Goal: Task Accomplishment & Management: Use online tool/utility

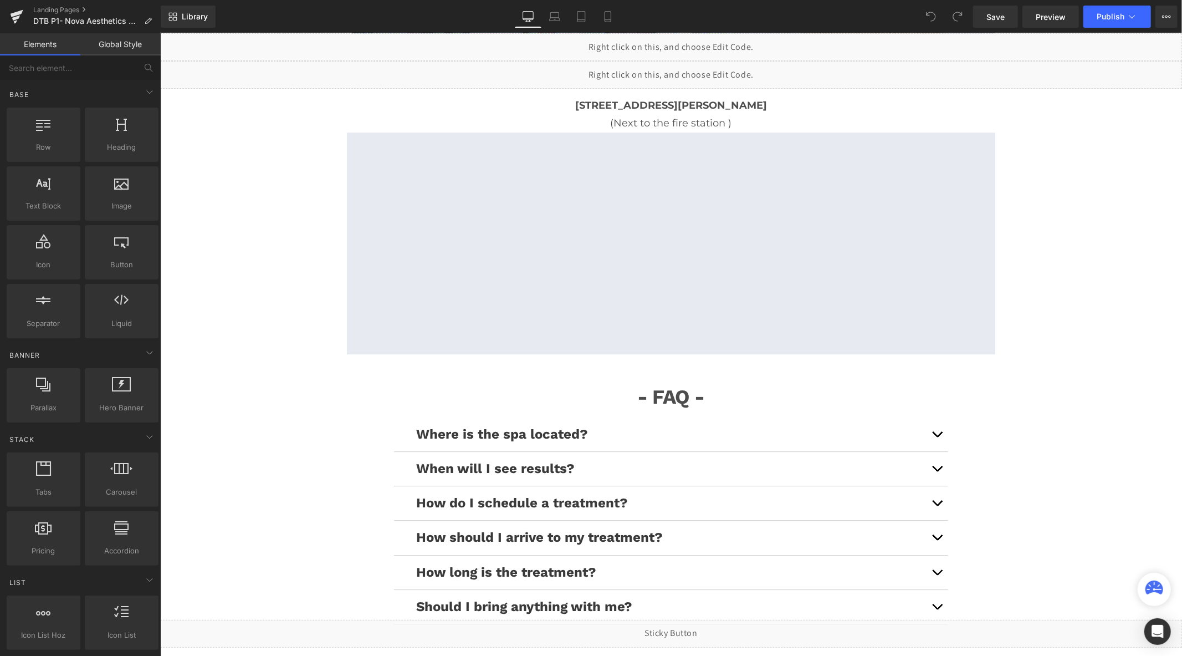
scroll to position [2586, 0]
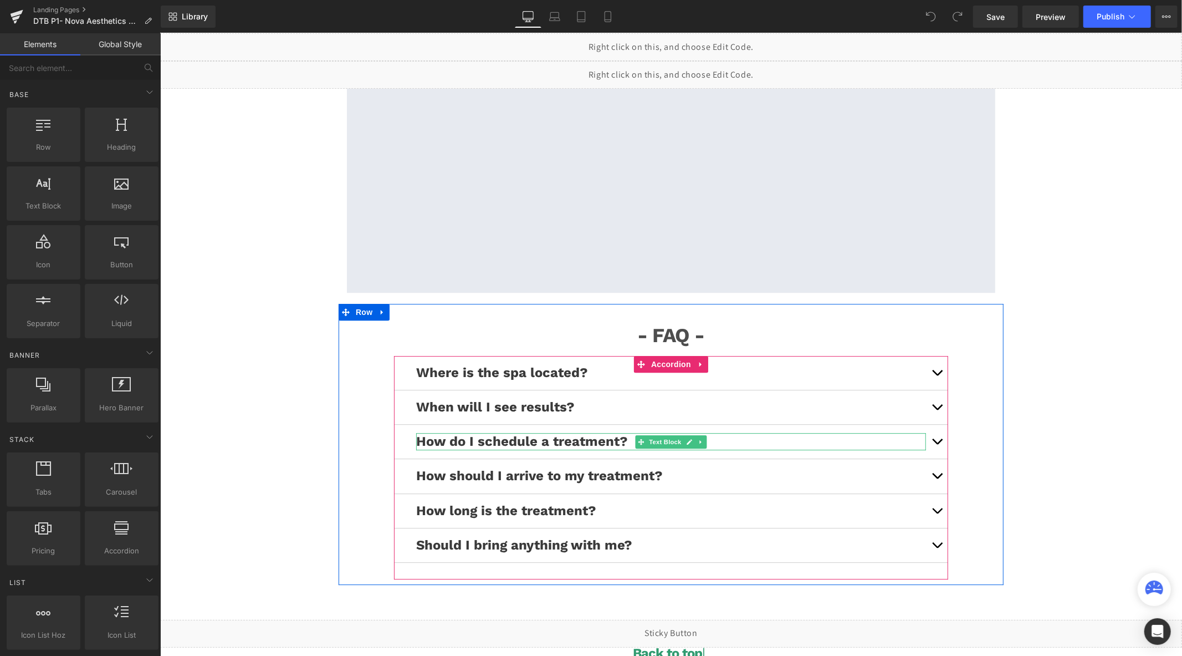
click at [937, 443] on span "button" at bounding box center [937, 443] width 0 height 0
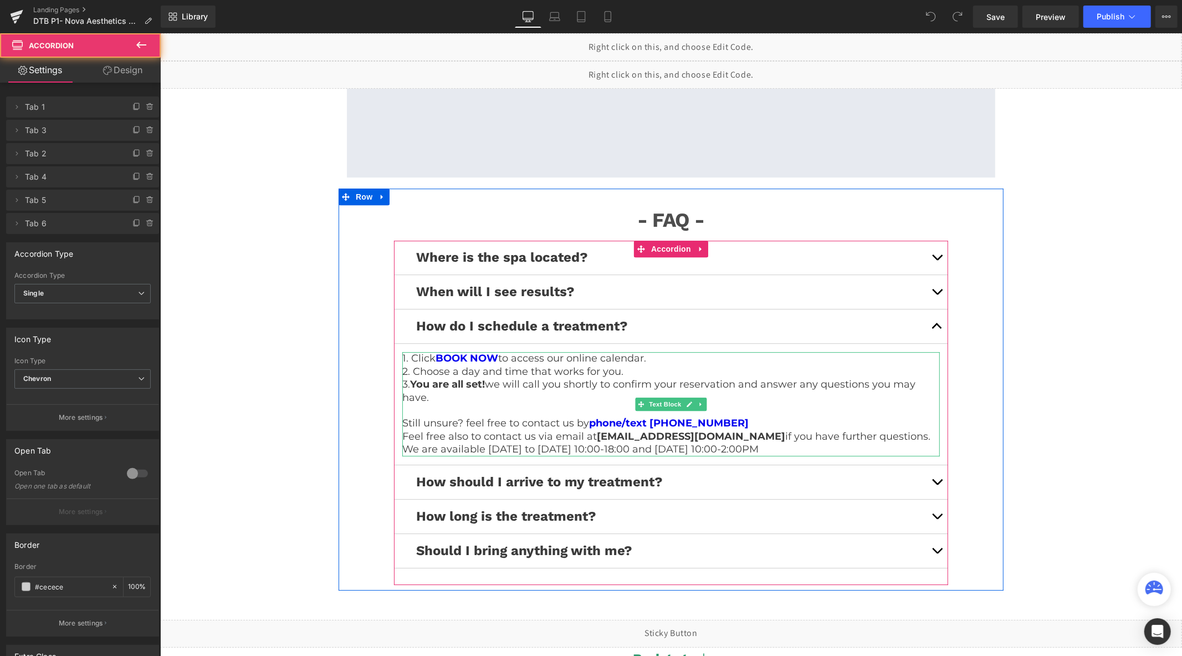
scroll to position [2833, 0]
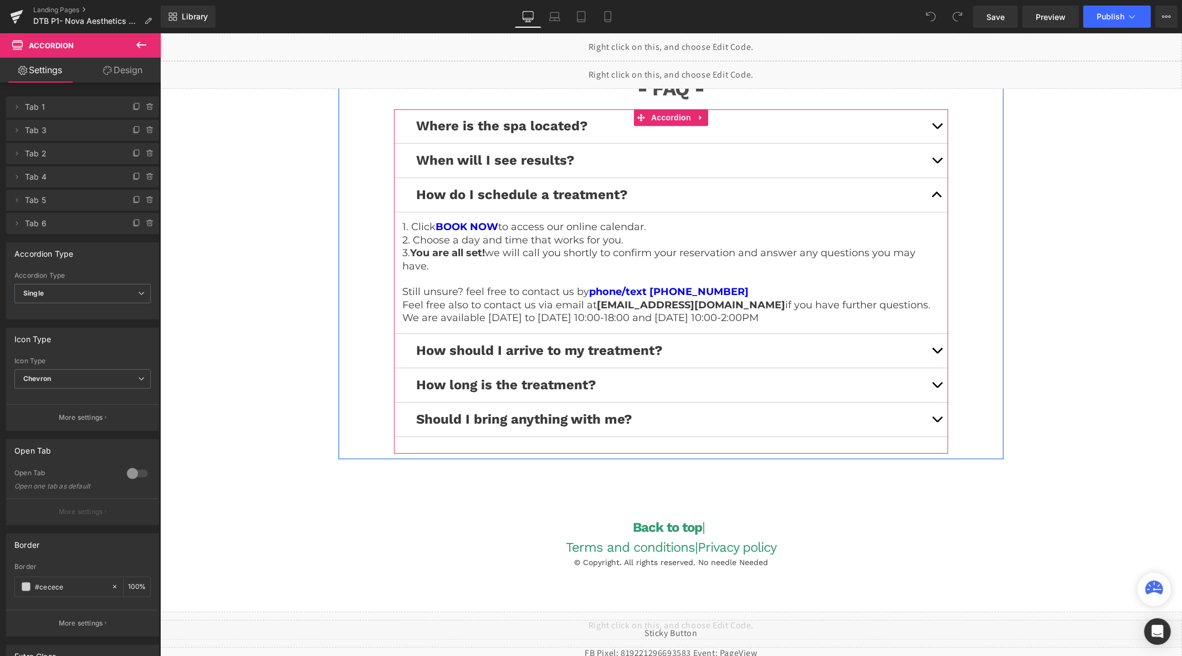
click at [728, 289] on p "Still unsure? feel free to contact us by phone/text (437) 290-4155" at bounding box center [671, 291] width 538 height 13
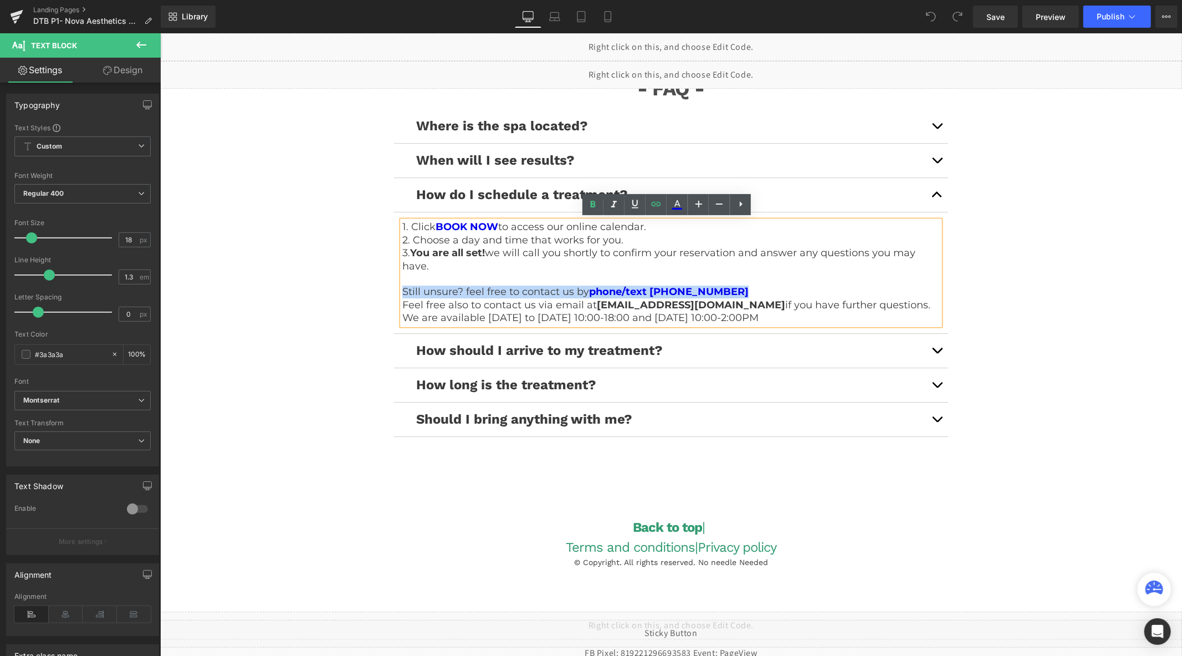
drag, startPoint x: 735, startPoint y: 289, endPoint x: 383, endPoint y: 292, distance: 352.0
click at [383, 292] on div "- FAQ - Text Block Row Where is the spa located? Text Block We are located at: …" at bounding box center [670, 255] width 665 height 396
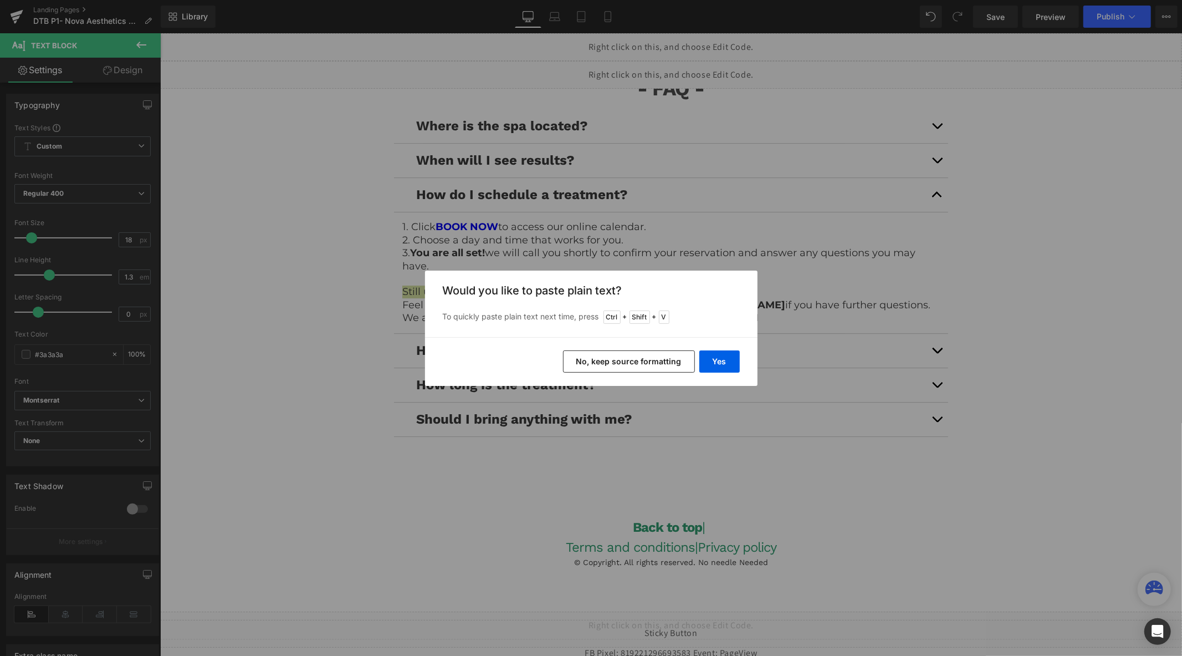
click at [636, 361] on button "No, keep source formatting" at bounding box center [629, 361] width 132 height 22
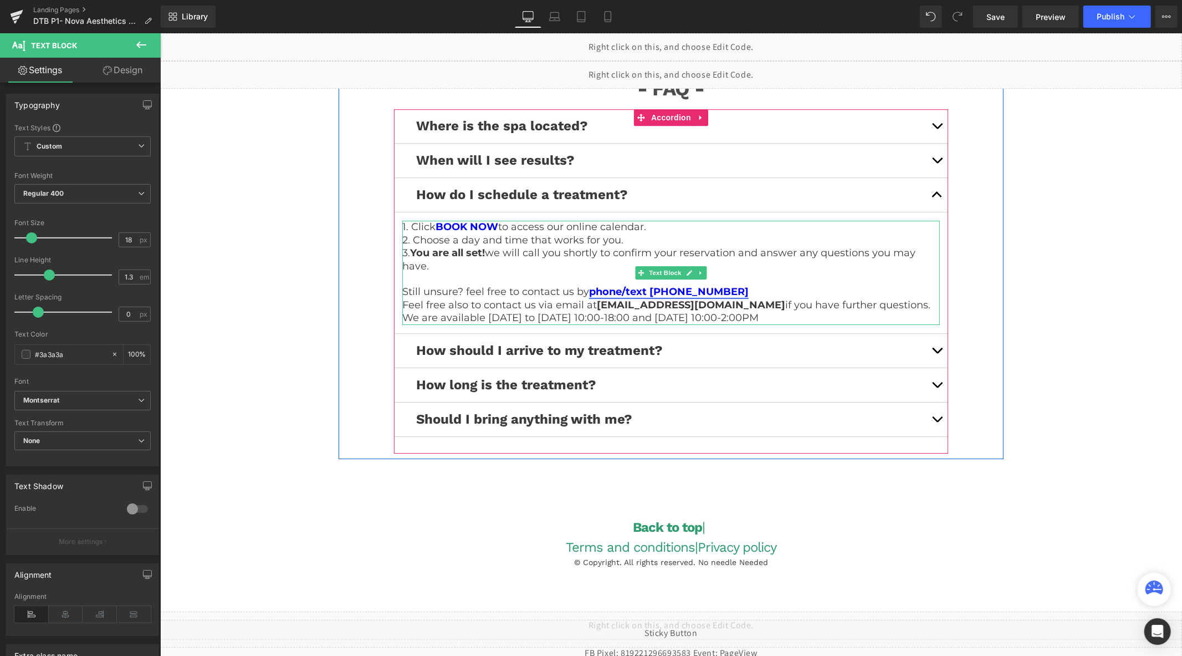
click at [663, 292] on link "phone/text (437) 290-4174" at bounding box center [669, 291] width 160 height 12
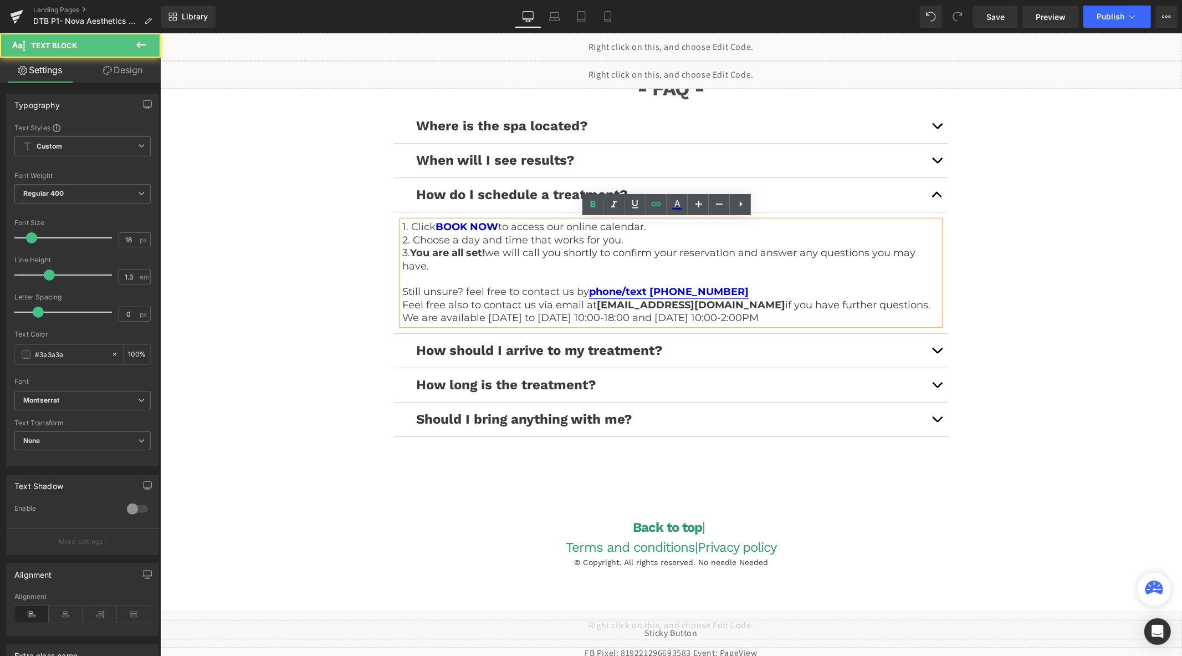
click at [663, 292] on link "phone/text (437) 290-4174" at bounding box center [669, 291] width 160 height 12
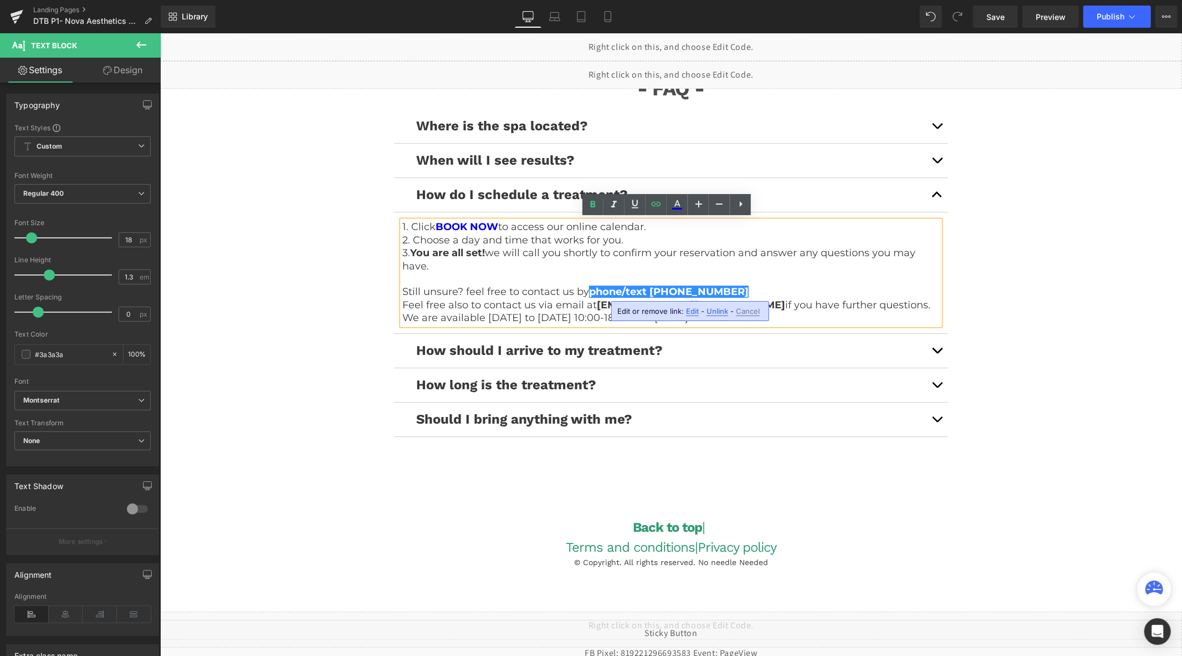
click at [690, 308] on span "Edit" at bounding box center [692, 311] width 13 height 9
click at [689, 314] on input "tel:4372904174" at bounding box center [684, 315] width 171 height 28
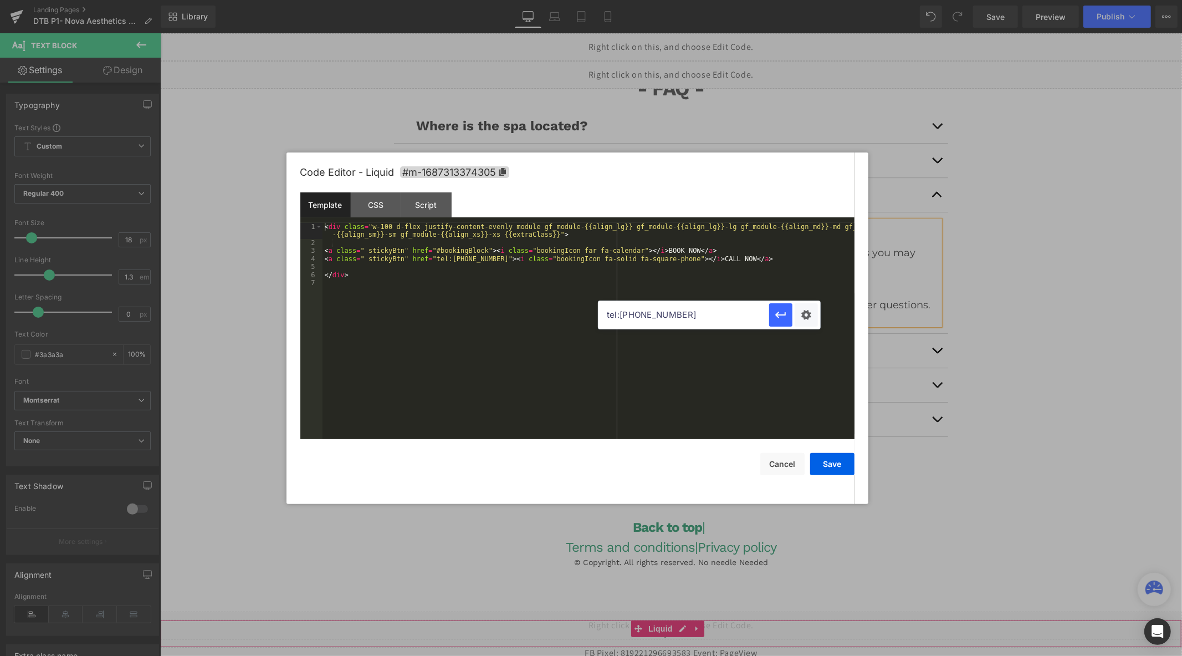
click at [681, 626] on div "Liquid" at bounding box center [671, 633] width 1022 height 28
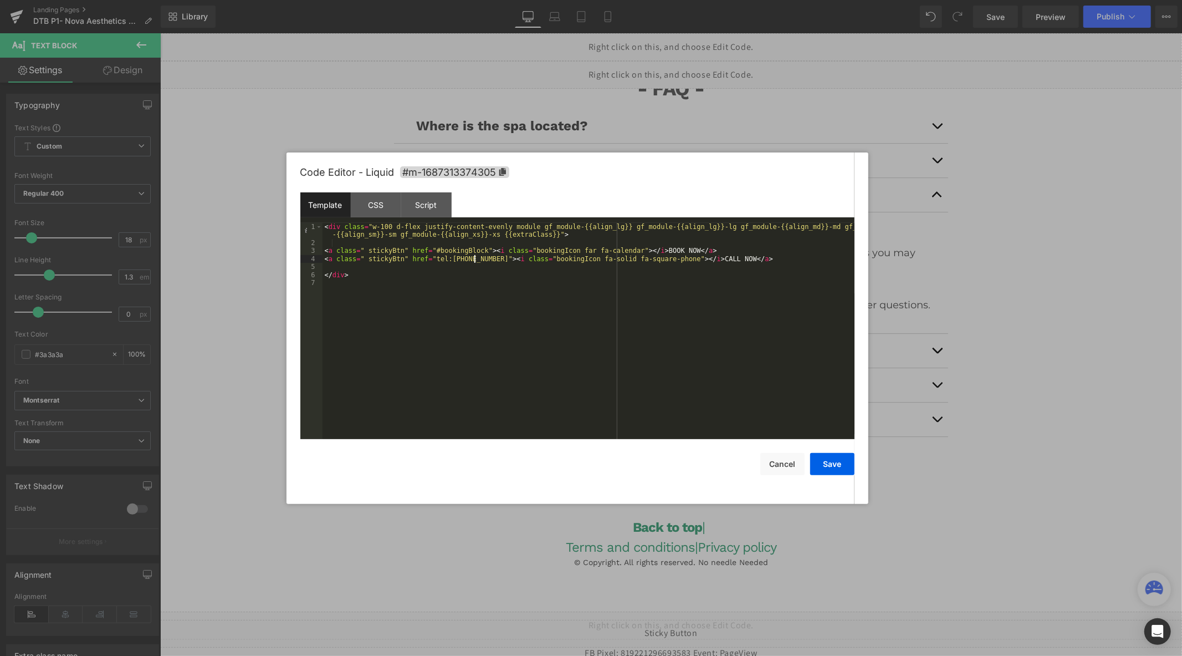
click at [474, 262] on div "< div class = "w-100 d-flex justify-content-evenly module gf_module-{{align_lg}…" at bounding box center [589, 343] width 532 height 240
drag, startPoint x: 478, startPoint y: 261, endPoint x: 428, endPoint y: 262, distance: 49.3
click at [428, 262] on div "< div class = "w-100 d-flex justify-content-evenly module gf_module-{{align_lg}…" at bounding box center [589, 343] width 532 height 240
click at [823, 470] on button "Save" at bounding box center [832, 464] width 44 height 22
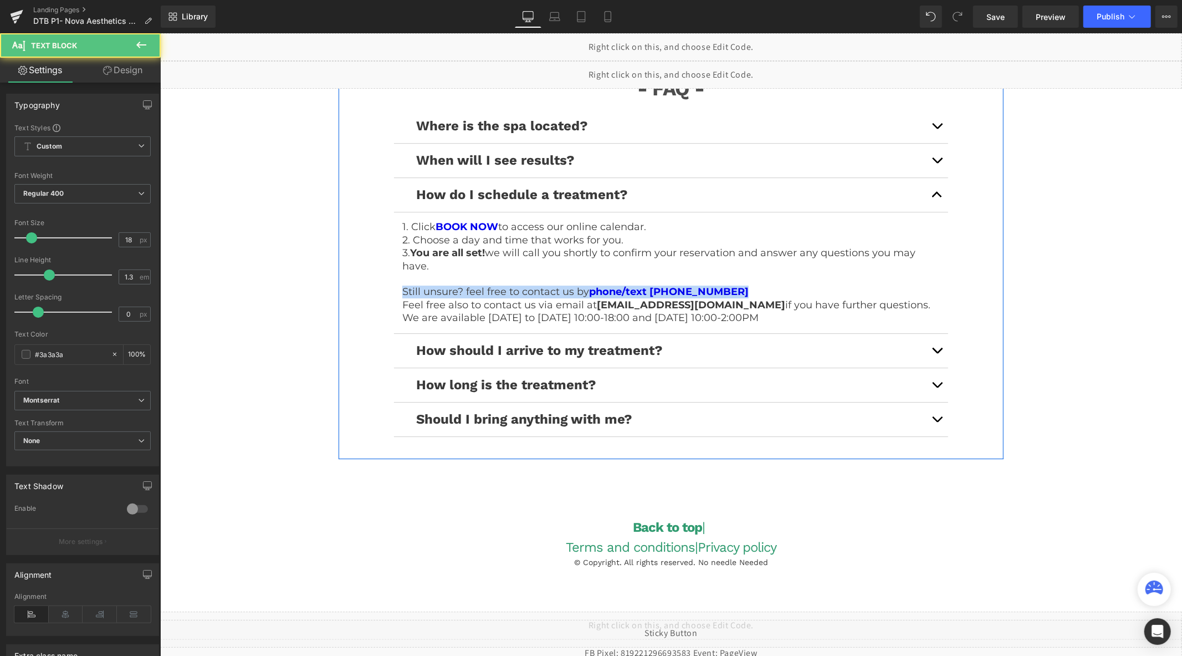
drag, startPoint x: 729, startPoint y: 285, endPoint x: 386, endPoint y: 290, distance: 343.1
click at [386, 290] on div "- FAQ - Text Block Row Where is the spa located? Text Block We are located at: …" at bounding box center [670, 255] width 665 height 396
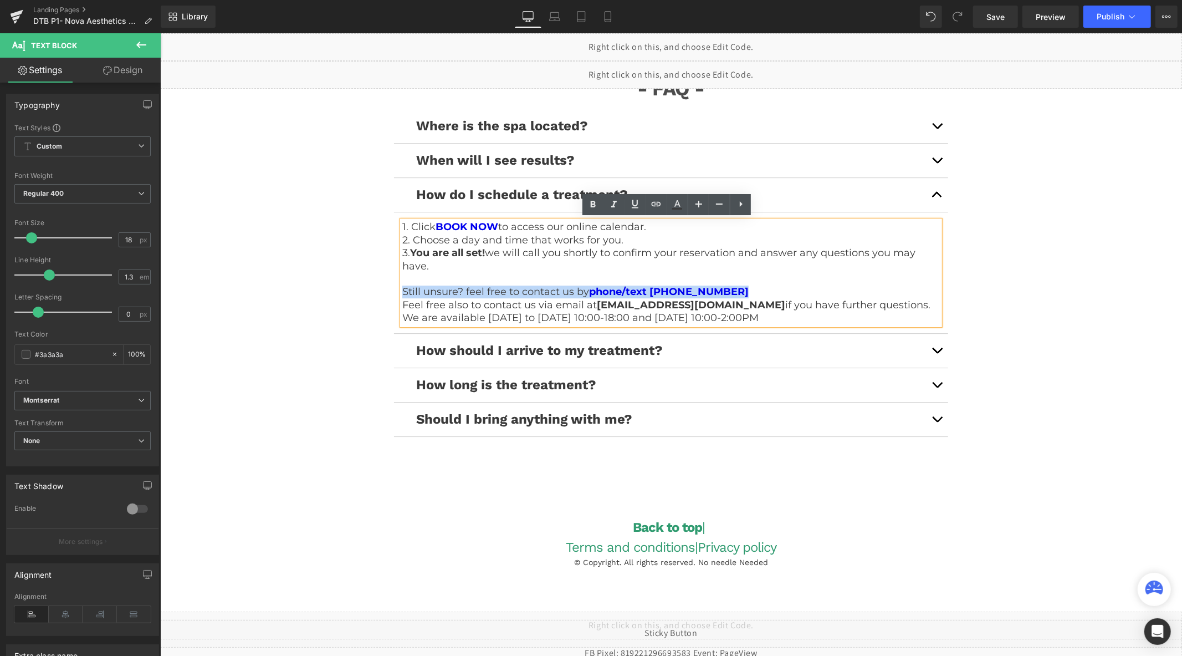
copy p "Still unsure? feel free to contact us by phone/text (437) 290-4174"
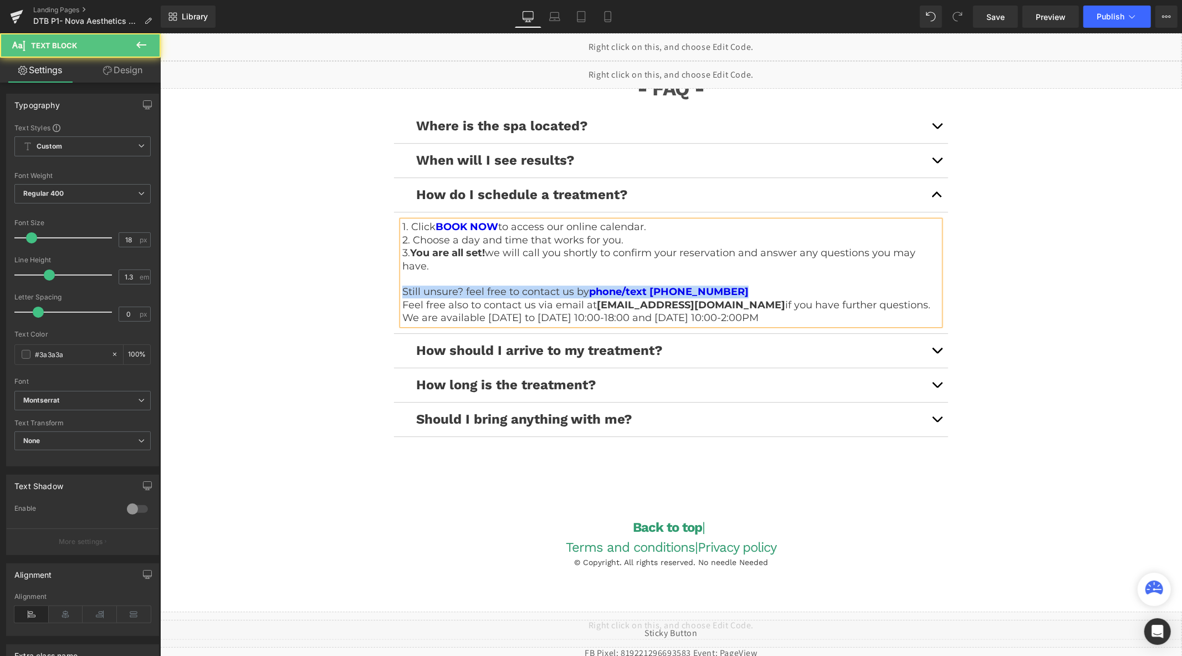
click at [753, 285] on p "Still unsure? feel free to contact us by phone/text (437) 290-4174" at bounding box center [671, 291] width 538 height 13
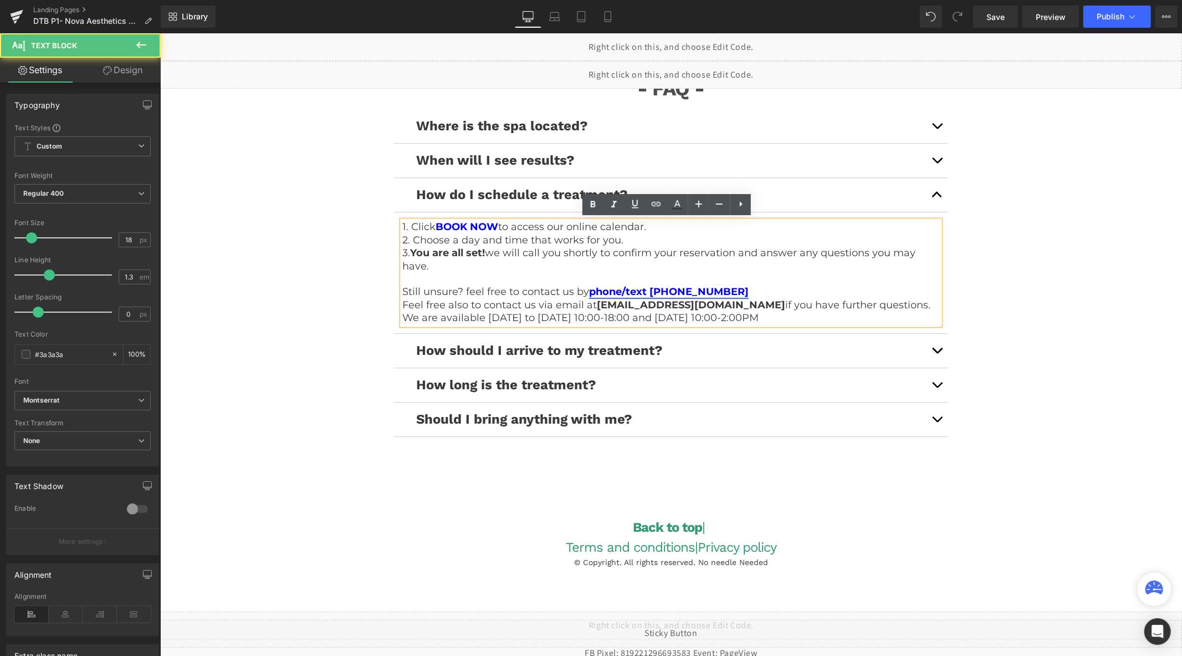
click at [707, 292] on link "phone/text (437) 290-4174" at bounding box center [669, 291] width 160 height 12
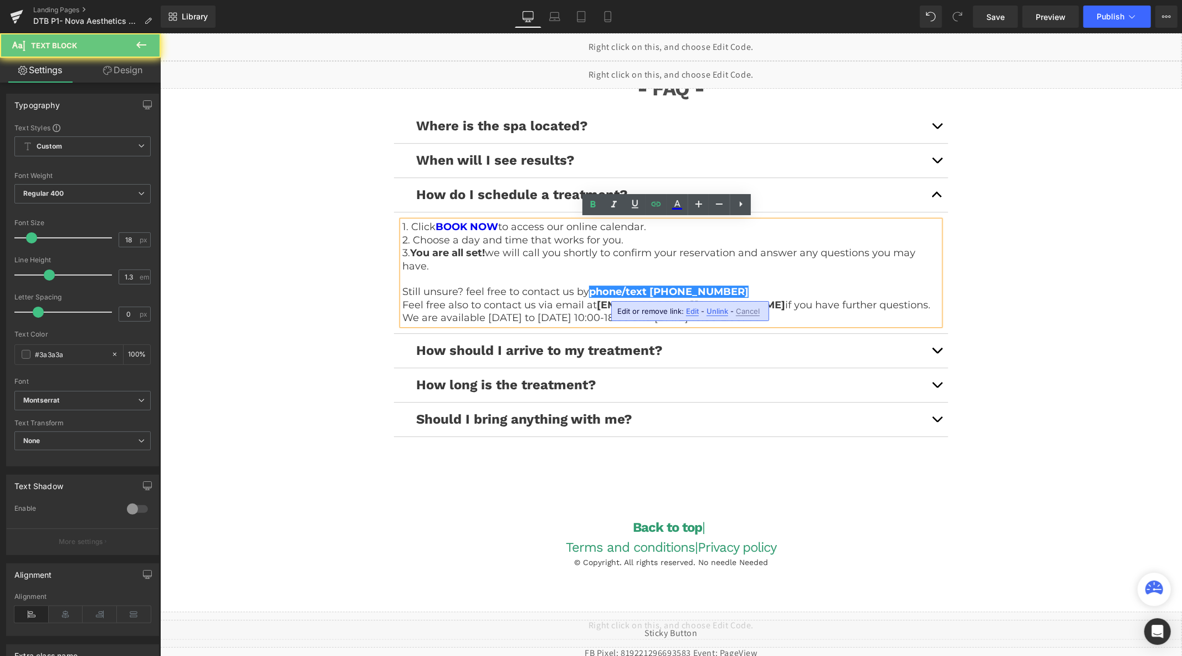
click at [697, 308] on span "Edit" at bounding box center [692, 311] width 13 height 9
type input "tel:4372904174"
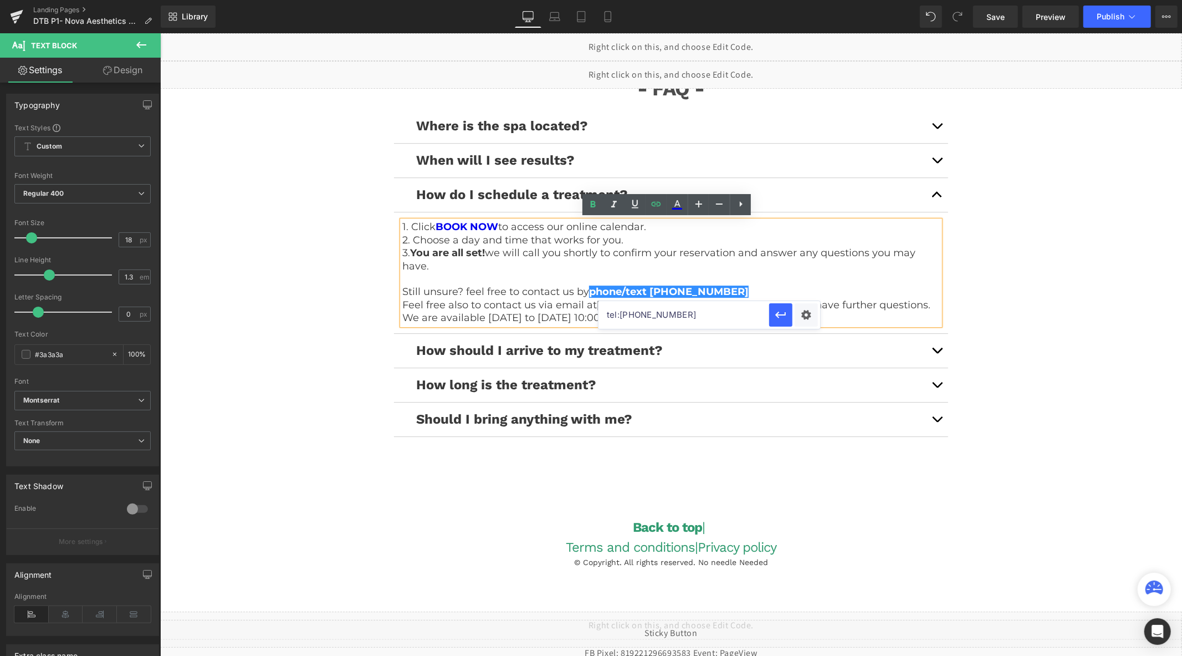
click at [696, 314] on input "tel:4372904174" at bounding box center [684, 315] width 171 height 28
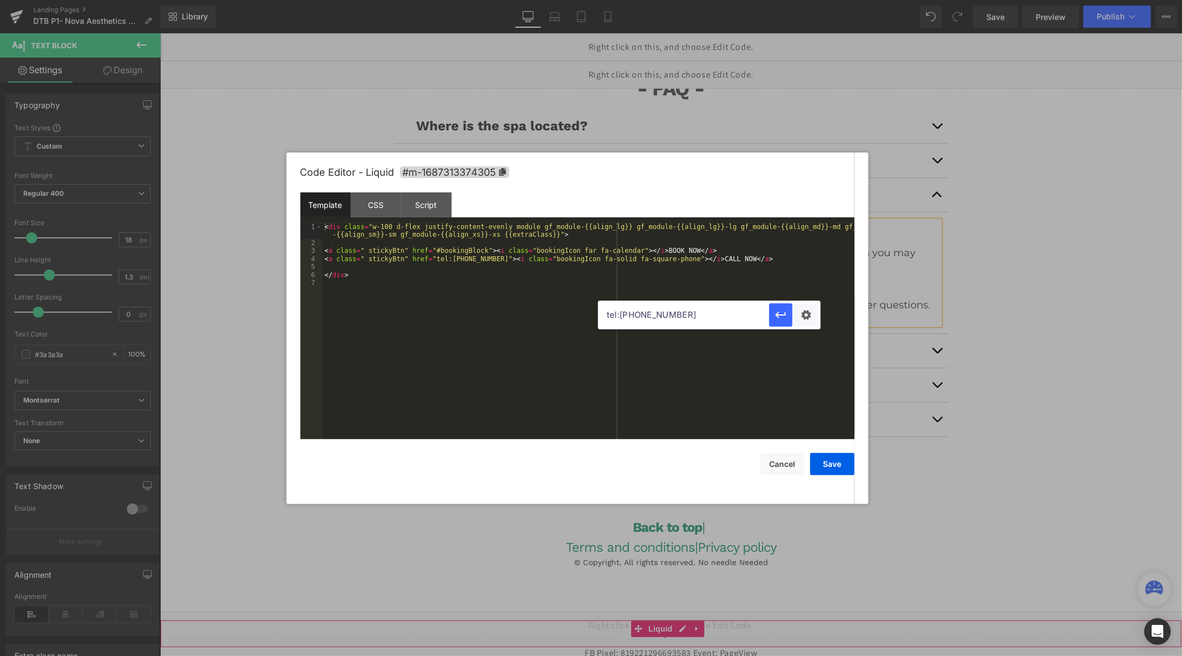
click at [685, 629] on div "Liquid" at bounding box center [671, 633] width 1022 height 28
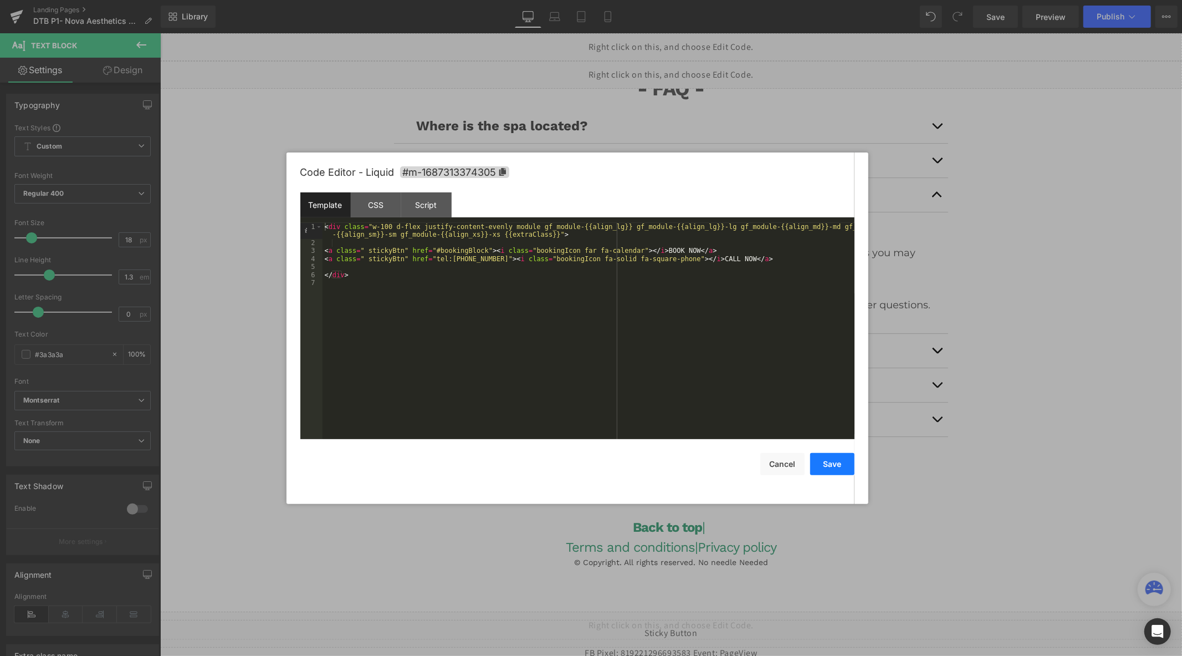
click at [834, 468] on button "Save" at bounding box center [832, 464] width 44 height 22
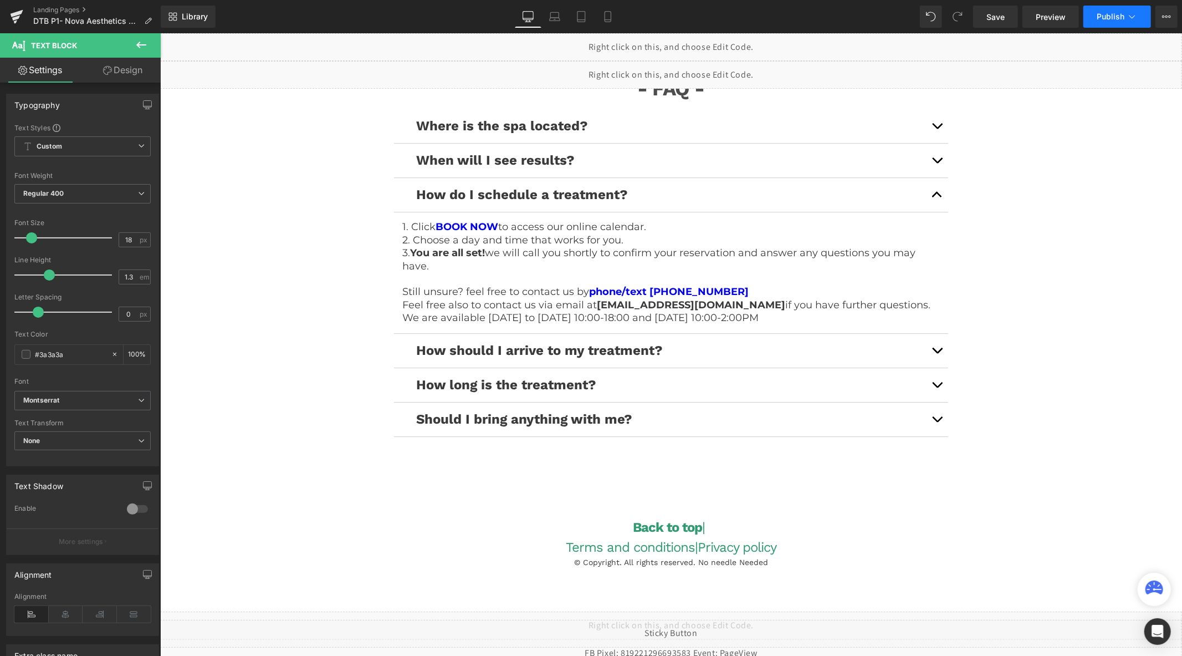
click at [1094, 20] on button "Publish" at bounding box center [1118, 17] width 68 height 22
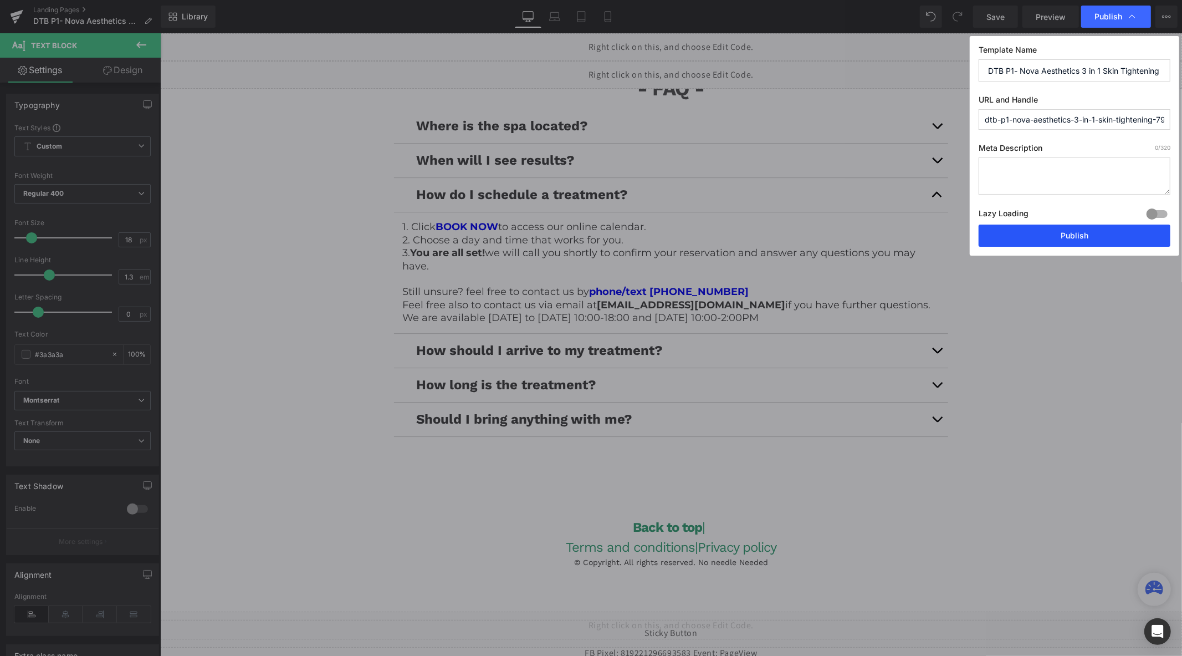
click at [1050, 237] on button "Publish" at bounding box center [1075, 235] width 192 height 22
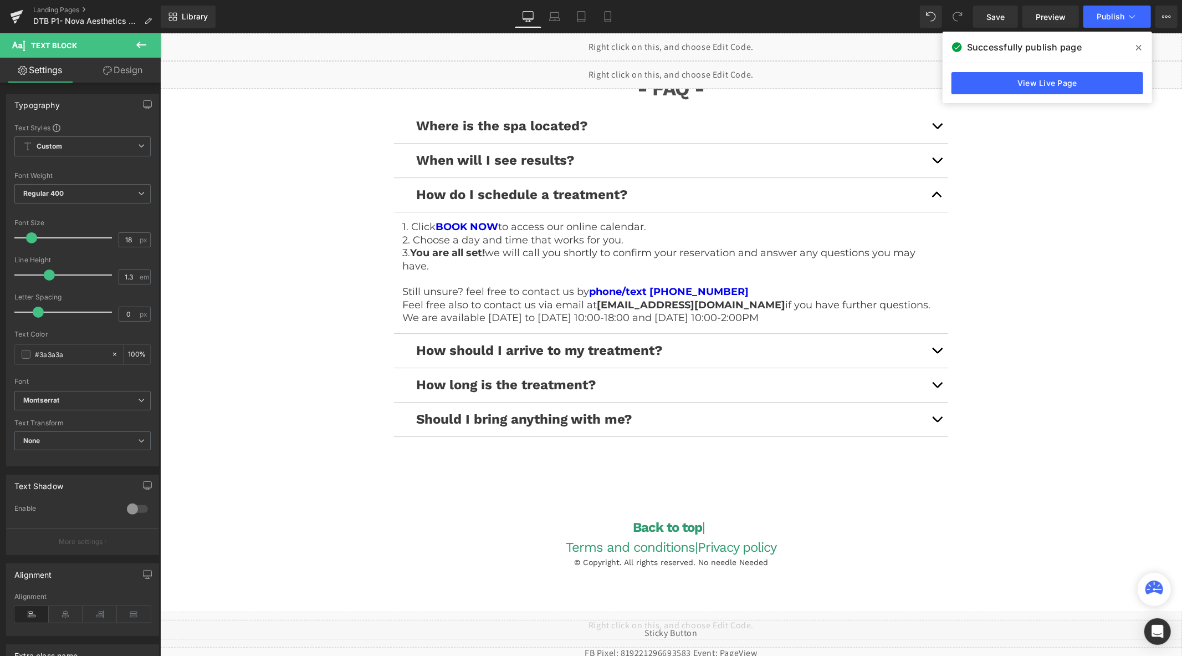
click at [763, 283] on p at bounding box center [671, 278] width 538 height 13
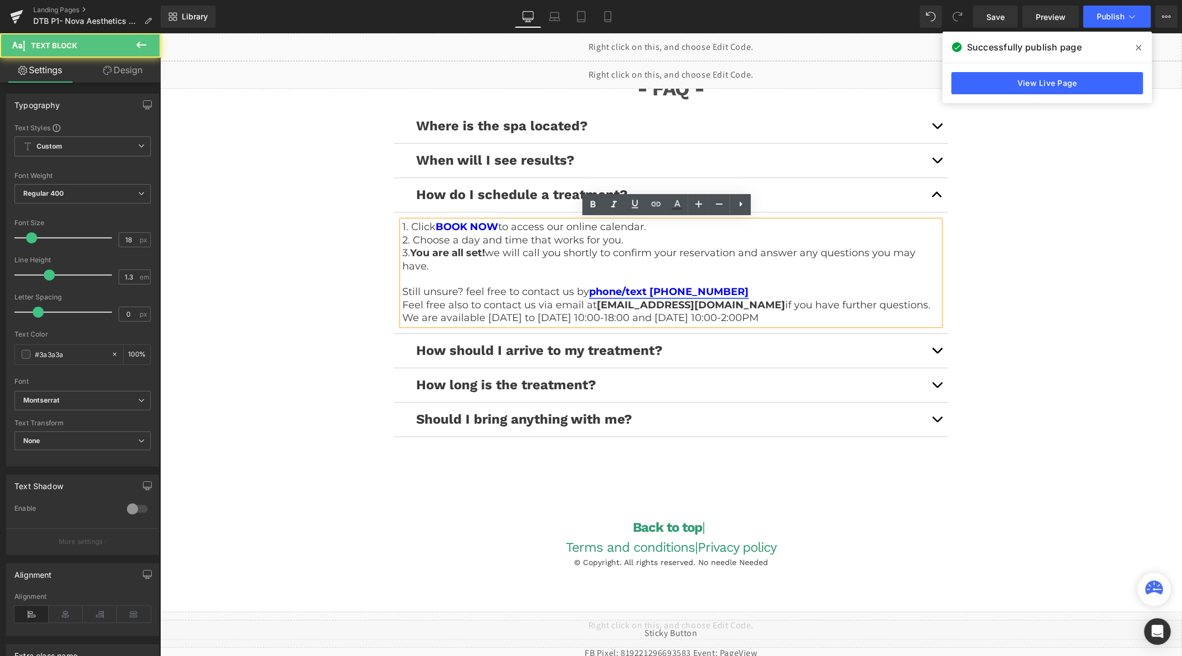
click at [702, 288] on link "phone/text (437) 290-4174" at bounding box center [669, 291] width 160 height 12
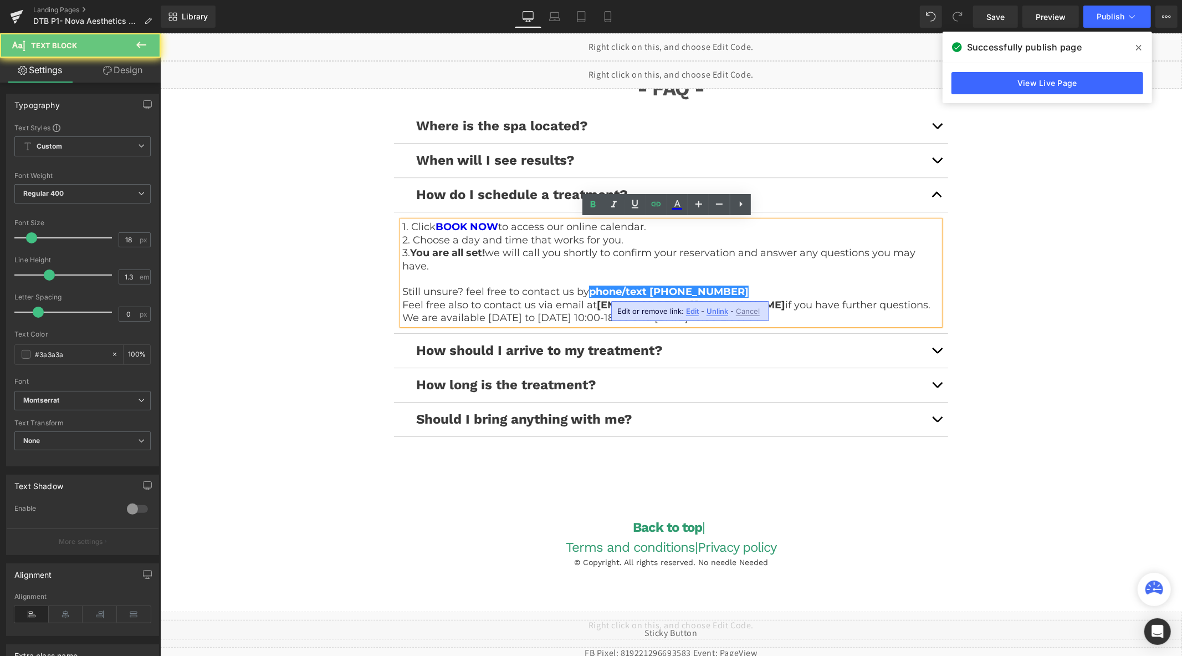
click at [693, 308] on span "Edit" at bounding box center [692, 311] width 13 height 9
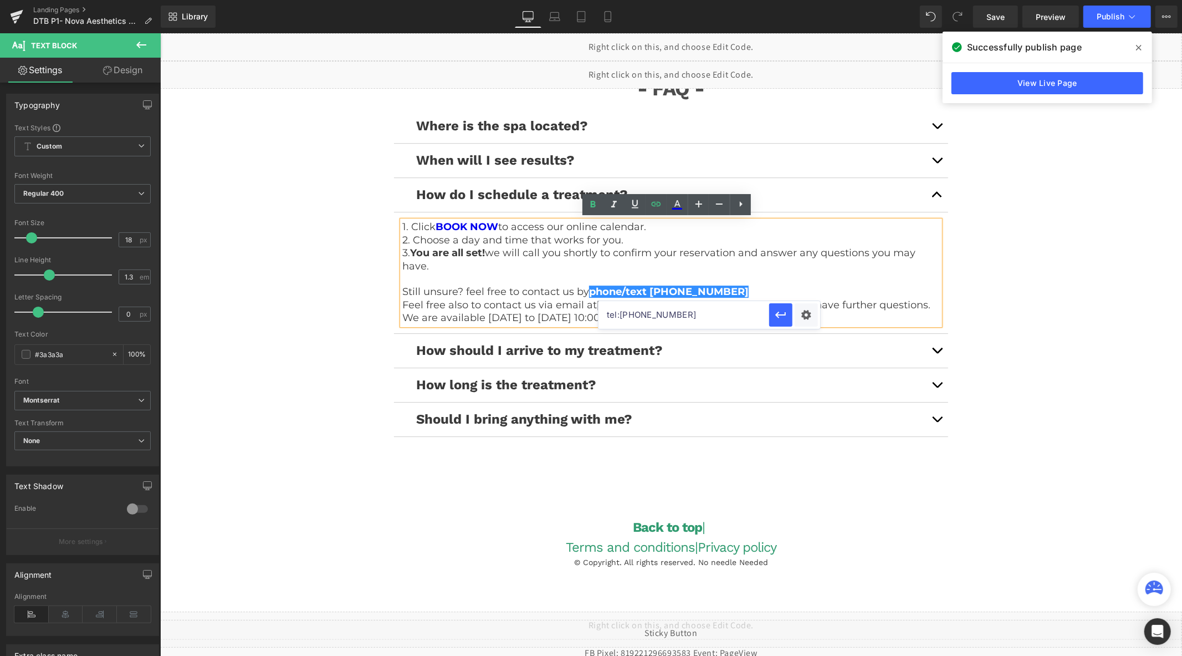
click at [679, 319] on input "tel:4372904174" at bounding box center [684, 315] width 171 height 28
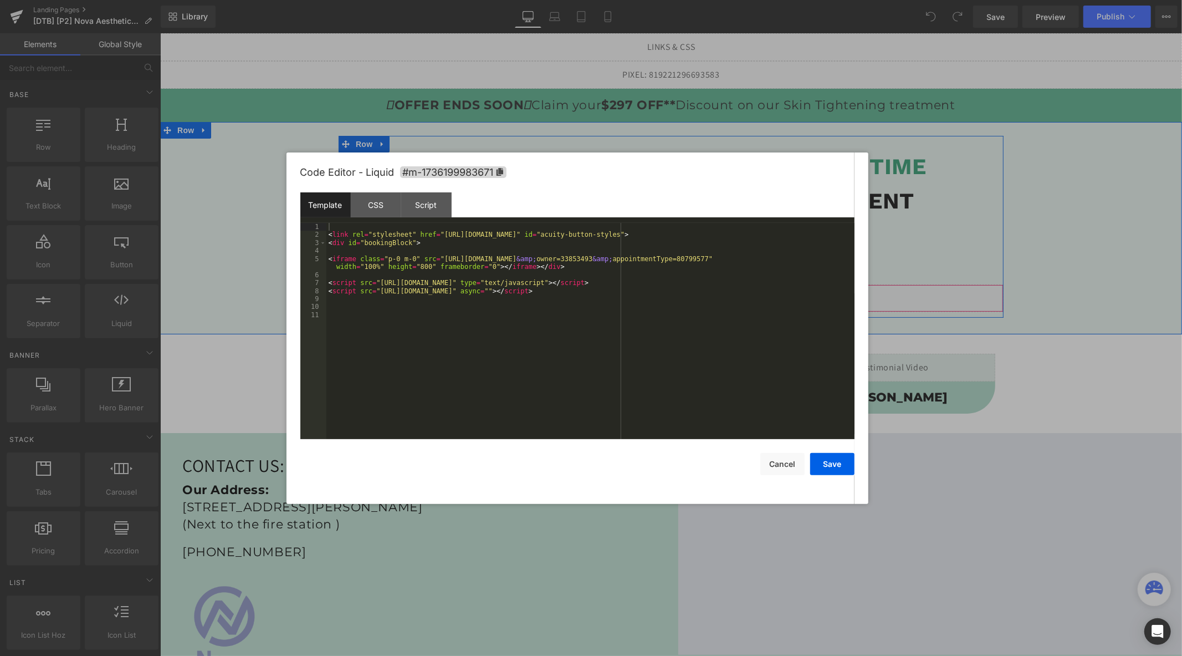
click at [682, 291] on div "Liquid" at bounding box center [670, 298] width 665 height 28
click at [763, 459] on button "Cancel" at bounding box center [782, 464] width 44 height 22
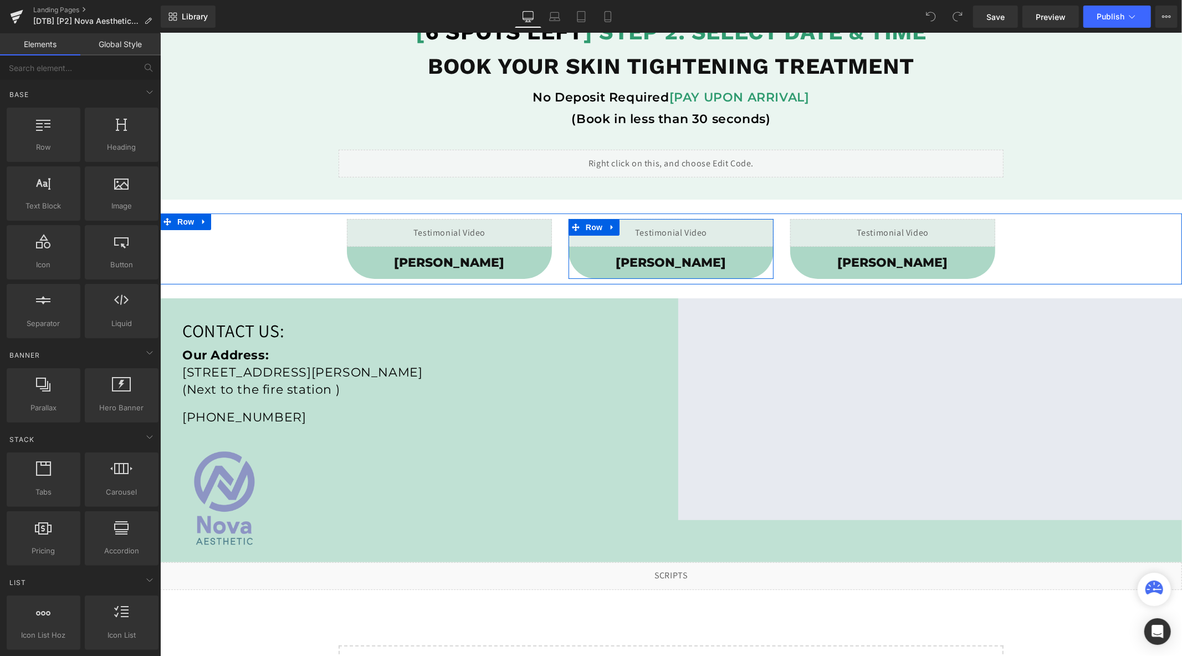
scroll to position [231, 0]
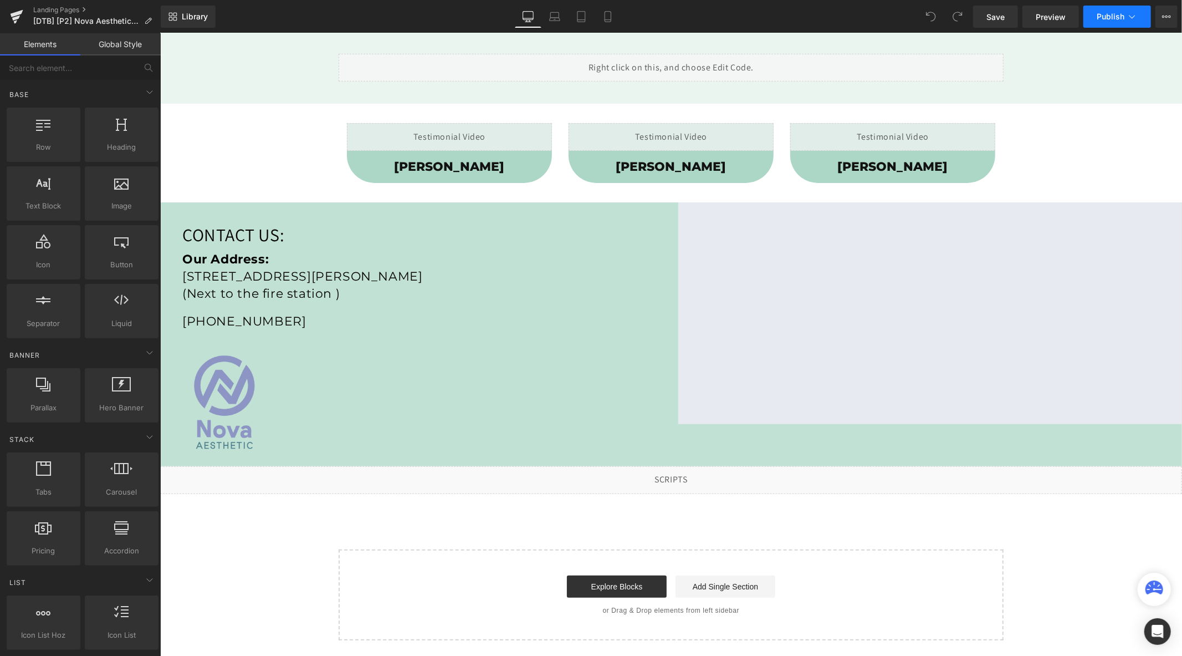
click at [1116, 16] on span "Publish" at bounding box center [1111, 16] width 28 height 9
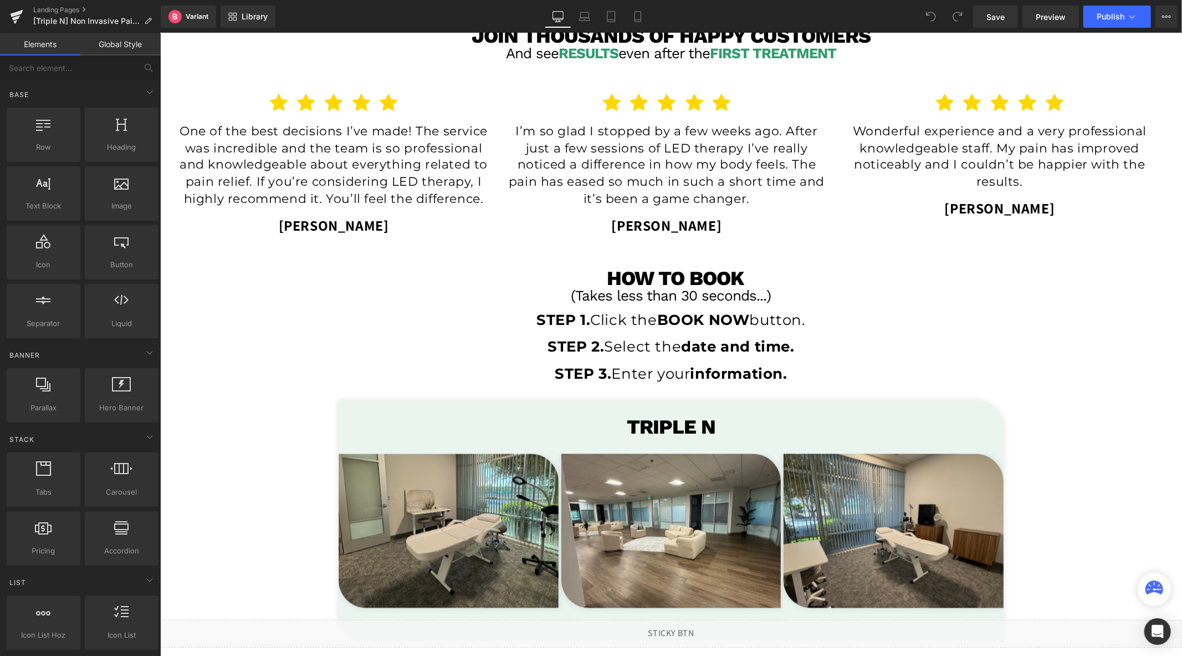
scroll to position [1786, 0]
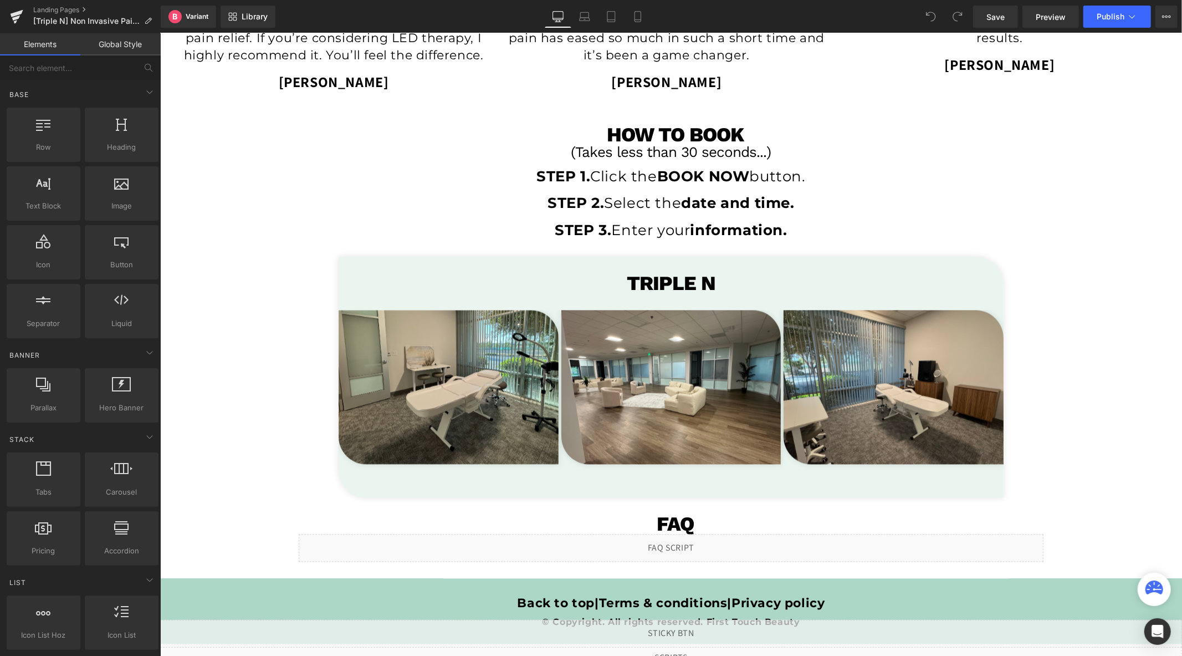
click at [740, 287] on h1 "TRIPLE N" at bounding box center [670, 283] width 665 height 20
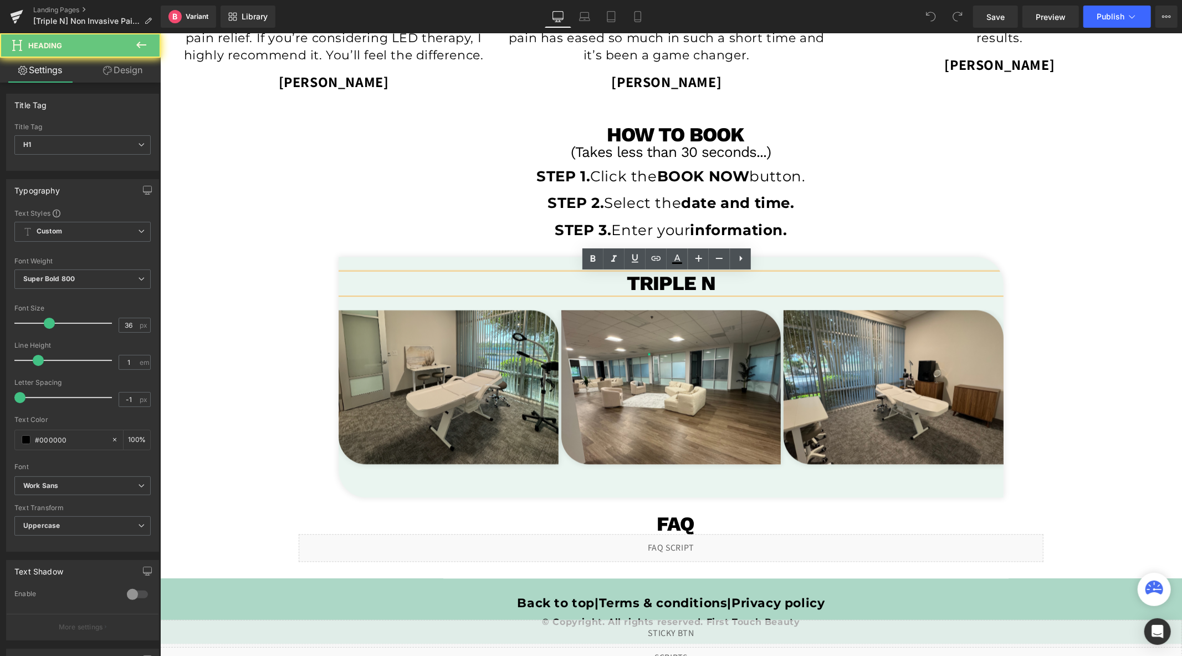
click at [740, 287] on h1 "TRIPLE N" at bounding box center [670, 283] width 665 height 20
paste div
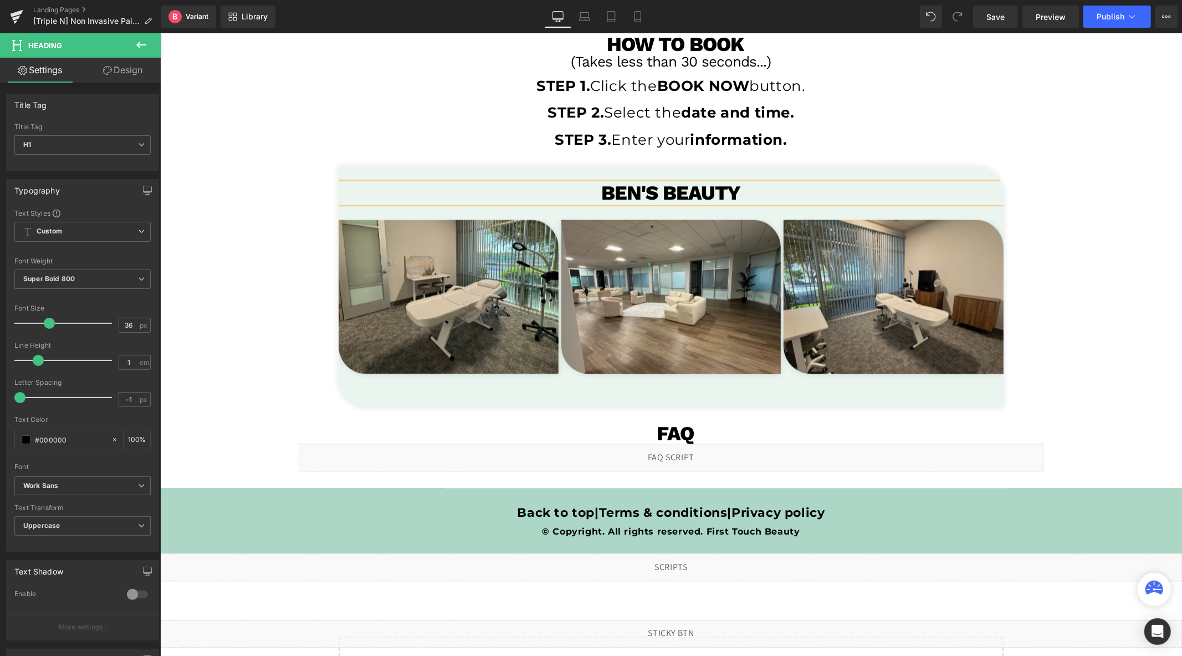
scroll to position [1964, 0]
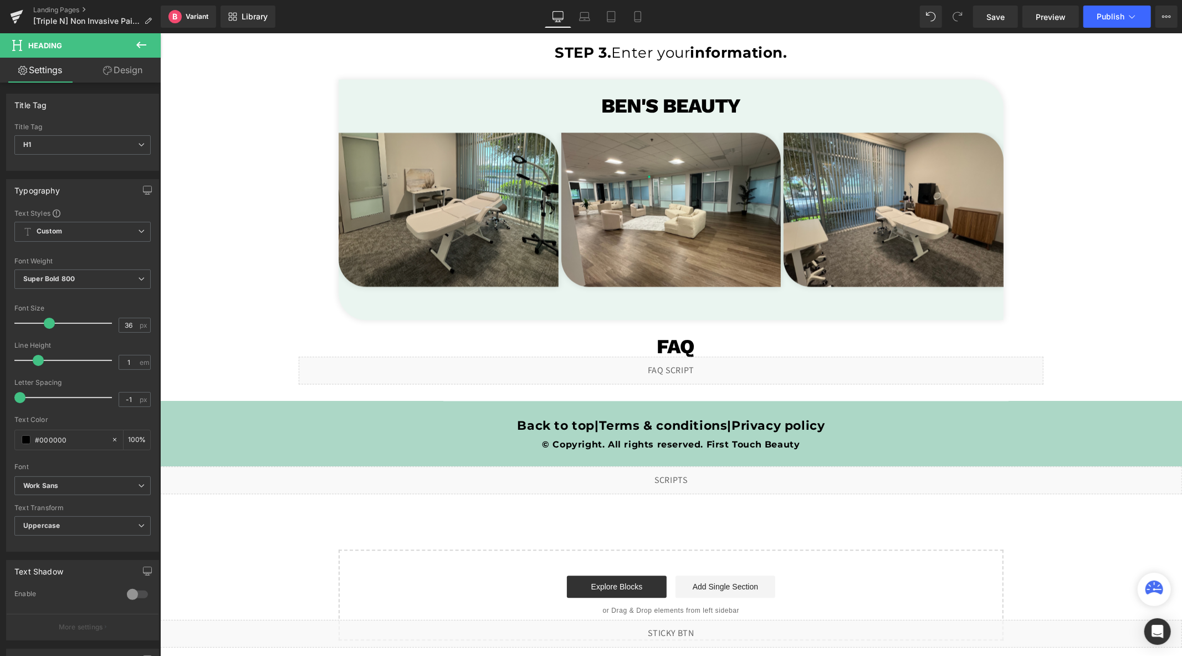
click at [145, 48] on icon at bounding box center [141, 44] width 13 height 13
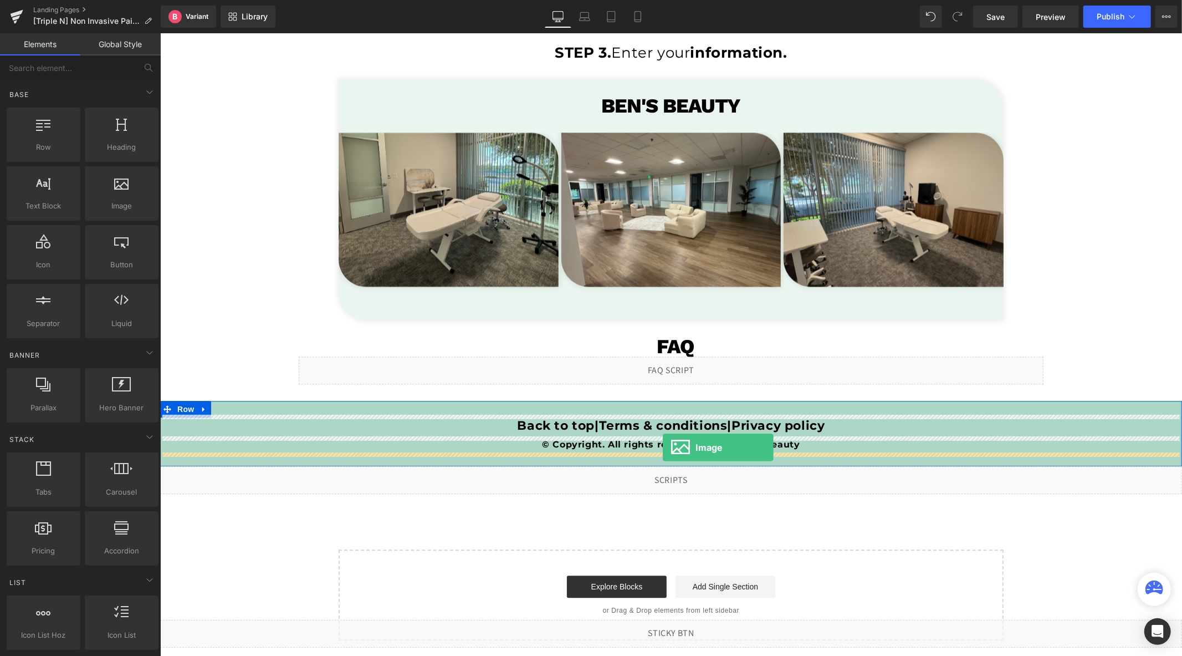
drag, startPoint x: 277, startPoint y: 225, endPoint x: 662, endPoint y: 446, distance: 444.7
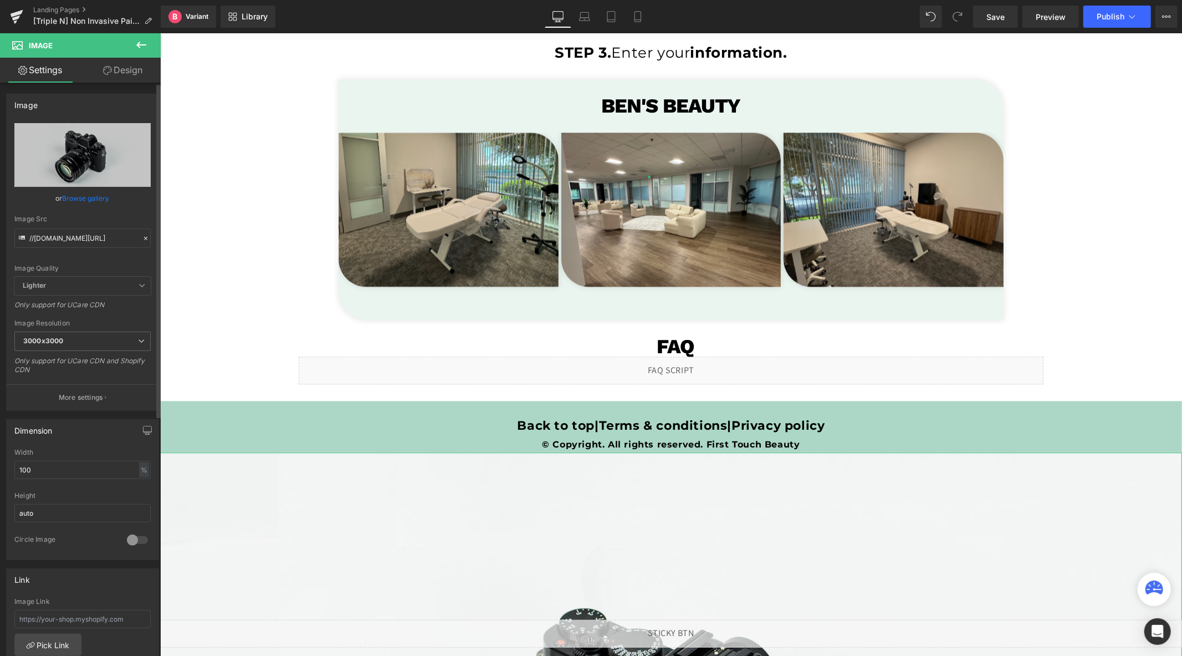
click at [93, 255] on div "Image Quality Lighter Lightest Lighter Lighter Lightest Only support for UCare …" at bounding box center [82, 200] width 136 height 154
click at [93, 242] on input "//[DOMAIN_NAME][URL]" at bounding box center [82, 237] width 136 height 19
paste input "[URL][DOMAIN_NAME]"
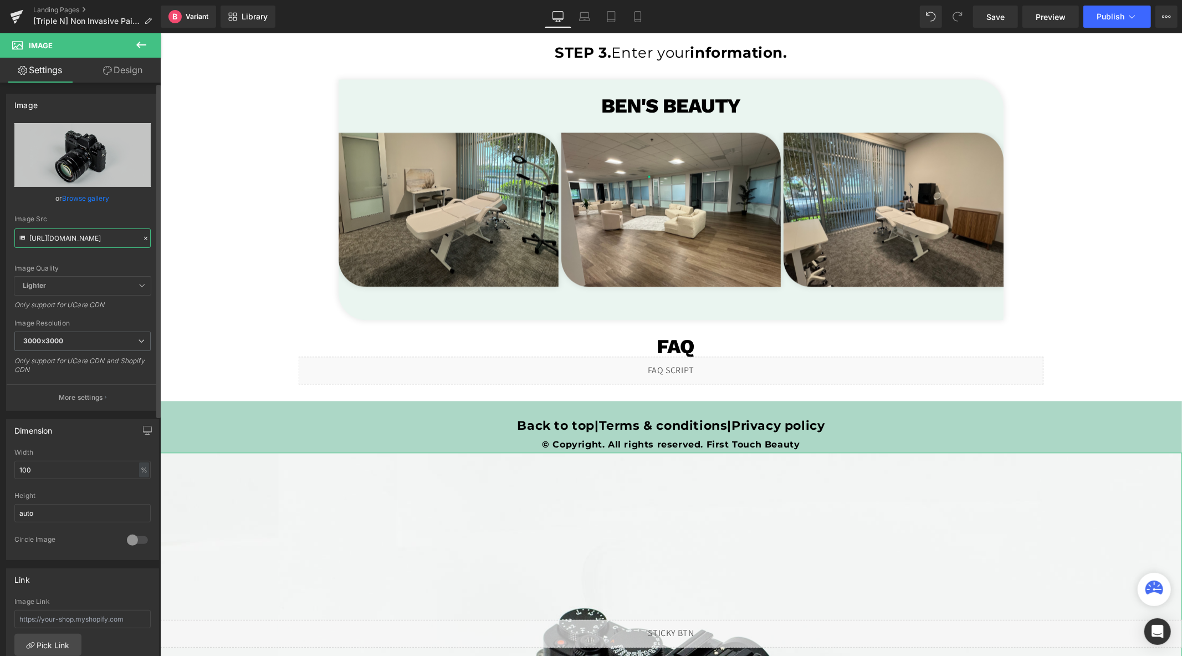
scroll to position [0, 405]
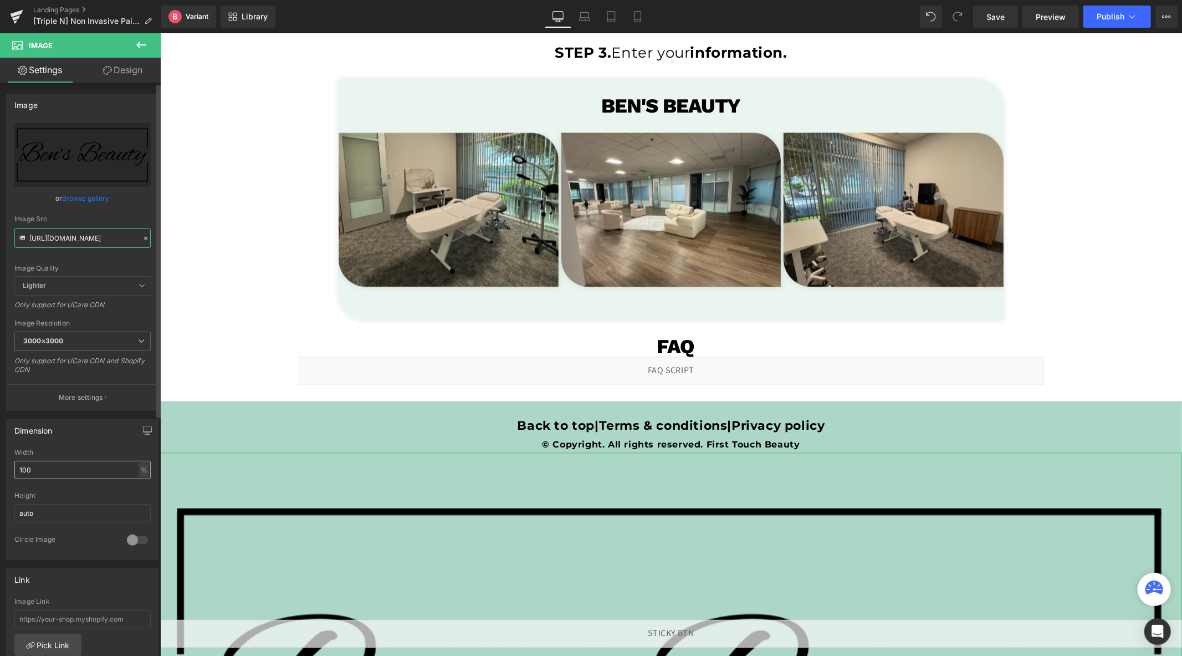
type input "[URL][DOMAIN_NAME]"
click at [68, 466] on input "100" at bounding box center [82, 470] width 136 height 18
click at [67, 466] on input "100" at bounding box center [82, 470] width 136 height 18
click at [63, 466] on input "100" at bounding box center [82, 470] width 136 height 18
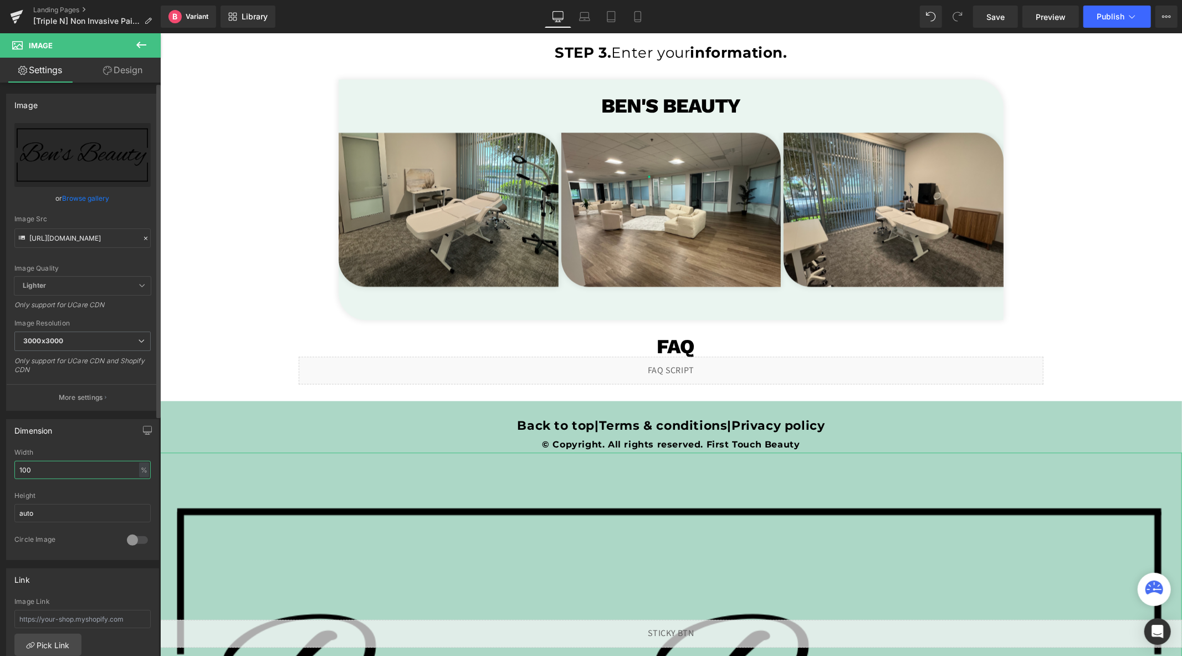
click at [65, 466] on input "100" at bounding box center [82, 470] width 136 height 18
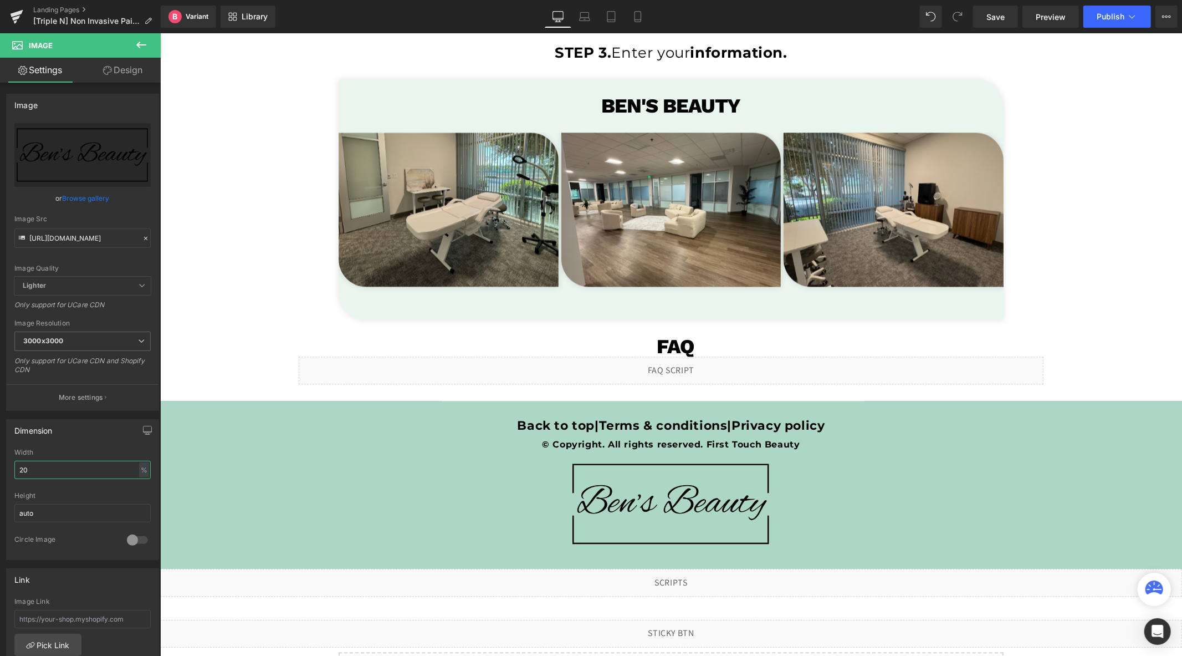
type input "20"
click at [1117, 14] on span "Publish" at bounding box center [1111, 16] width 28 height 9
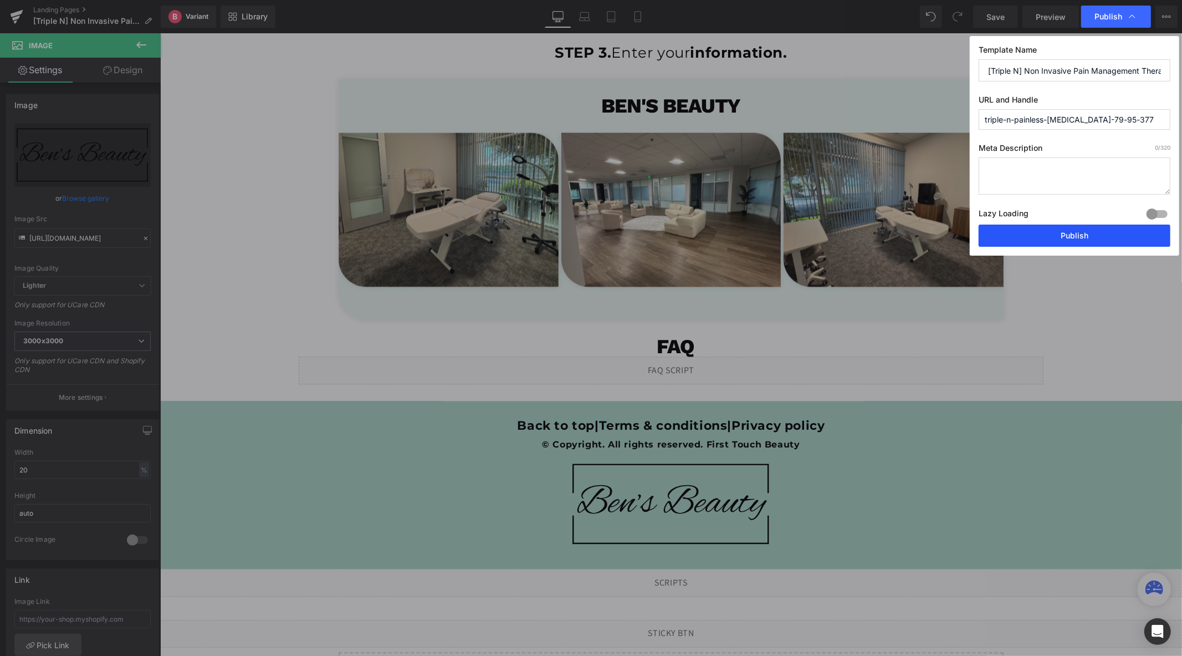
click at [1072, 240] on button "Publish" at bounding box center [1075, 235] width 192 height 22
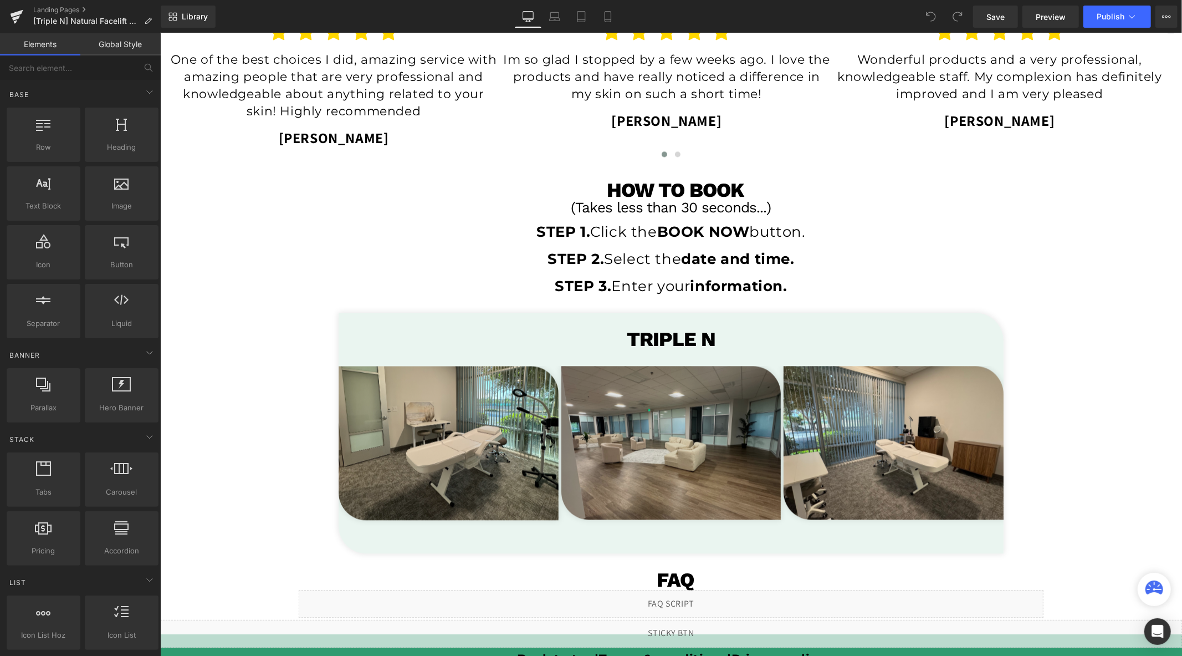
scroll to position [2068, 0]
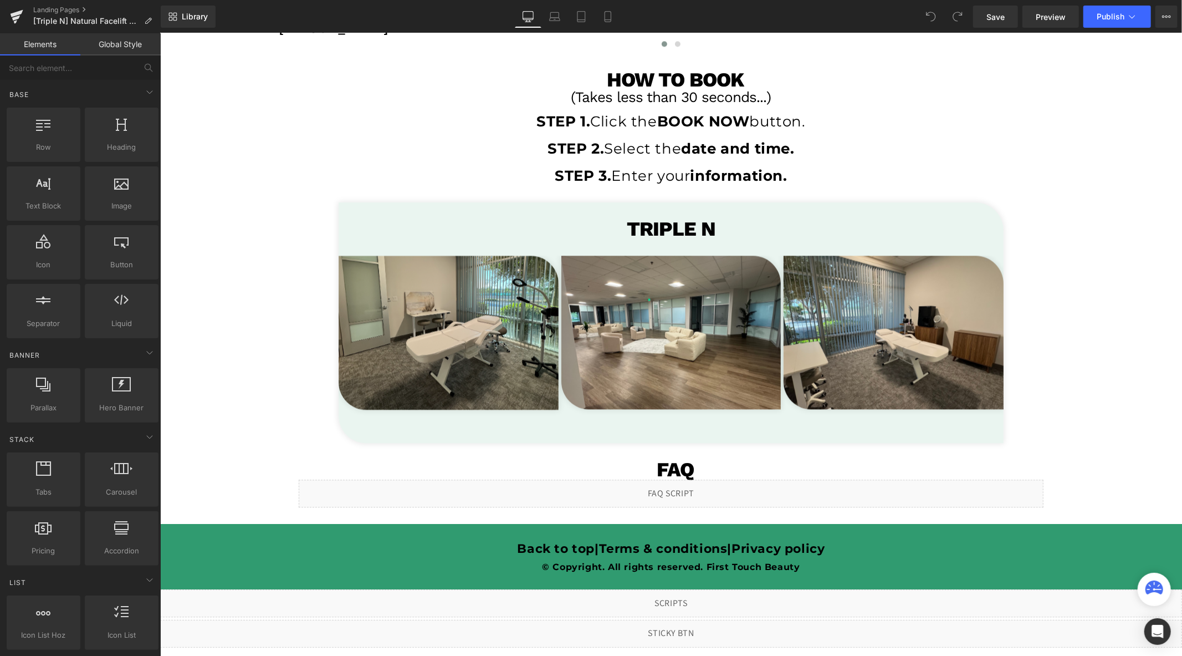
click at [708, 228] on h1 "TRIPLE N" at bounding box center [670, 228] width 665 height 20
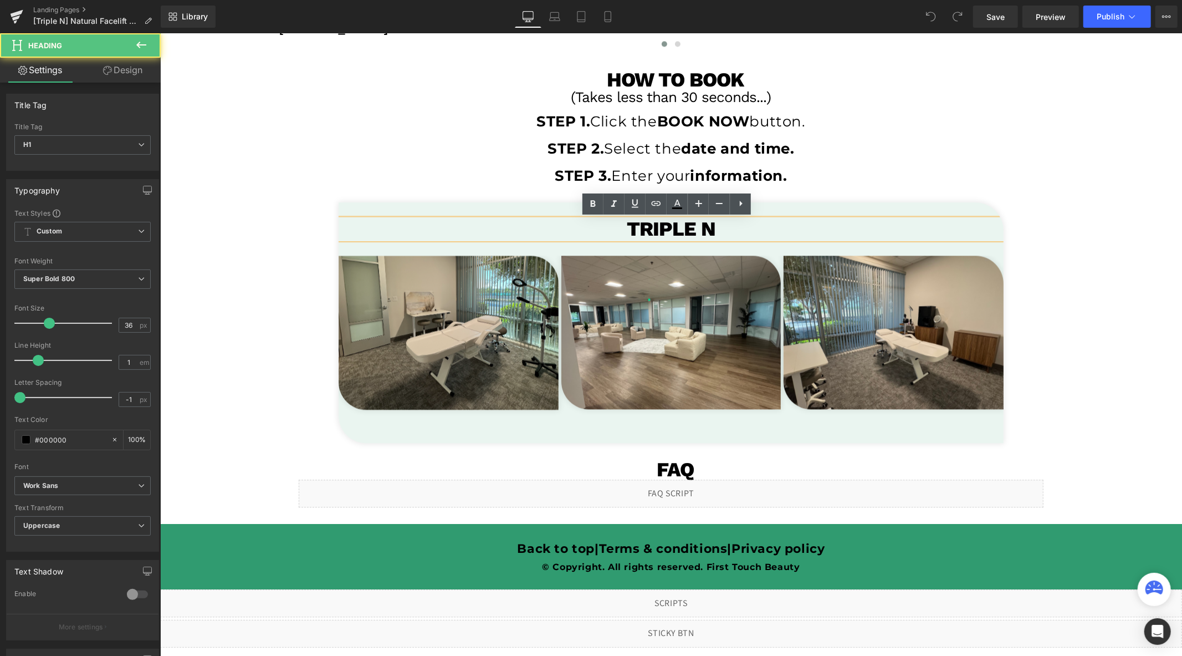
click at [722, 229] on h1 "TRIPLE N" at bounding box center [670, 228] width 665 height 20
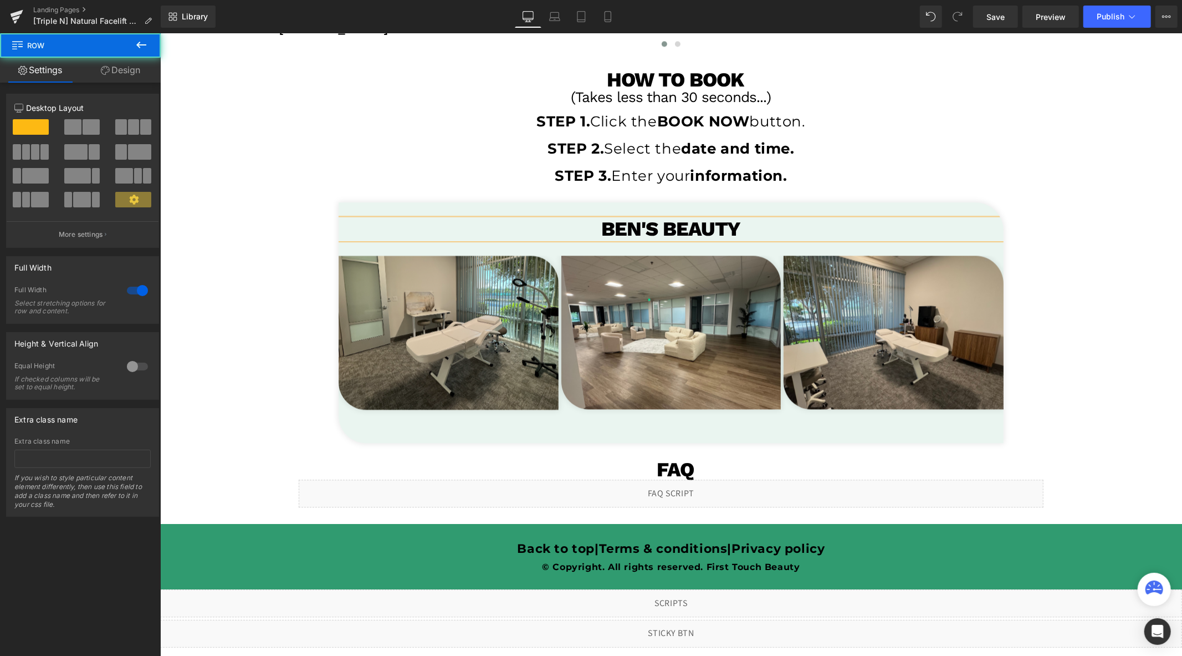
click at [230, 349] on div "Ben's BEAUTY Heading Image Row Image Row Image Row ‹ › Carousel Row" at bounding box center [671, 322] width 1022 height 241
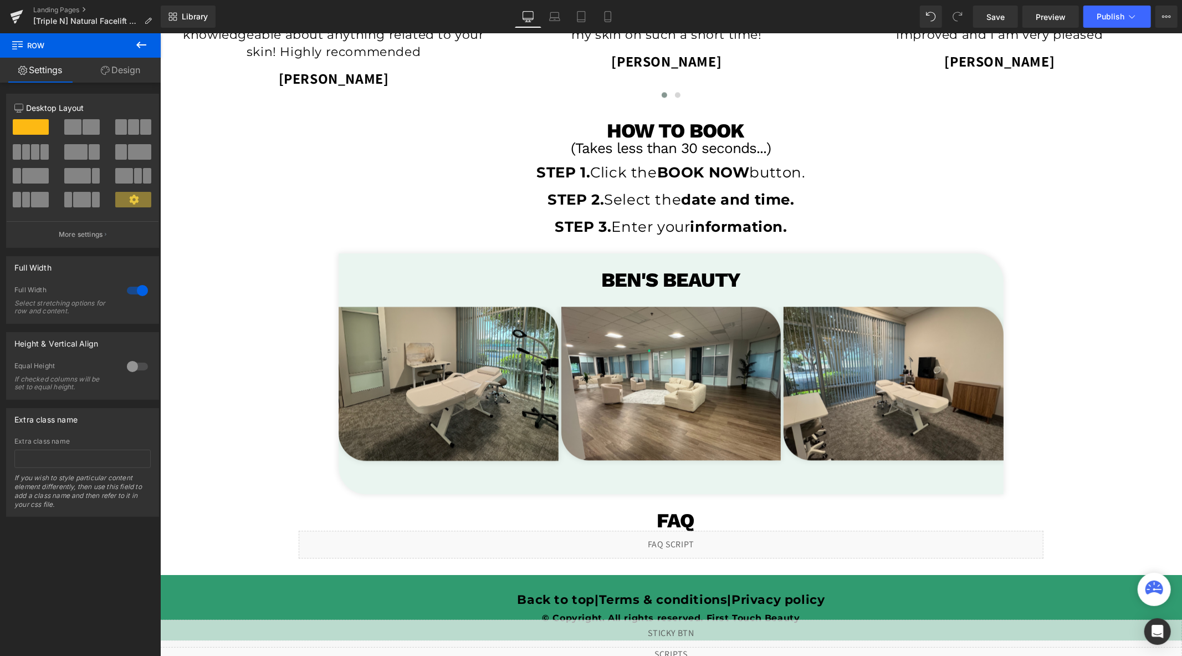
scroll to position [2191, 0]
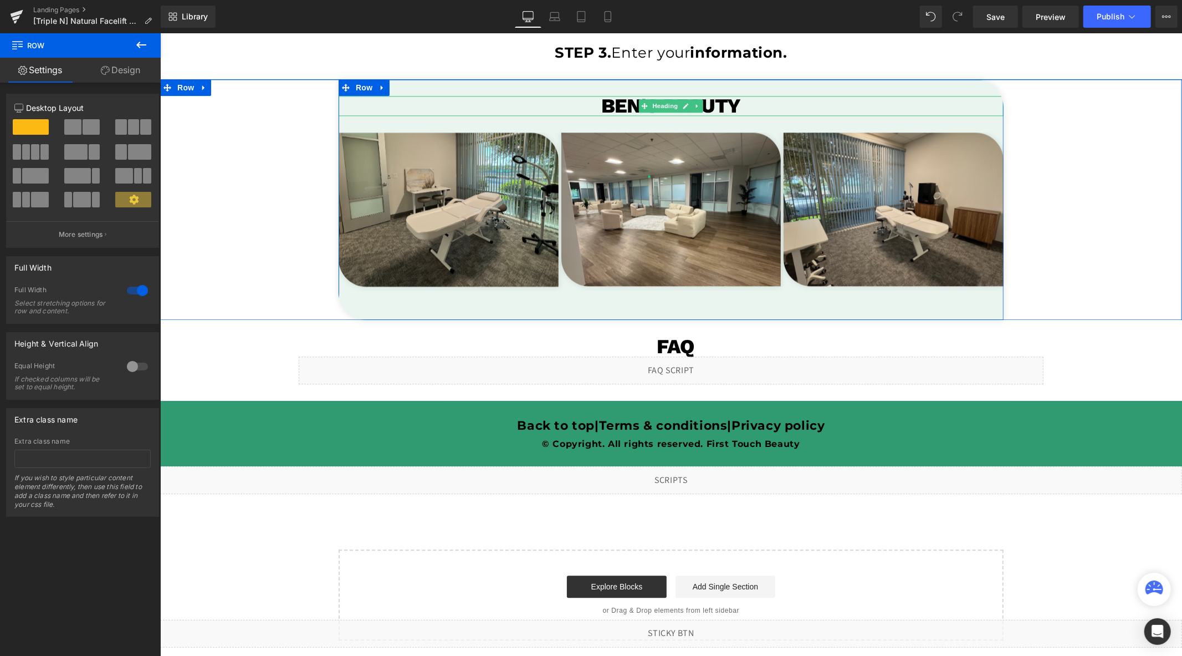
click at [739, 105] on h1 "Ben's BEAUTY" at bounding box center [670, 105] width 665 height 20
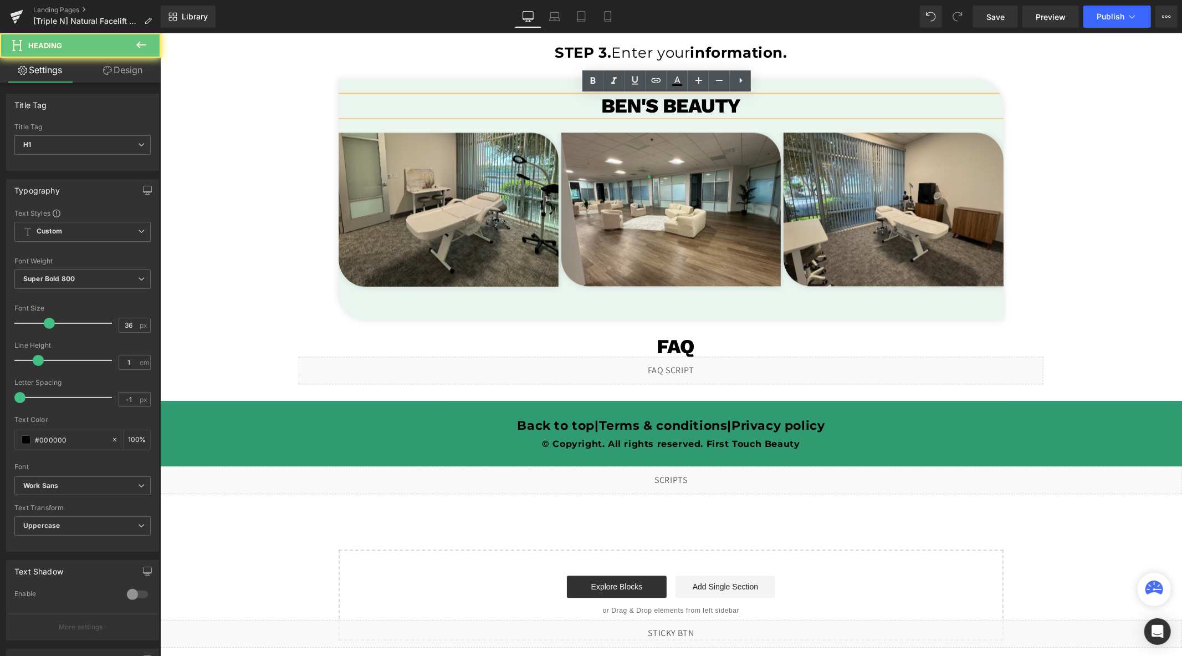
click at [739, 105] on h1 "Ben's BEAUTY" at bounding box center [670, 105] width 665 height 20
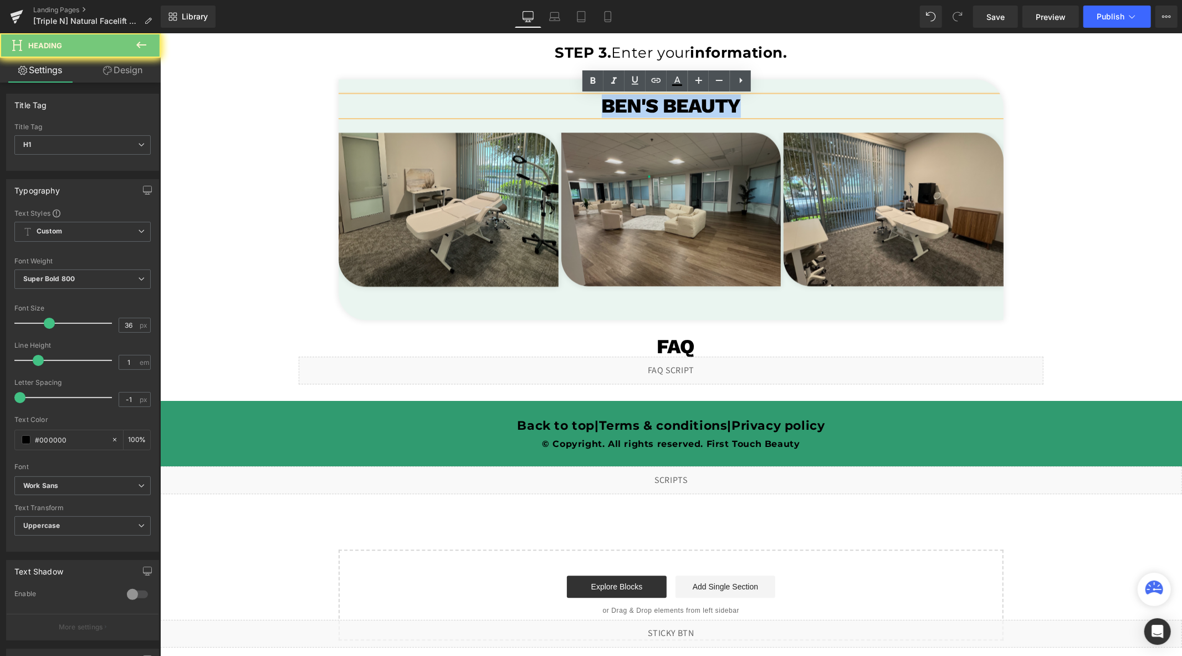
copy h1 "Ben's BEAUTY"
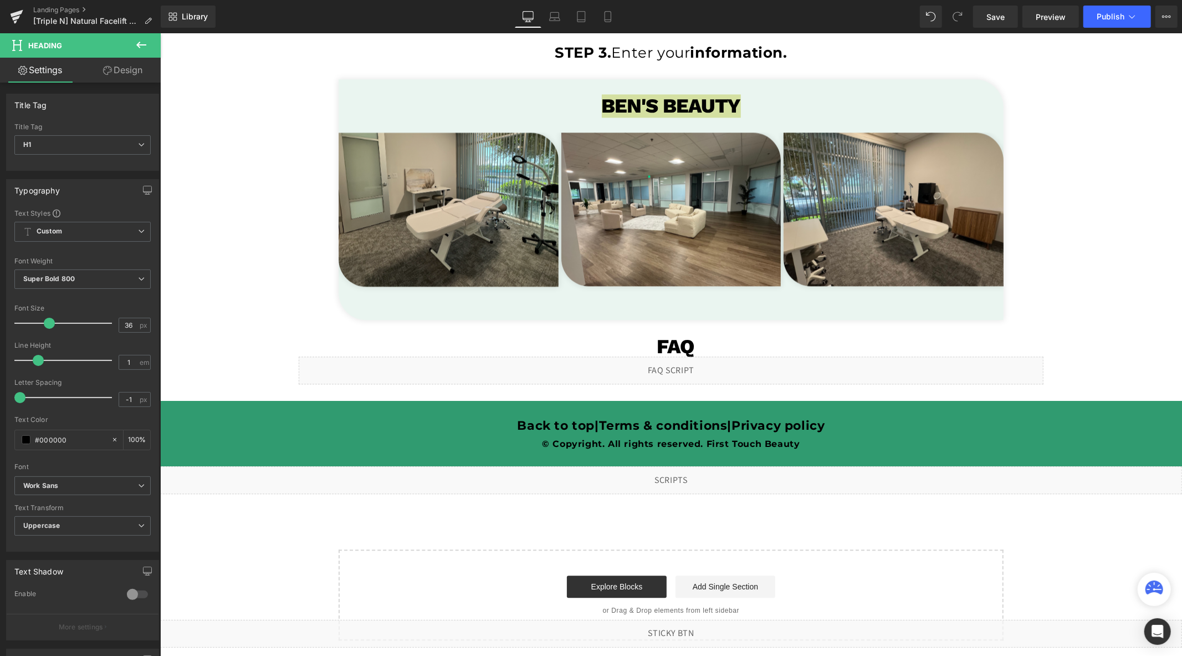
click at [116, 78] on link "Design" at bounding box center [123, 70] width 80 height 25
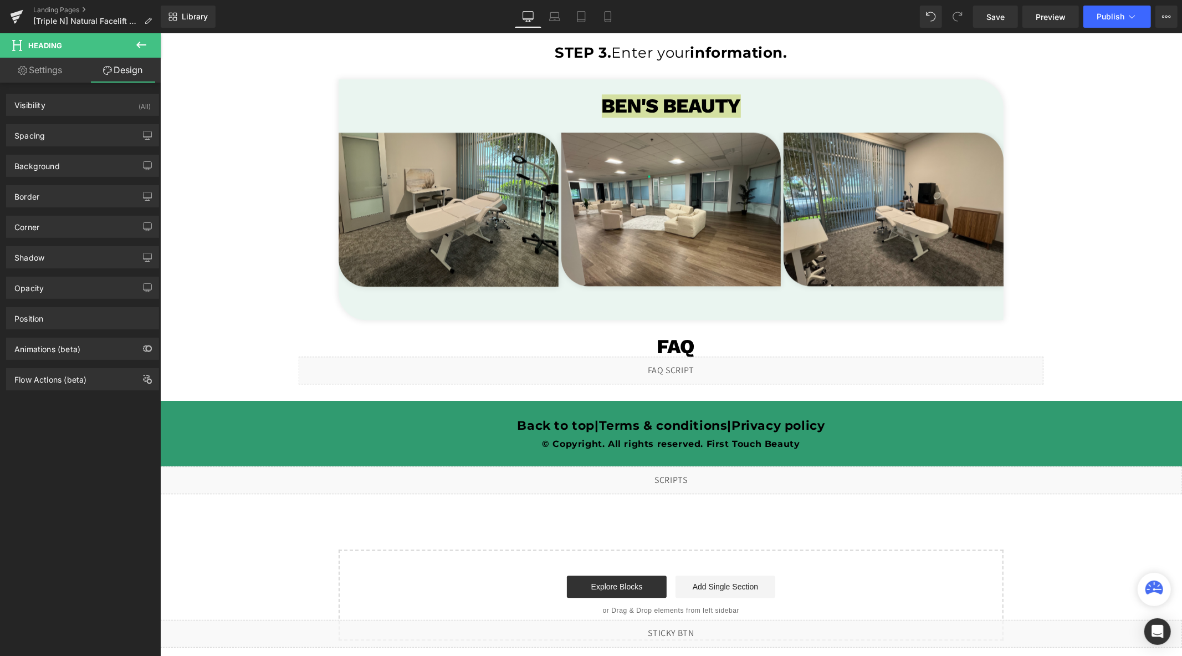
click at [140, 44] on icon at bounding box center [141, 45] width 10 height 7
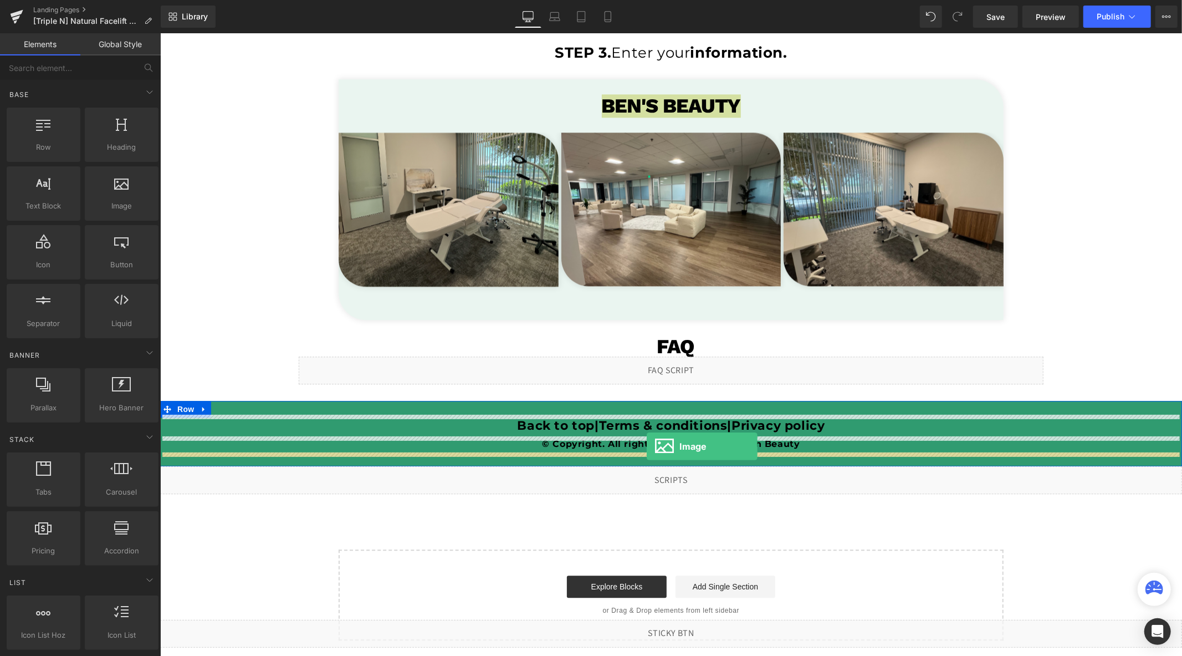
drag, startPoint x: 282, startPoint y: 239, endPoint x: 646, endPoint y: 446, distance: 418.5
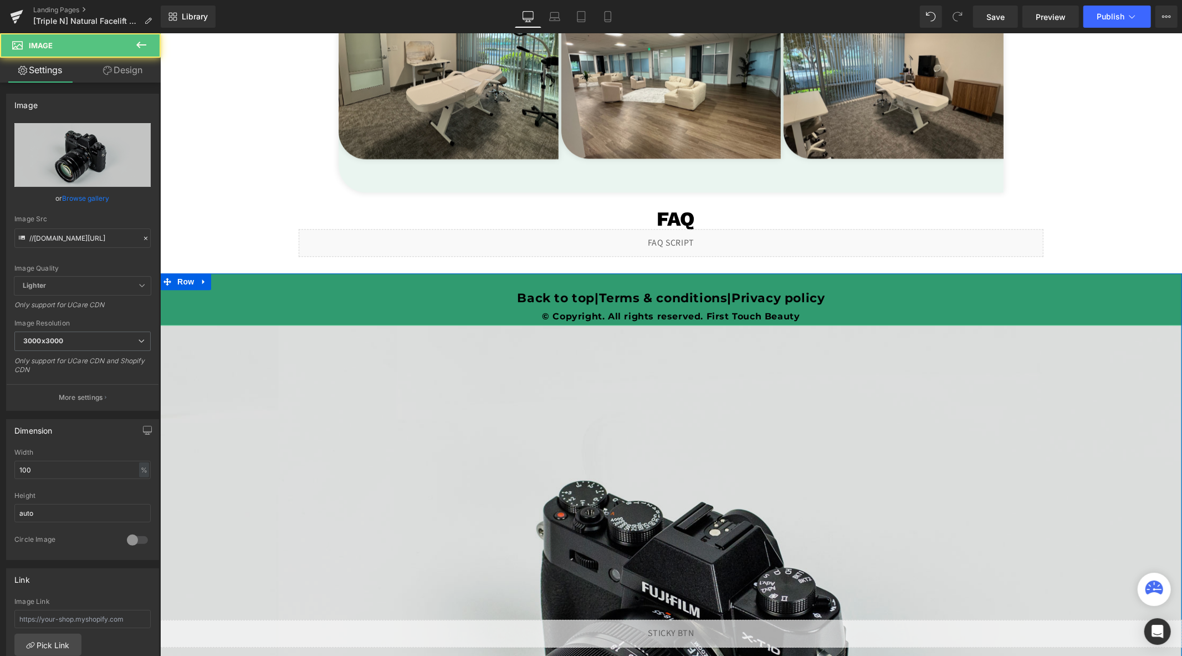
scroll to position [2437, 0]
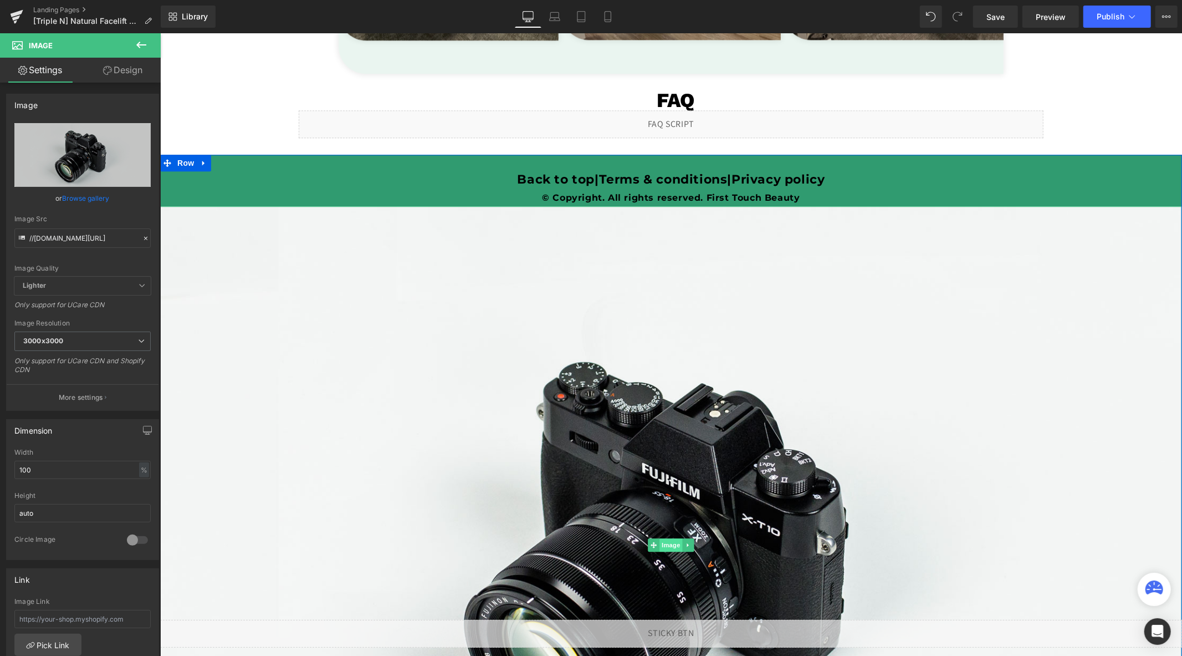
click at [666, 543] on span "Image" at bounding box center [670, 544] width 23 height 13
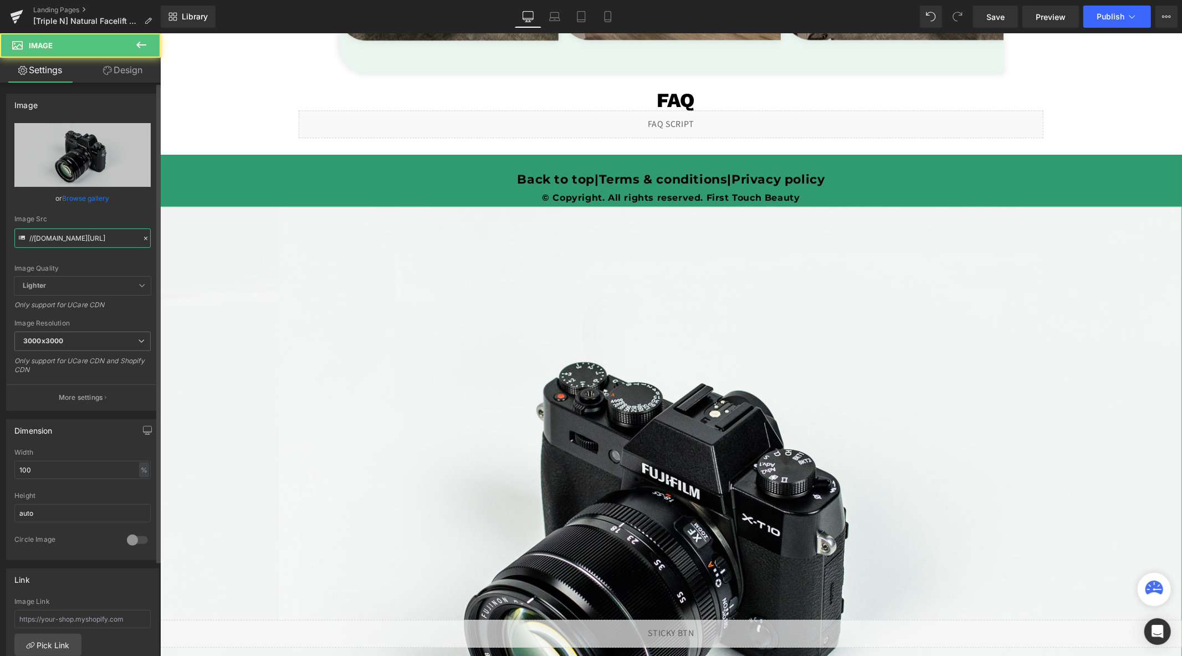
click at [81, 242] on input "//[DOMAIN_NAME][URL]" at bounding box center [82, 237] width 136 height 19
paste input "[URL][DOMAIN_NAME]"
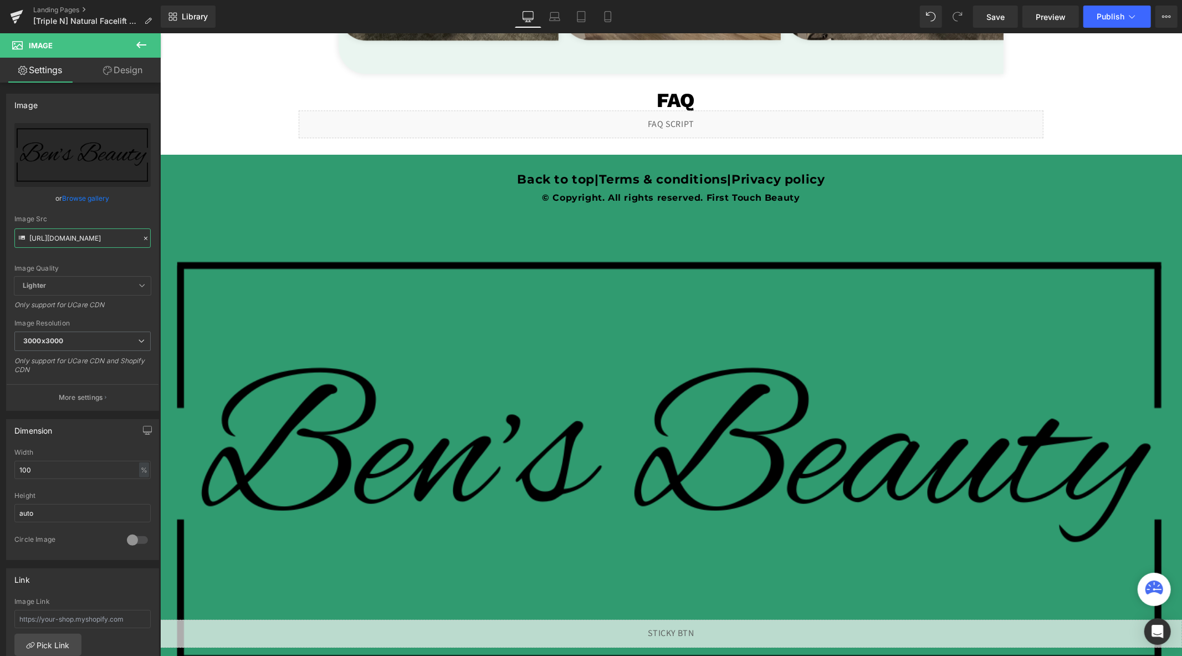
type input "[URL][DOMAIN_NAME]"
click at [61, 464] on input "100" at bounding box center [82, 470] width 136 height 18
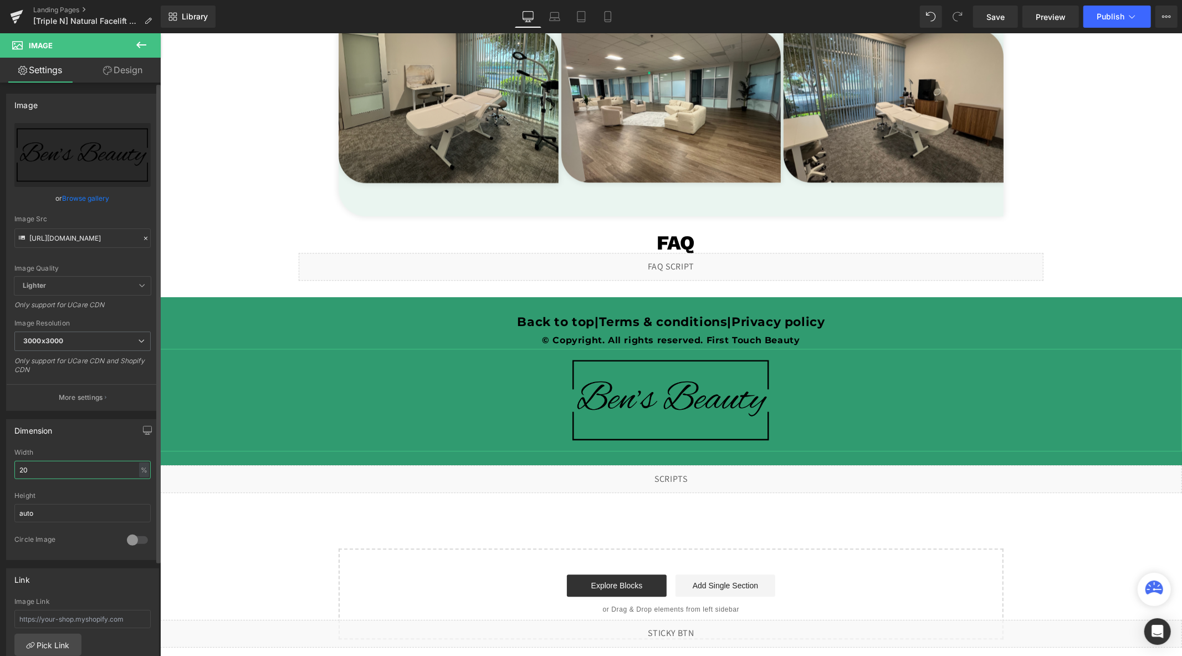
scroll to position [2293, 0]
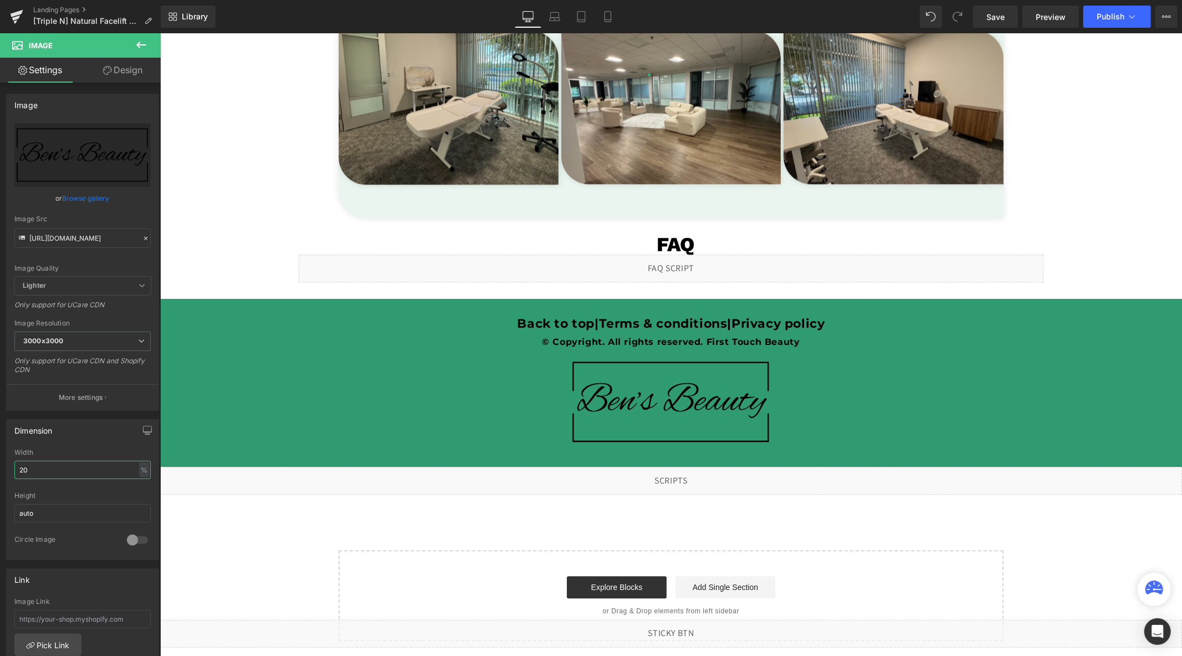
type input "20"
click at [1110, 17] on span "Publish" at bounding box center [1111, 16] width 28 height 9
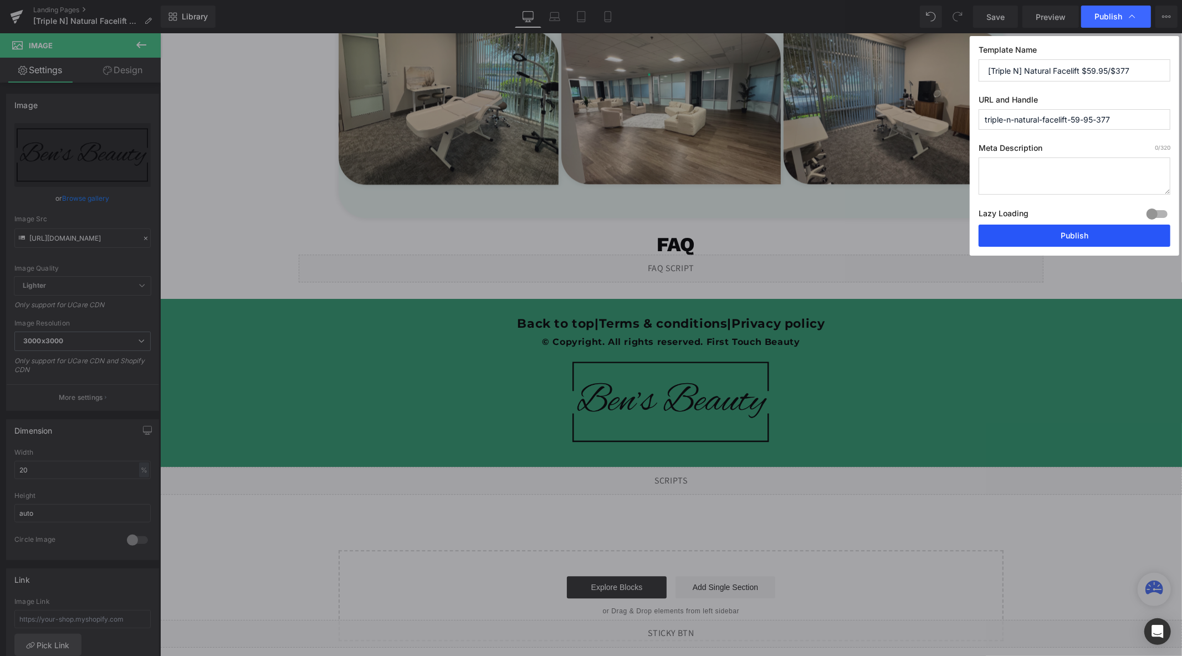
drag, startPoint x: 1066, startPoint y: 237, endPoint x: 896, endPoint y: 186, distance: 177.6
click at [1066, 237] on button "Publish" at bounding box center [1075, 235] width 192 height 22
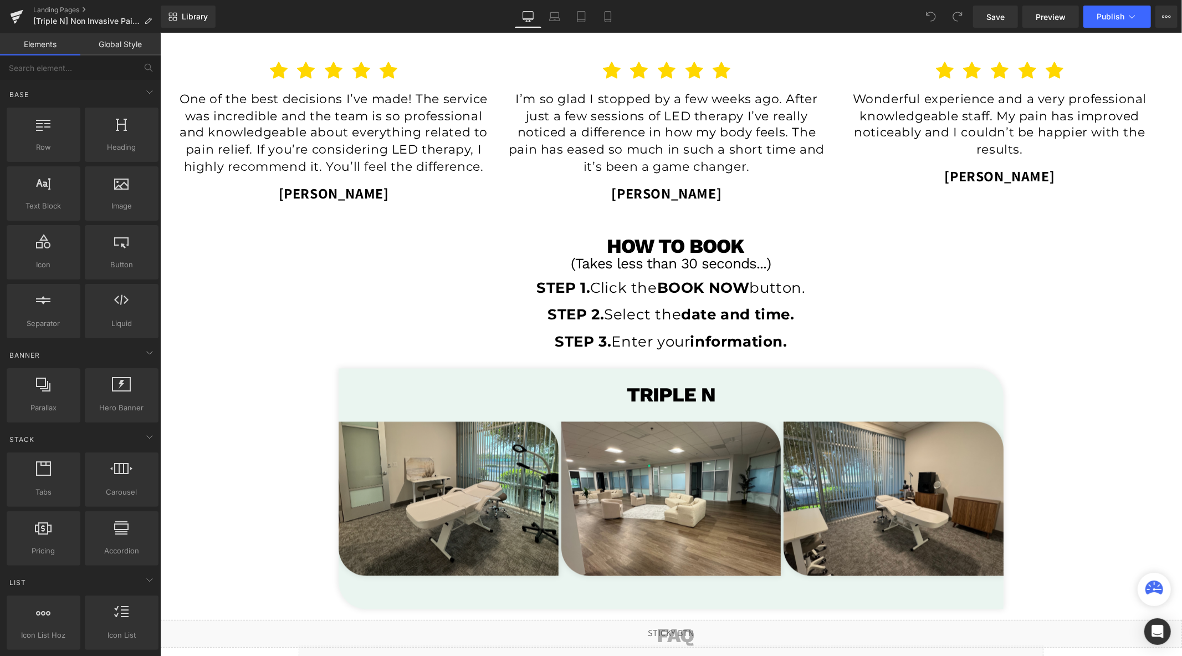
scroll to position [1533, 0]
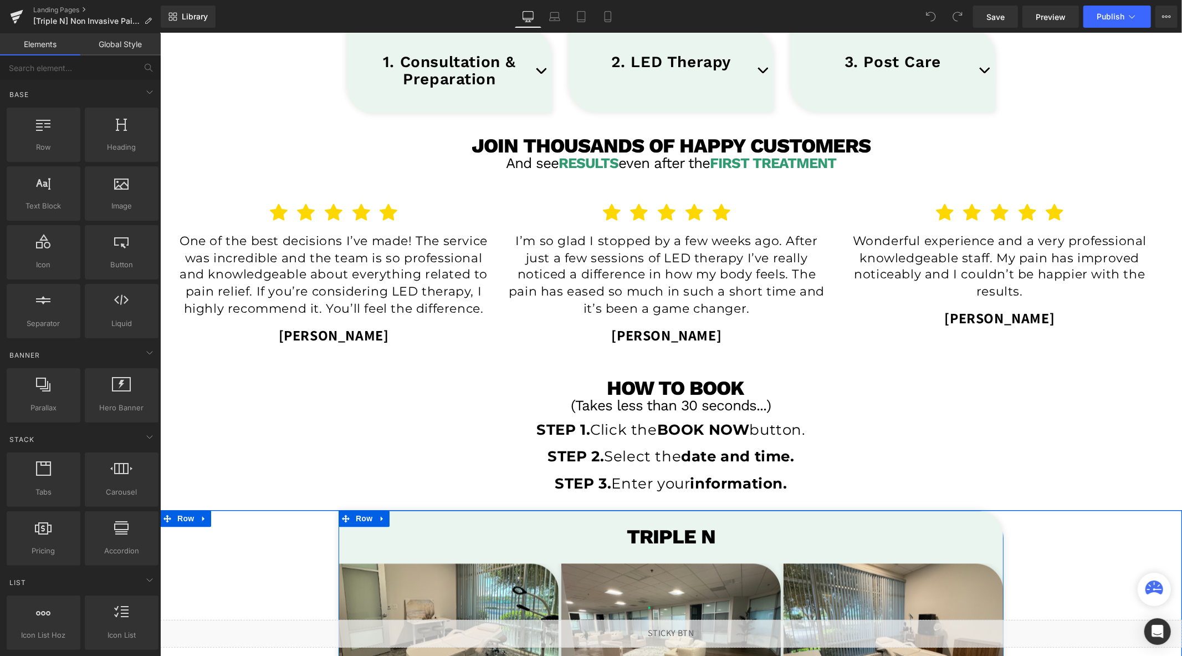
click at [726, 540] on h1 "TRIPLE N" at bounding box center [670, 537] width 665 height 20
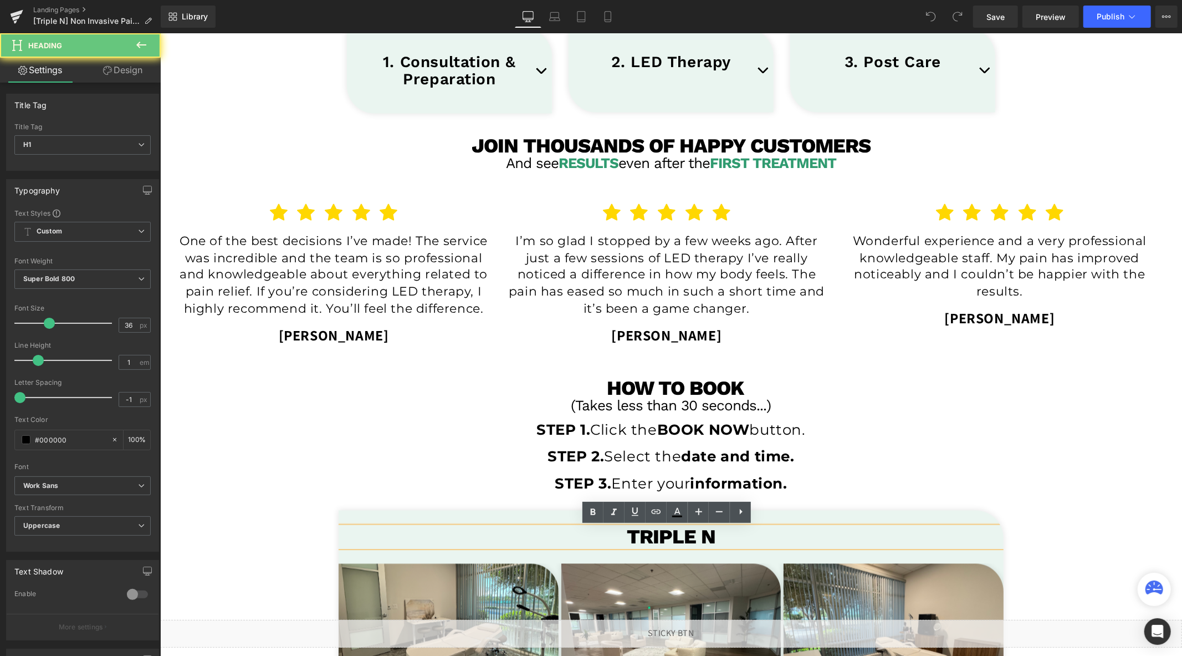
click at [726, 540] on h1 "TRIPLE N" at bounding box center [670, 537] width 665 height 20
paste div
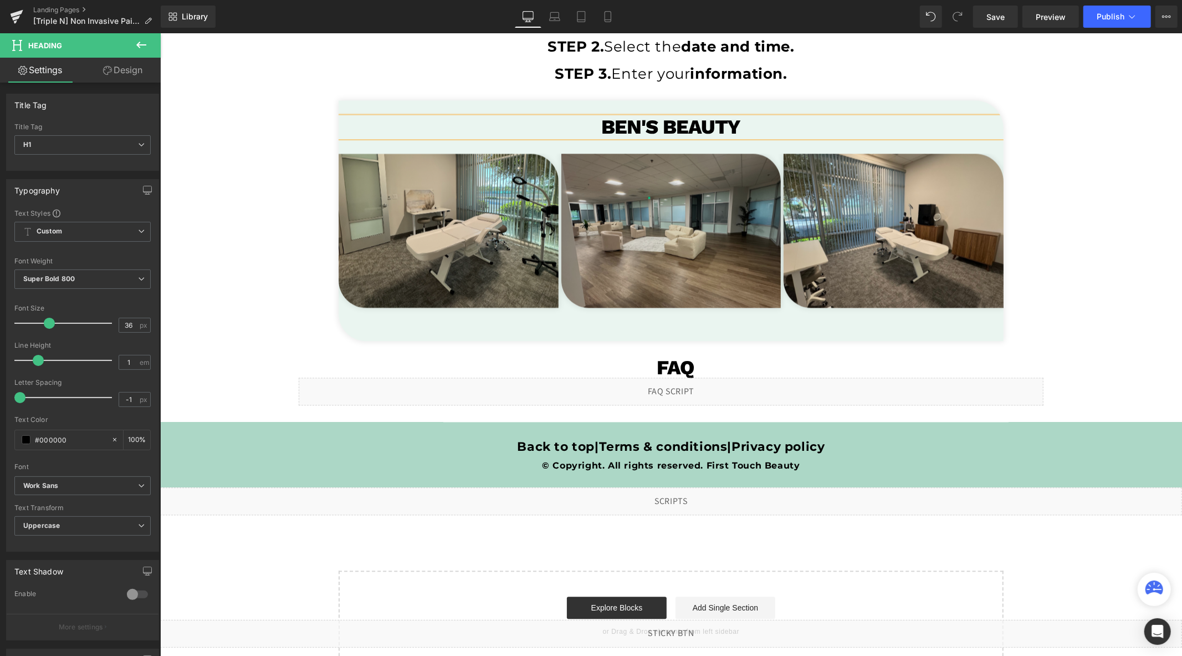
scroll to position [1964, 0]
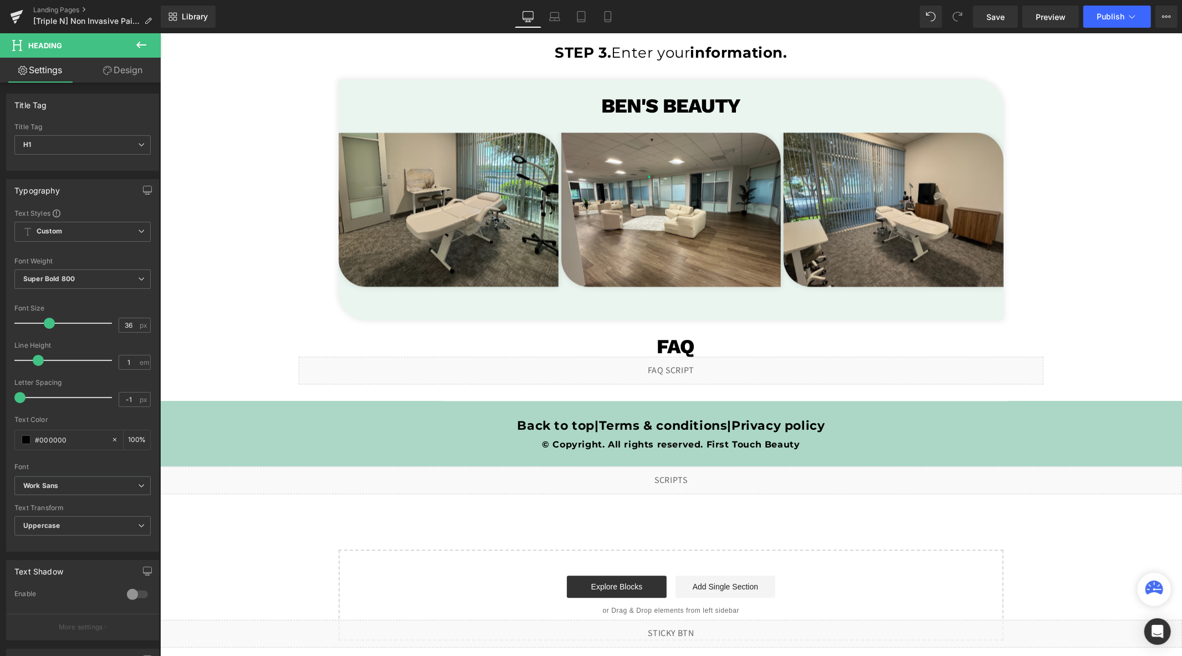
click at [142, 47] on icon at bounding box center [141, 44] width 13 height 13
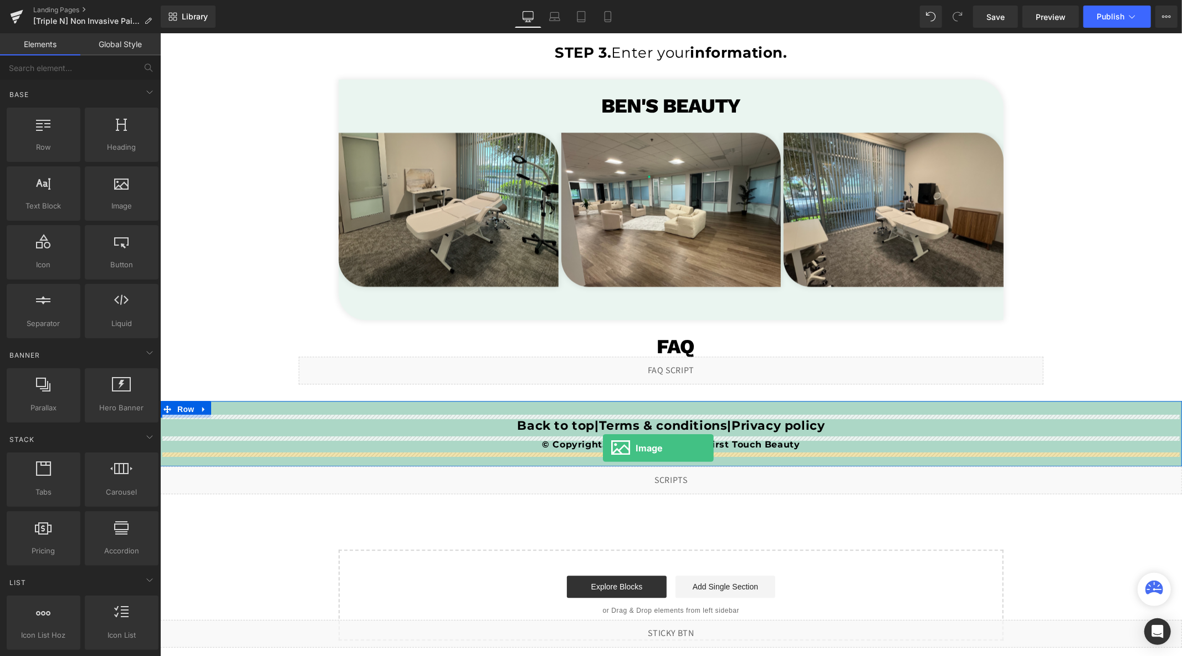
drag, startPoint x: 190, startPoint y: 252, endPoint x: 603, endPoint y: 447, distance: 456.2
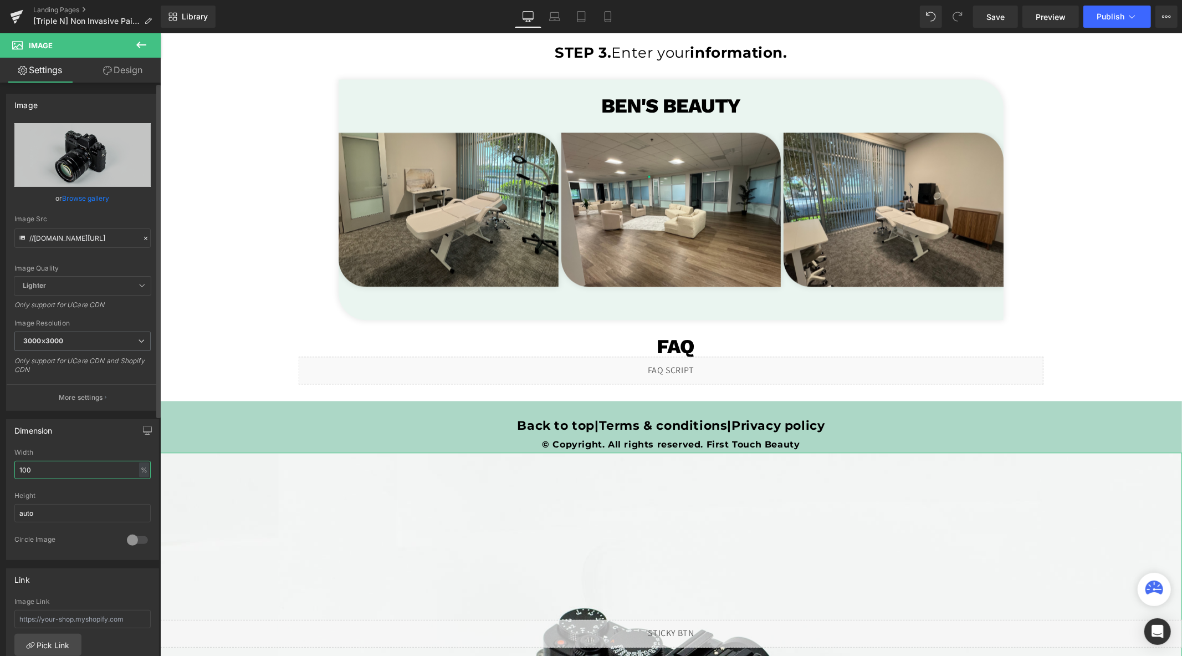
click at [58, 472] on input "100" at bounding box center [82, 470] width 136 height 18
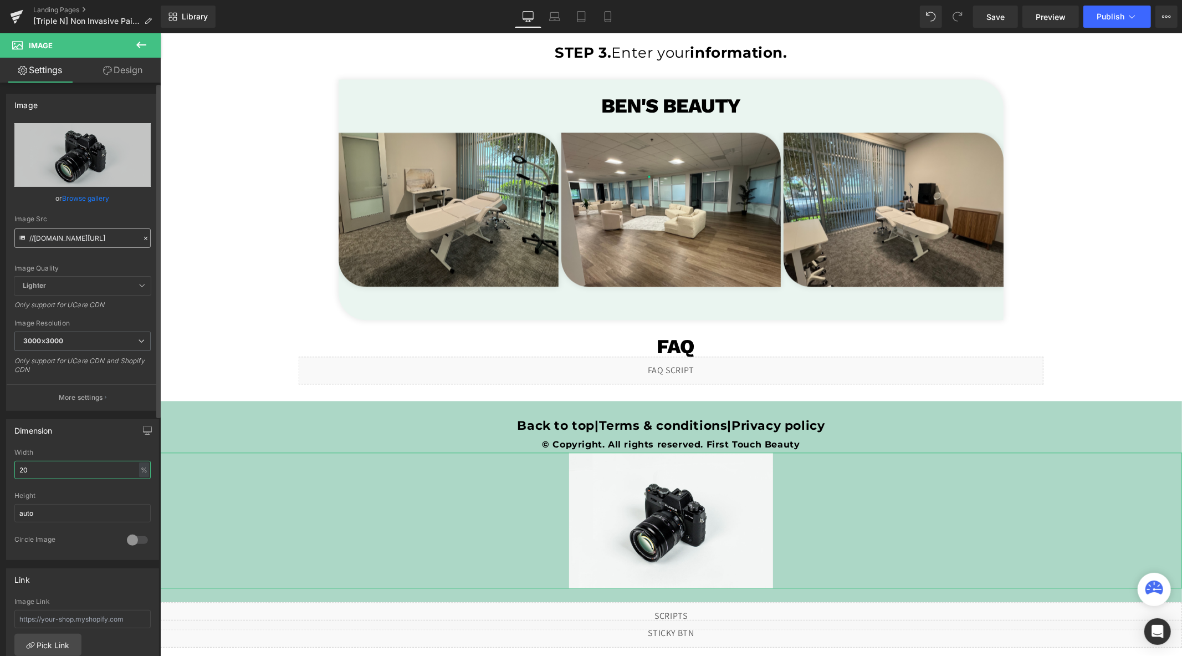
type input "20"
click at [84, 231] on input "//[DOMAIN_NAME][URL]" at bounding box center [82, 237] width 136 height 19
paste input "[URL][DOMAIN_NAME]"
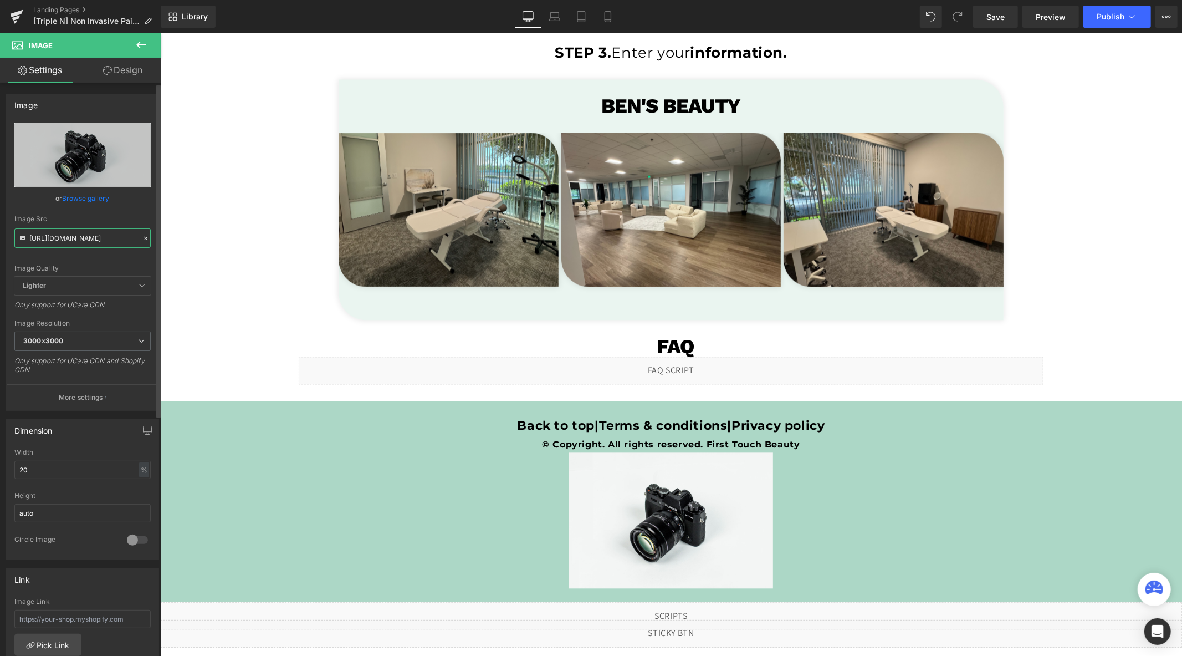
scroll to position [0, 405]
type input "[URL][DOMAIN_NAME]"
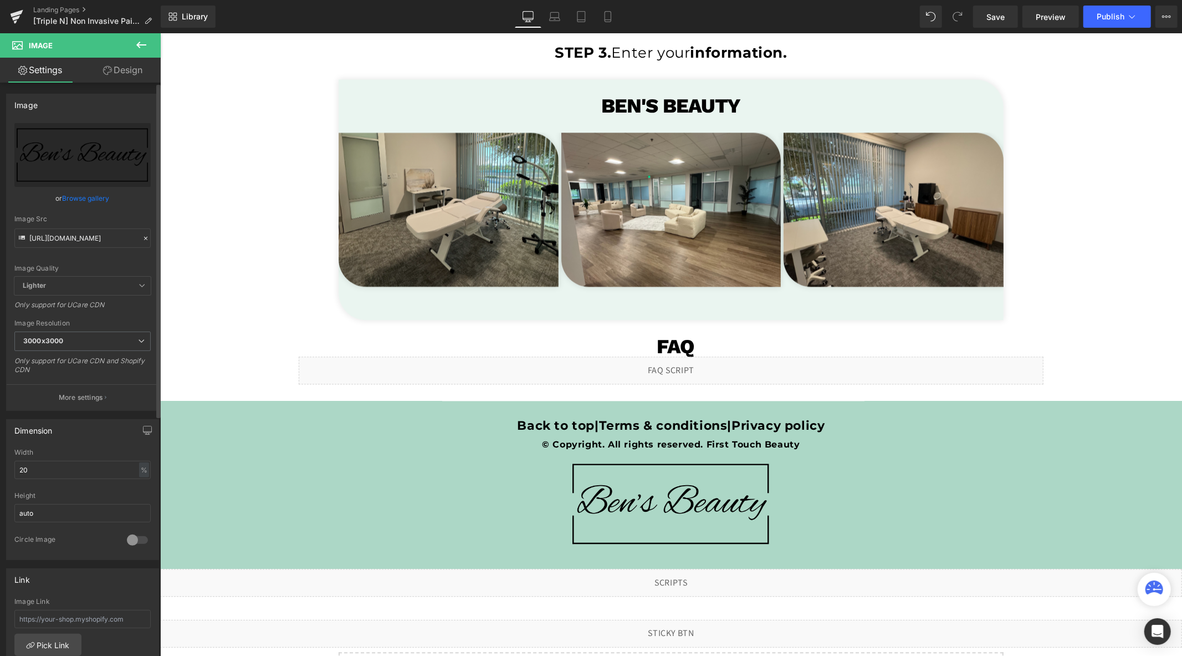
scroll to position [0, 0]
click at [1121, 13] on span "Publish" at bounding box center [1111, 16] width 28 height 9
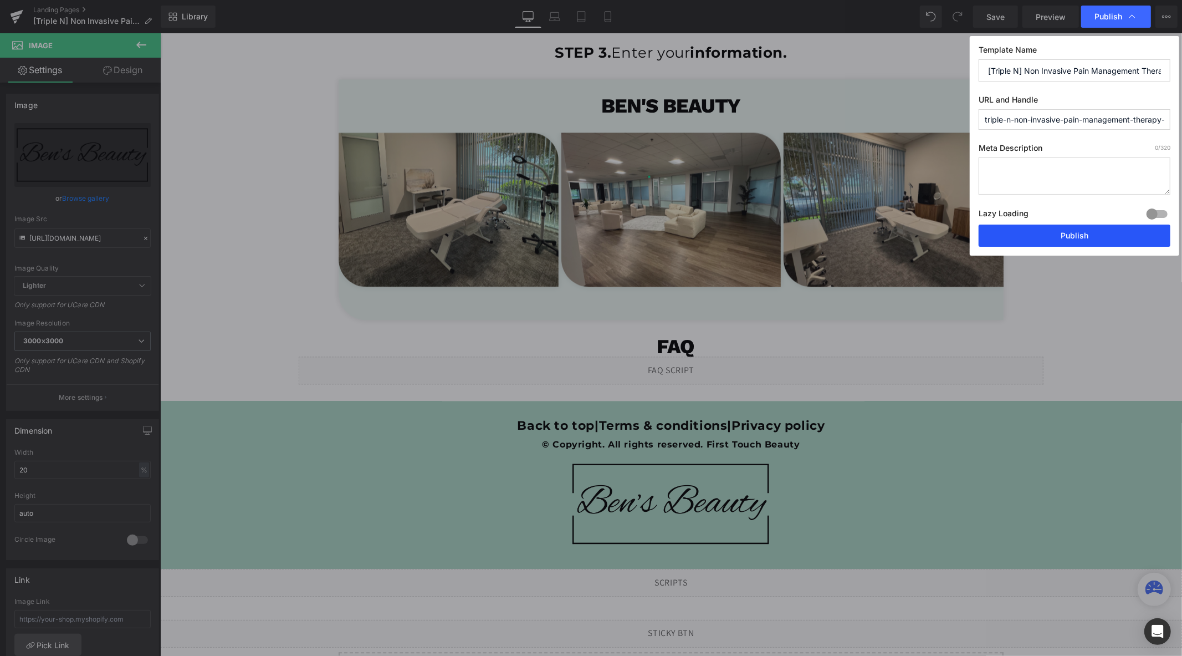
click at [1066, 239] on button "Publish" at bounding box center [1075, 235] width 192 height 22
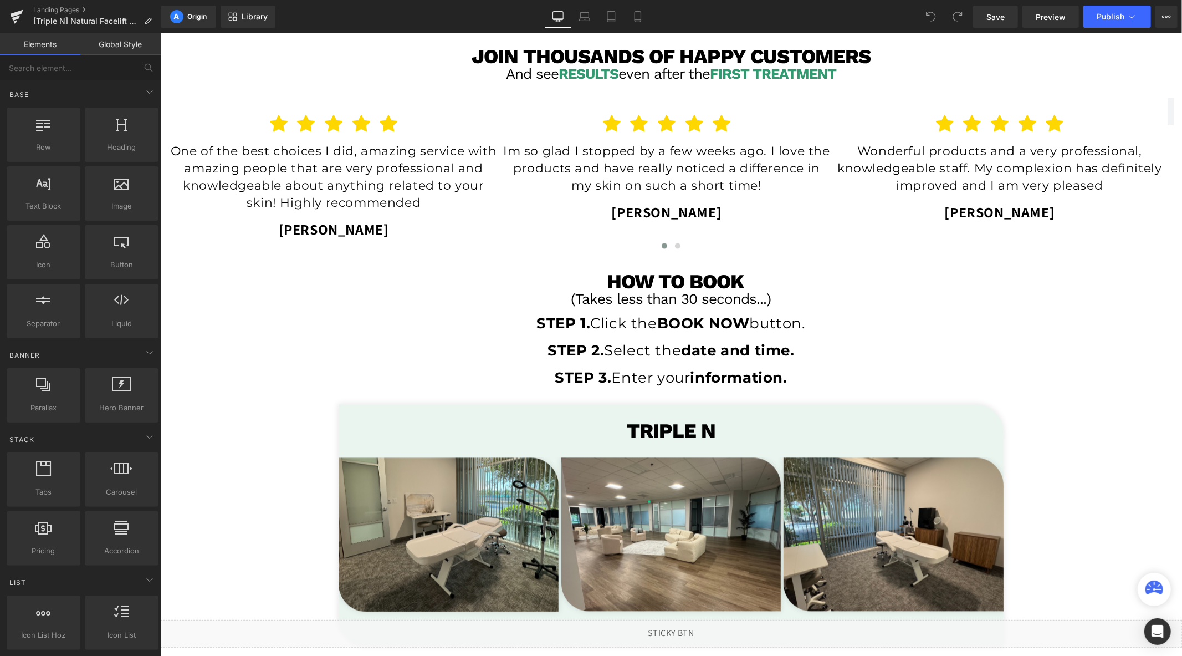
scroll to position [1971, 0]
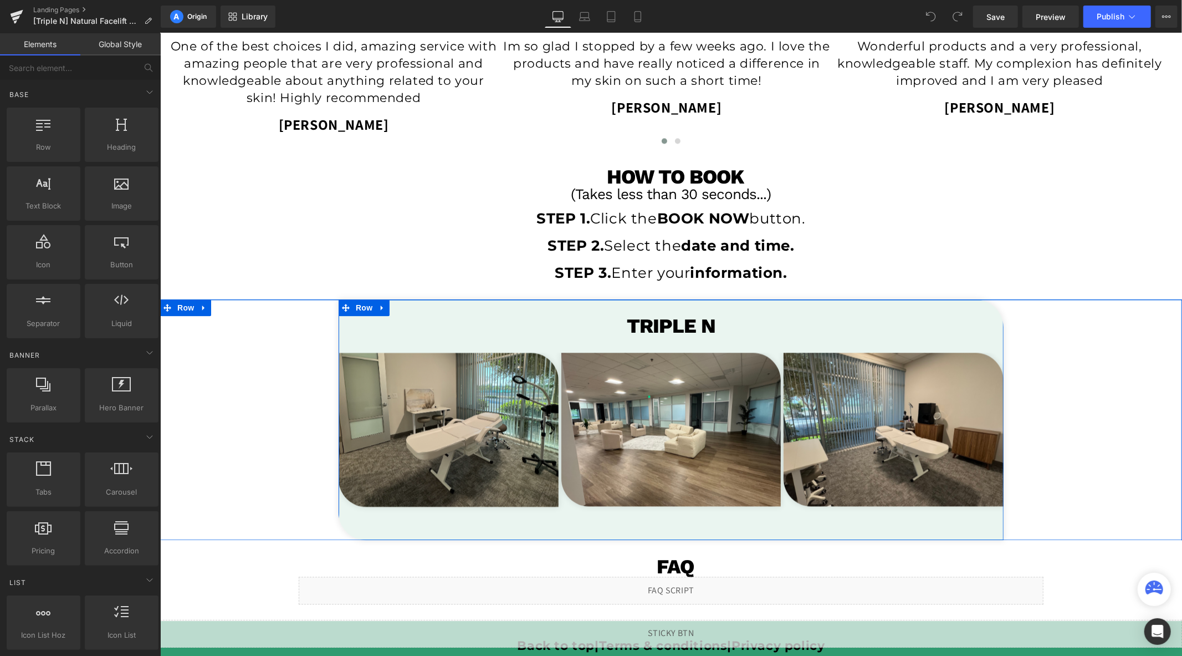
click at [743, 312] on div "TRIPLE N Heading Image Row Image Row Image Row ‹ › Carousel Row" at bounding box center [670, 419] width 665 height 241
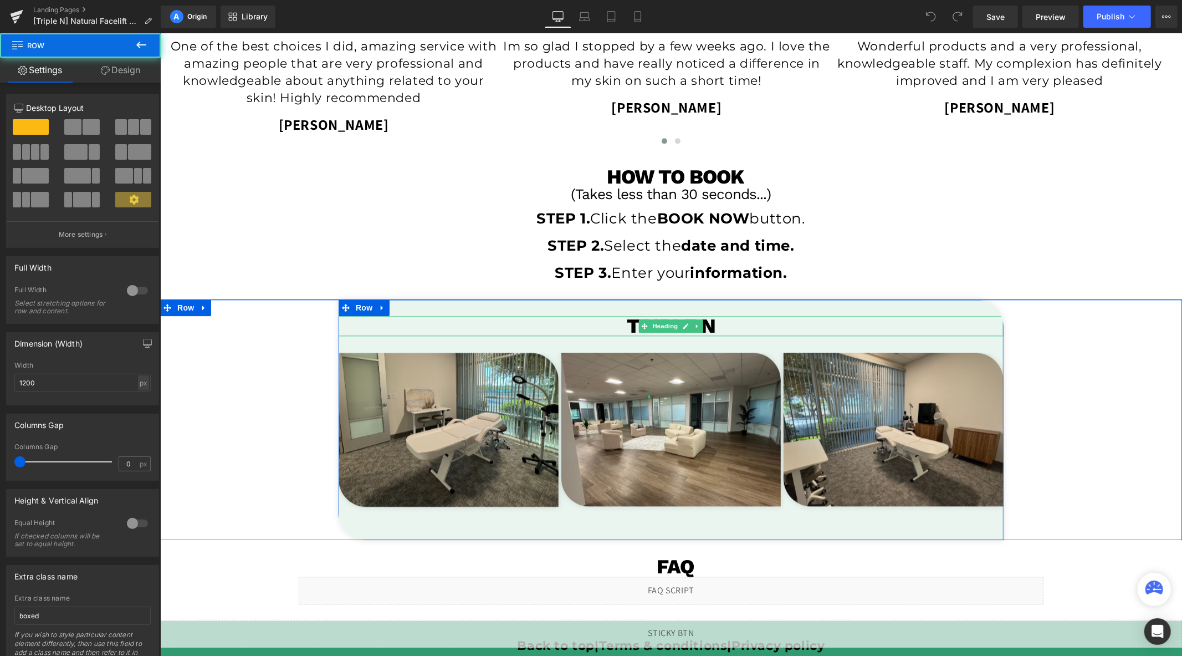
click at [742, 324] on h1 "TRIPLE N" at bounding box center [670, 325] width 665 height 20
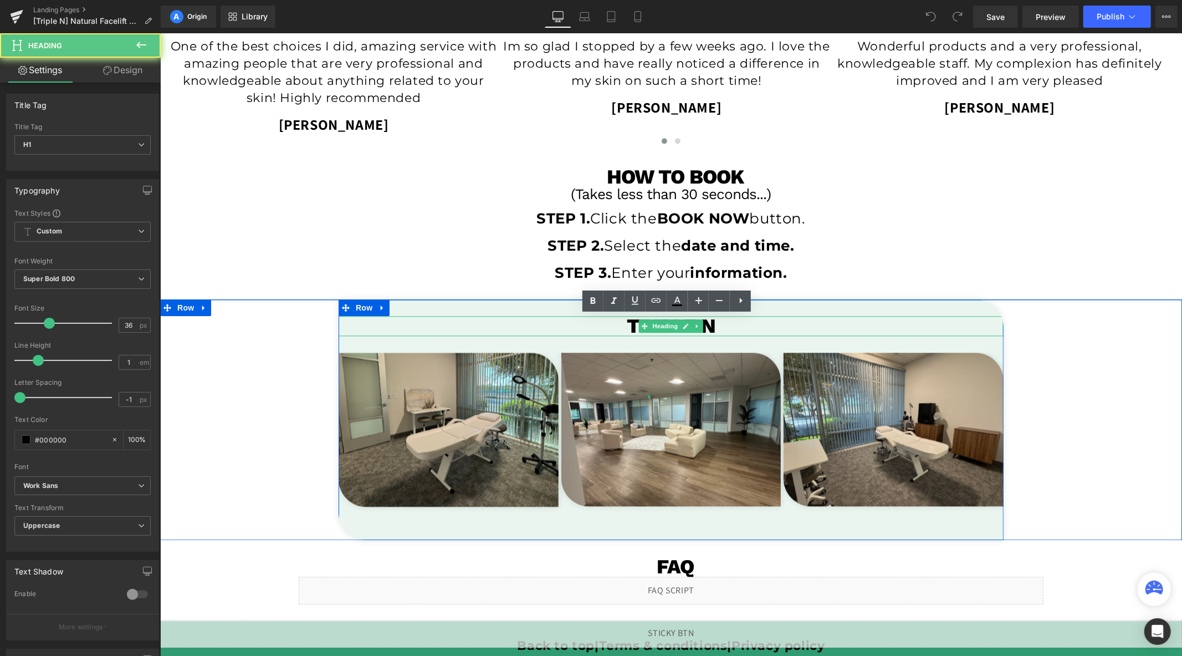
click at [742, 324] on h1 "TRIPLE N" at bounding box center [670, 325] width 665 height 20
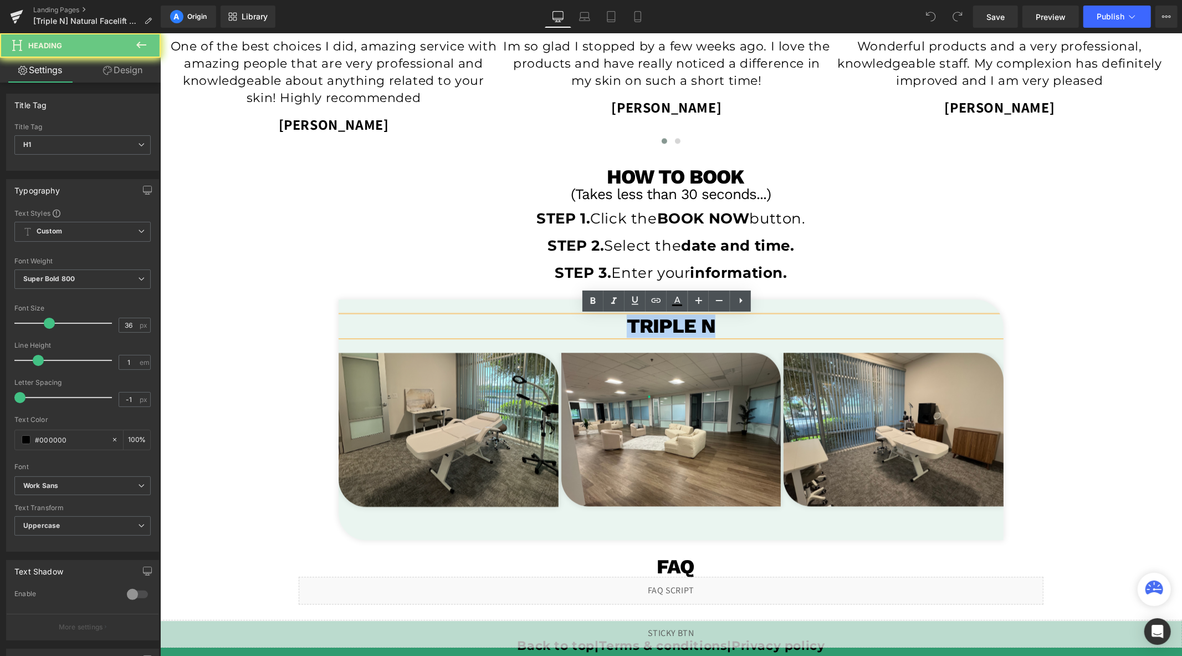
click at [744, 324] on h1 "TRIPLE N" at bounding box center [670, 325] width 665 height 20
paste div
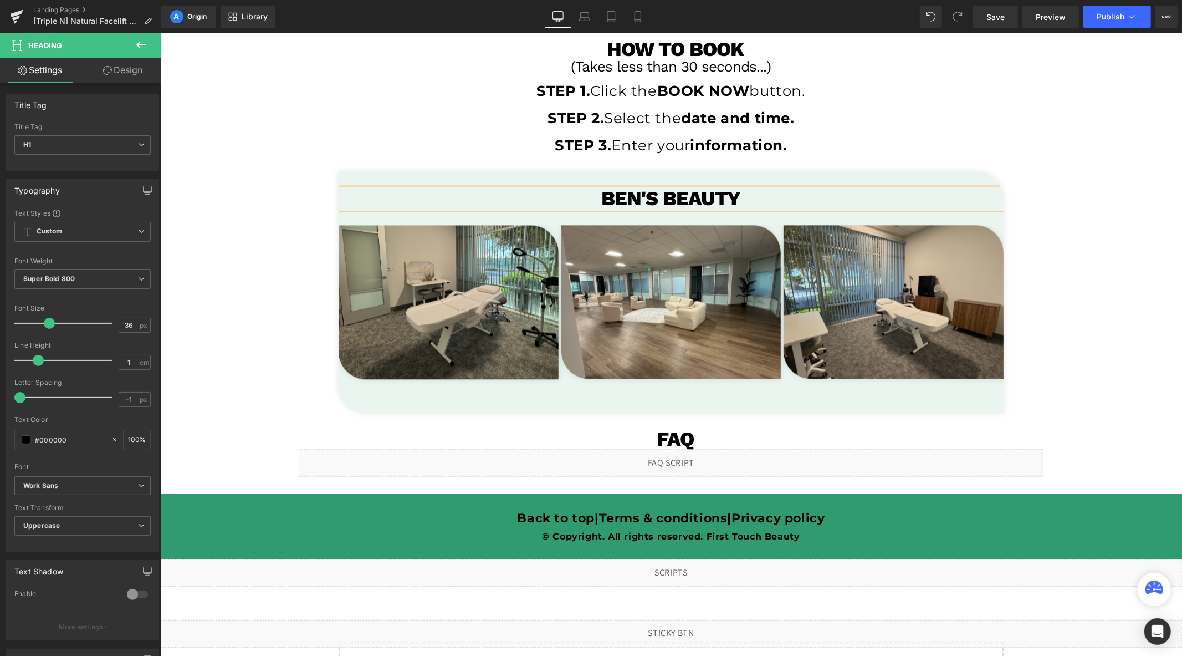
scroll to position [2191, 0]
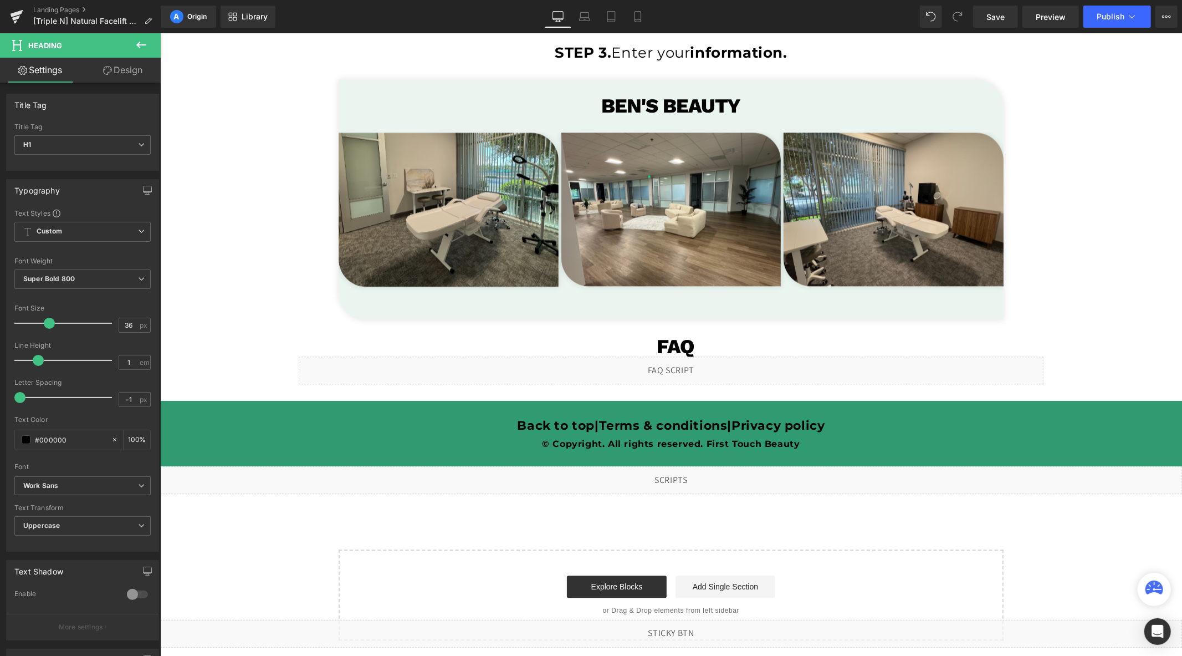
click at [135, 42] on icon at bounding box center [141, 44] width 13 height 13
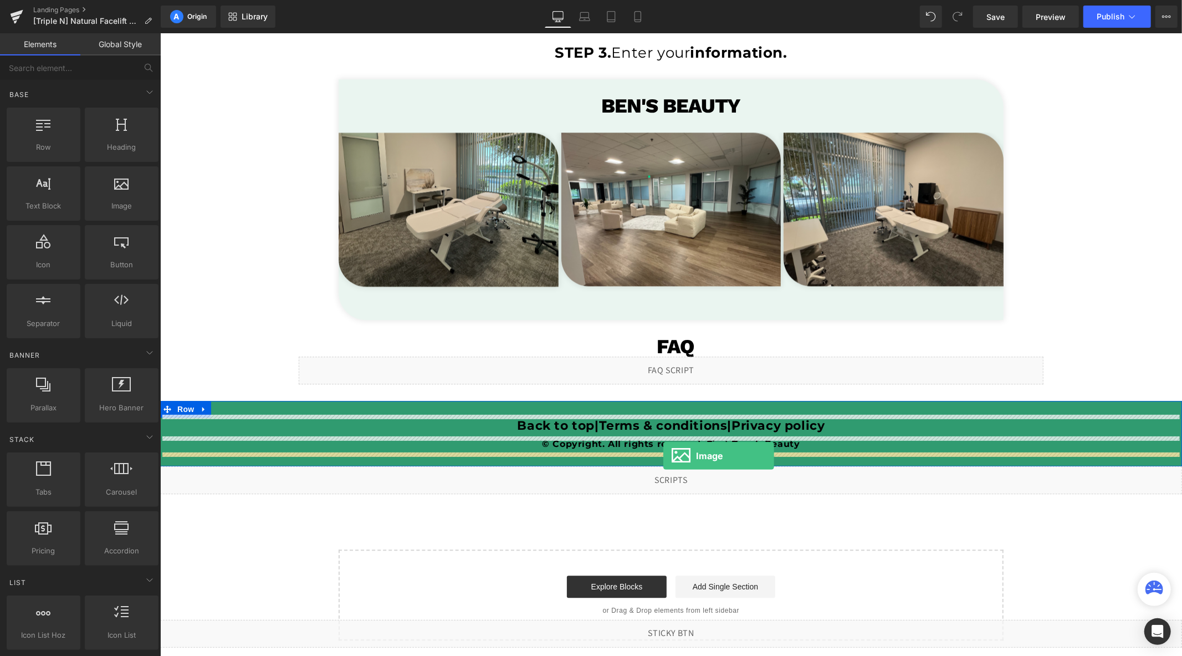
drag, startPoint x: 279, startPoint y: 238, endPoint x: 663, endPoint y: 455, distance: 441.3
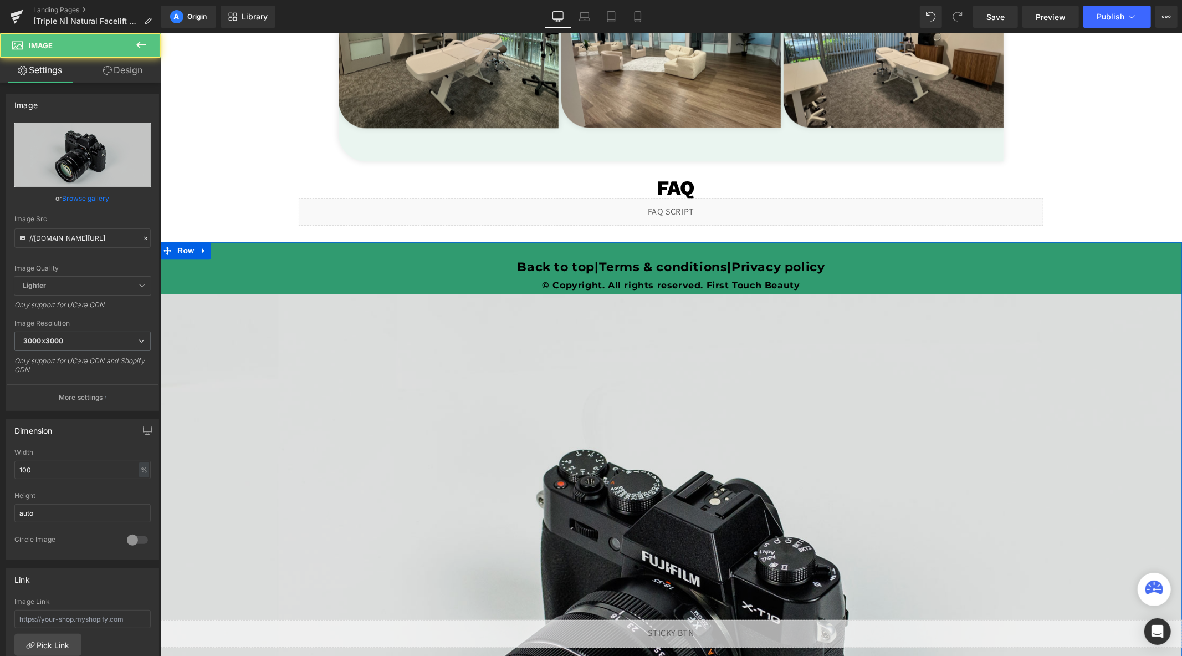
scroll to position [2560, 0]
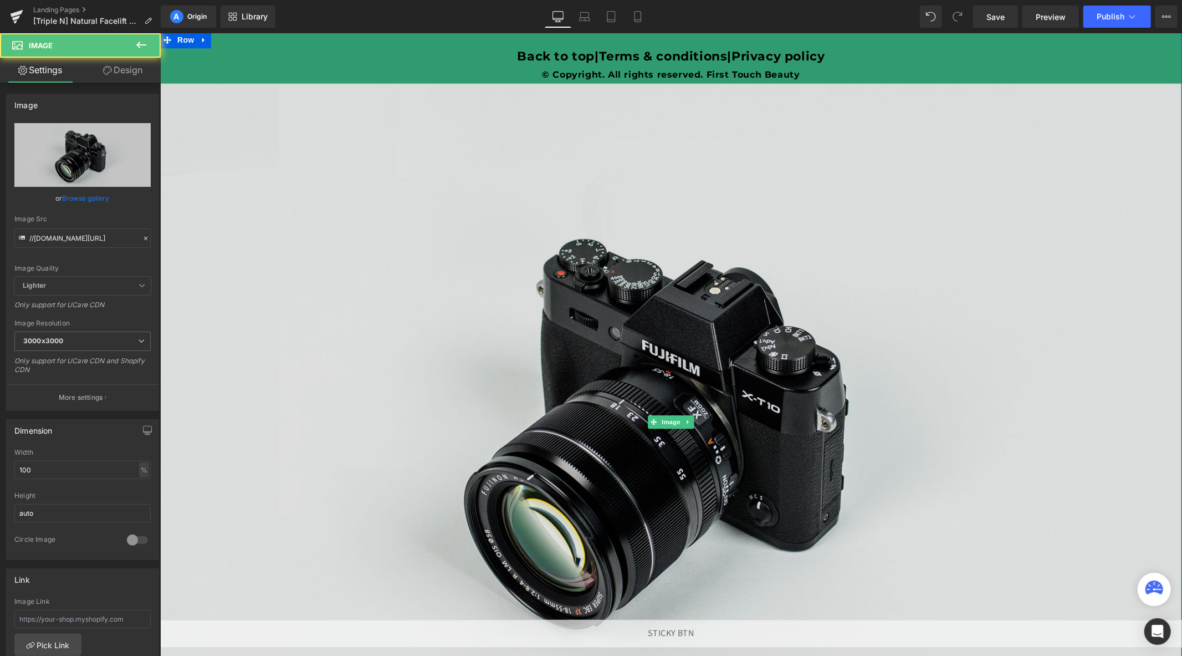
click at [664, 431] on img at bounding box center [671, 421] width 1022 height 677
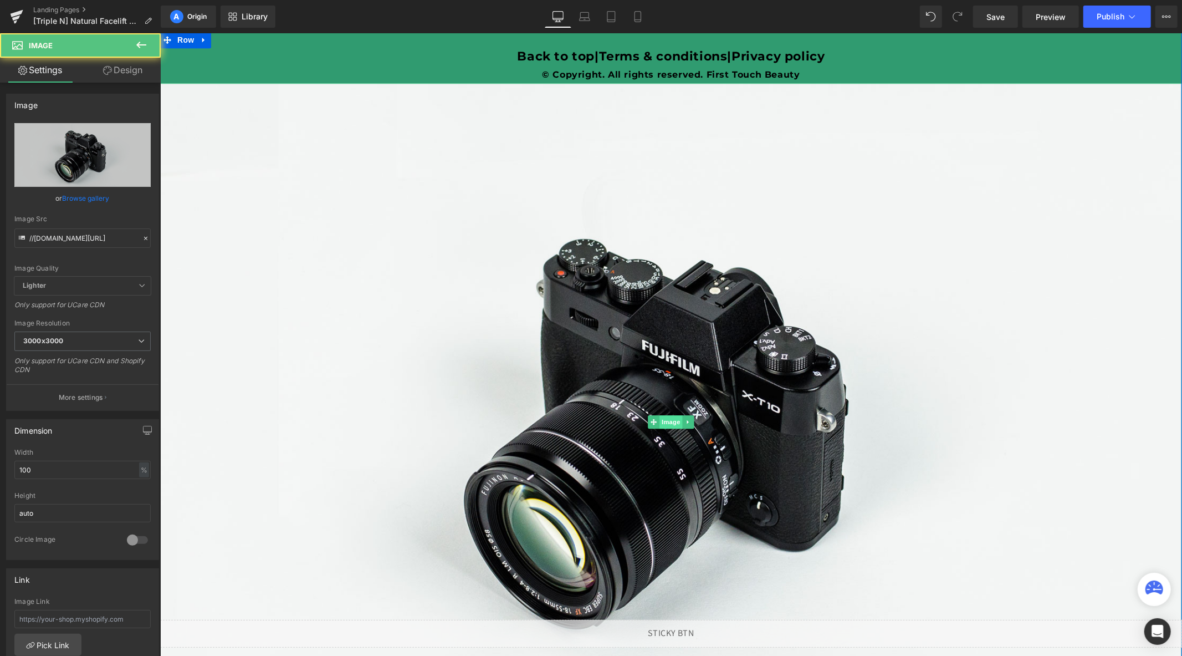
click at [659, 425] on span "Image" at bounding box center [670, 421] width 23 height 13
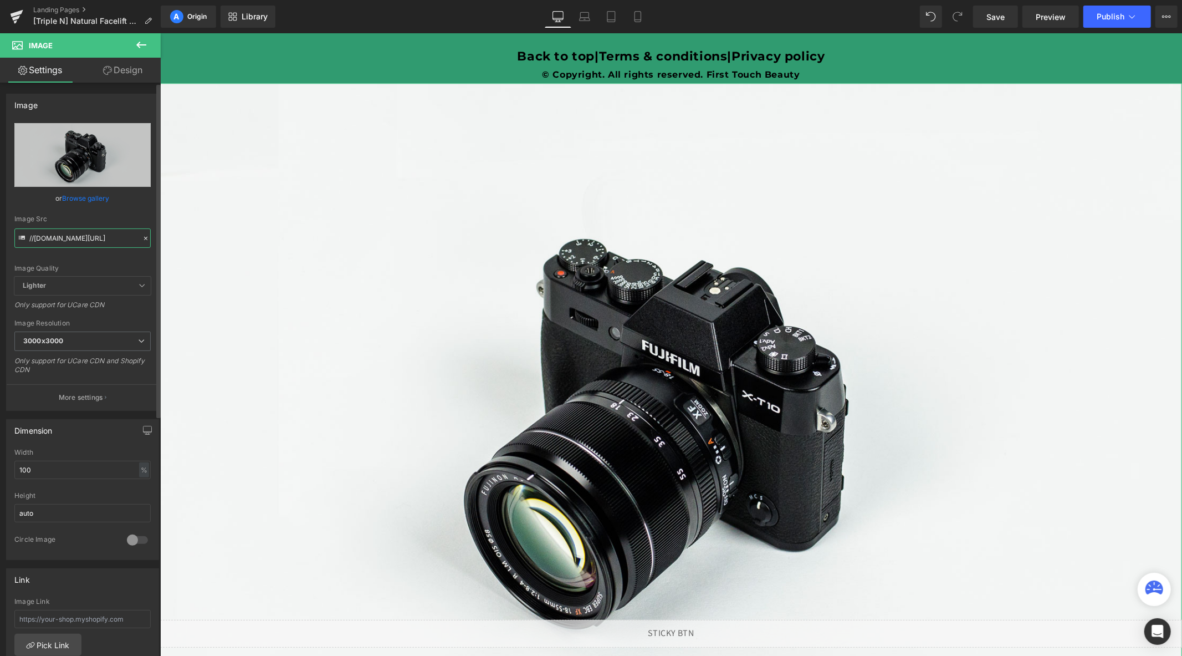
click at [74, 237] on input "//d1um8515vdn9kb.cloudfront.net/images/parallax.jpg" at bounding box center [82, 237] width 136 height 19
paste input "[URL][DOMAIN_NAME]"
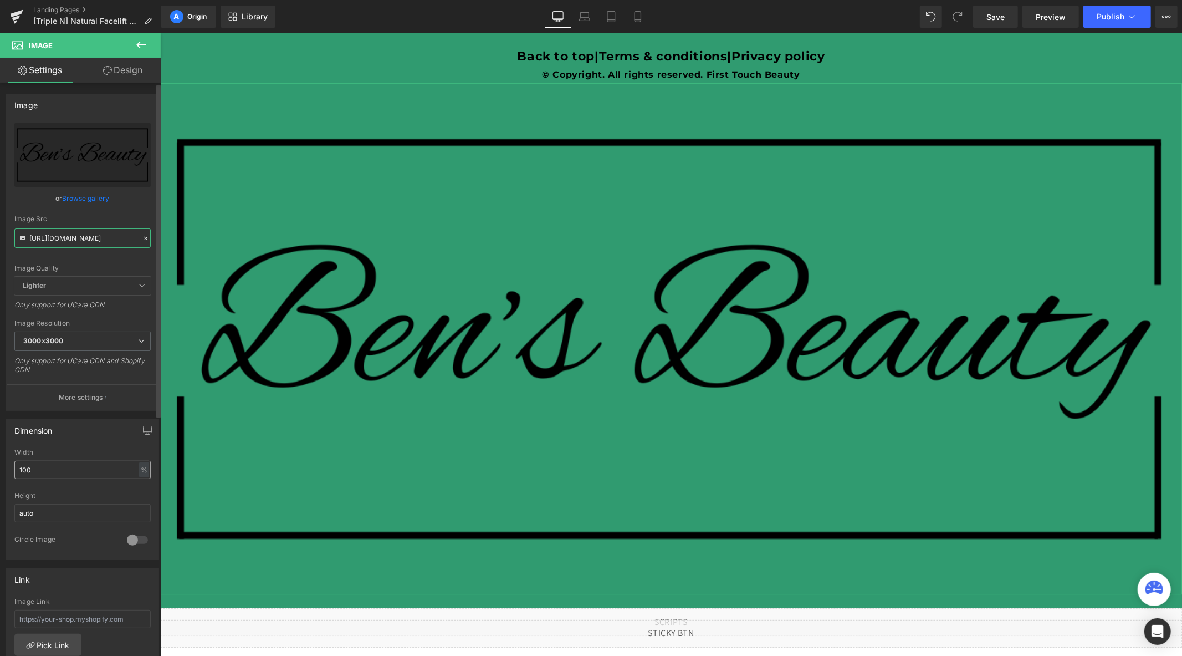
type input "[URL][DOMAIN_NAME]"
click at [67, 478] on input "100" at bounding box center [82, 470] width 136 height 18
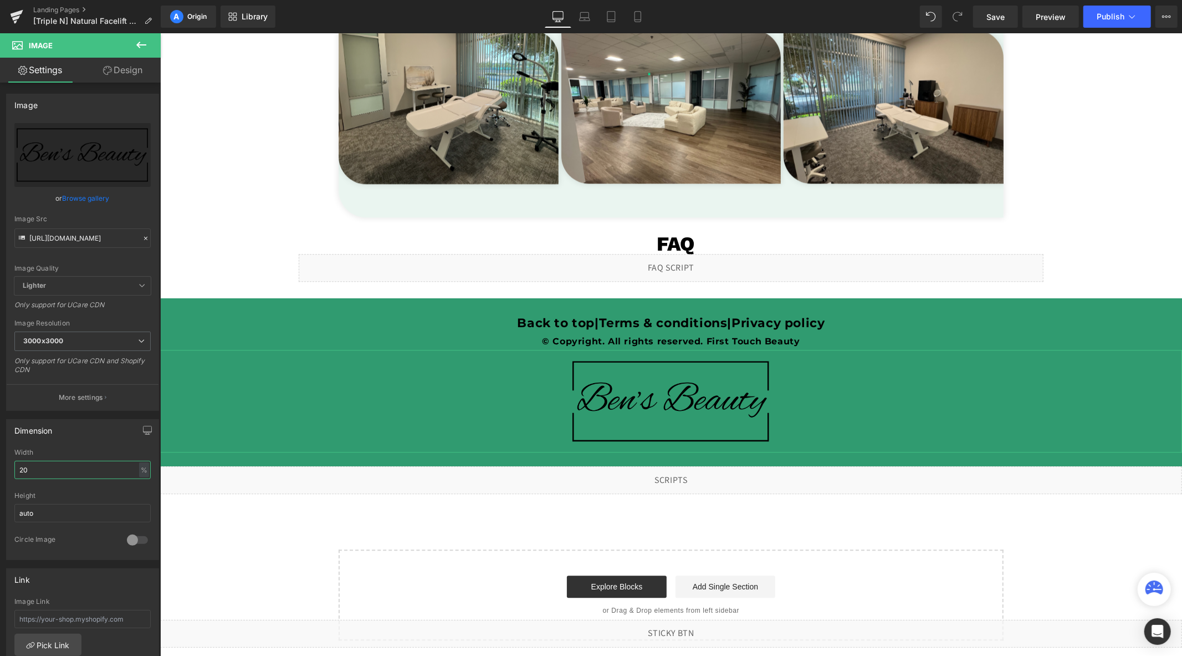
scroll to position [2293, 0]
type input "20"
click at [1104, 16] on span "Publish" at bounding box center [1111, 16] width 28 height 9
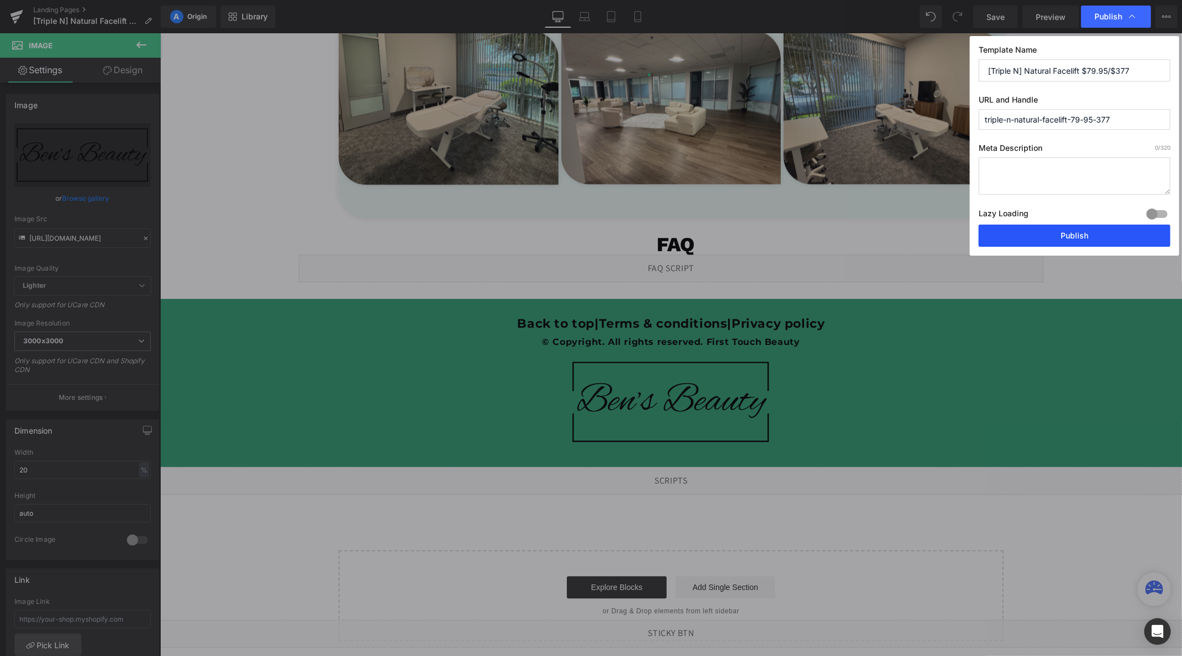
click at [1078, 234] on button "Publish" at bounding box center [1075, 235] width 192 height 22
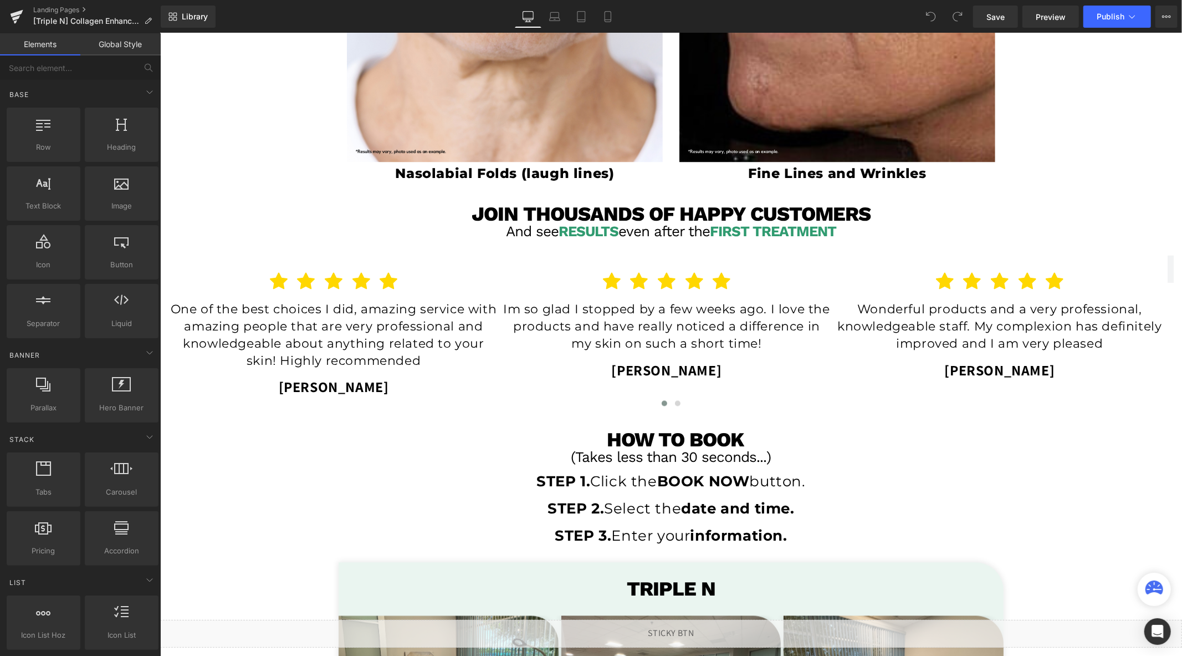
scroll to position [2094, 0]
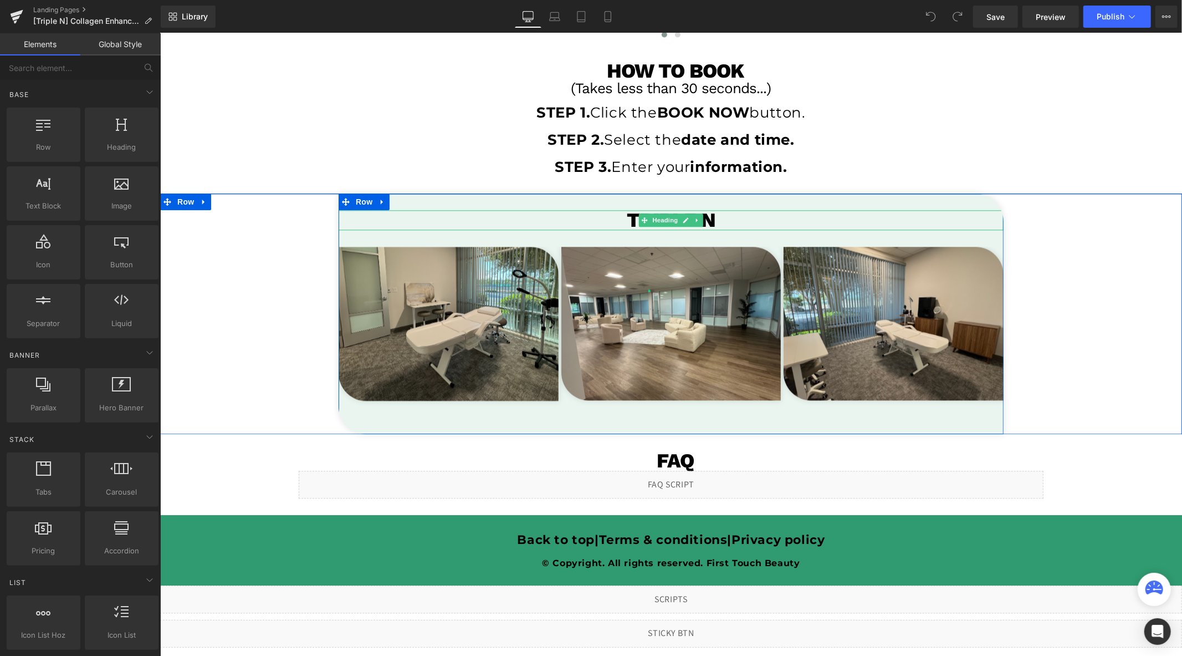
click at [811, 212] on h1 "Triple N" at bounding box center [670, 220] width 665 height 20
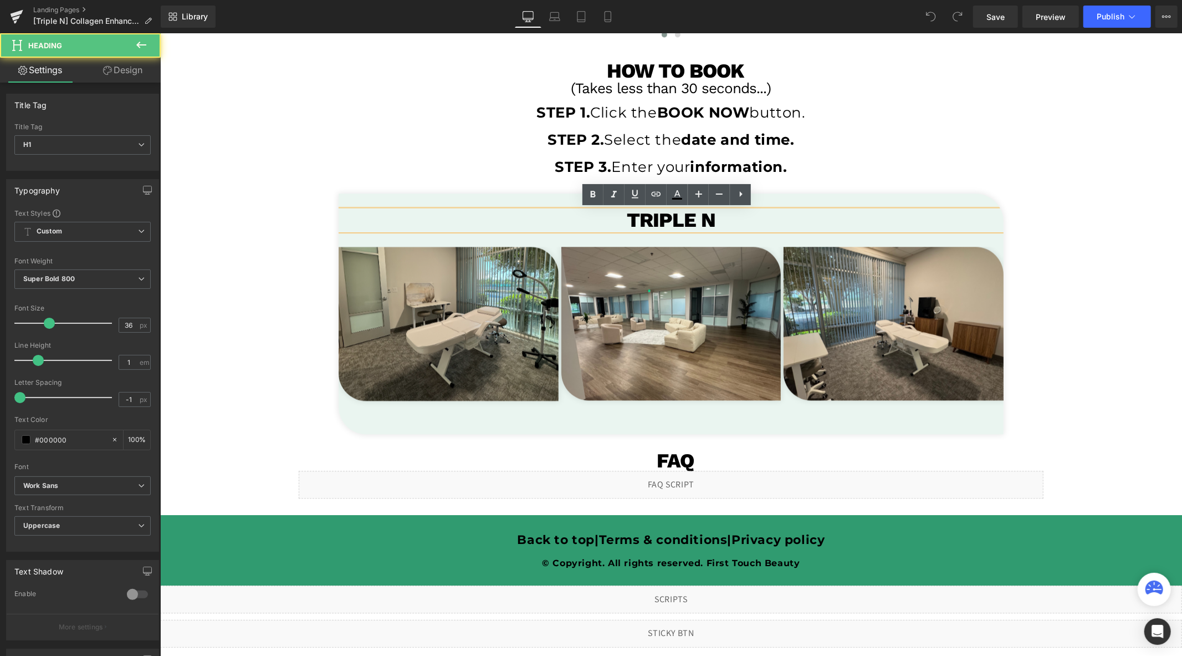
click at [811, 212] on h1 "Triple N" at bounding box center [670, 220] width 665 height 20
paste div
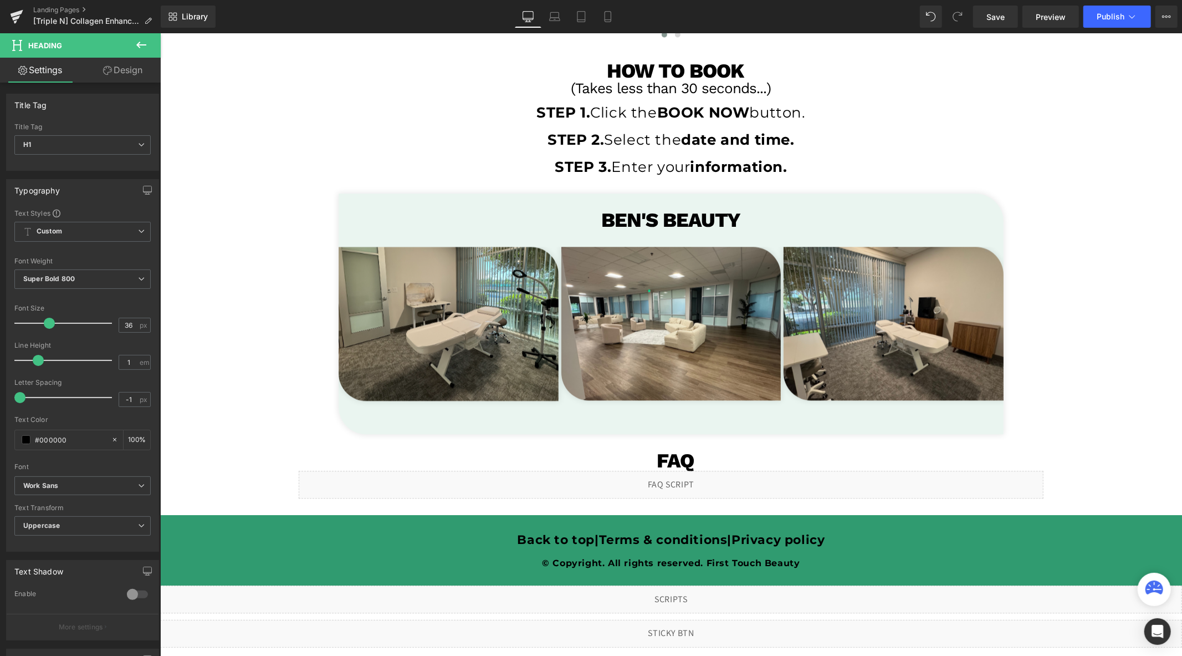
click at [142, 40] on icon at bounding box center [141, 44] width 13 height 13
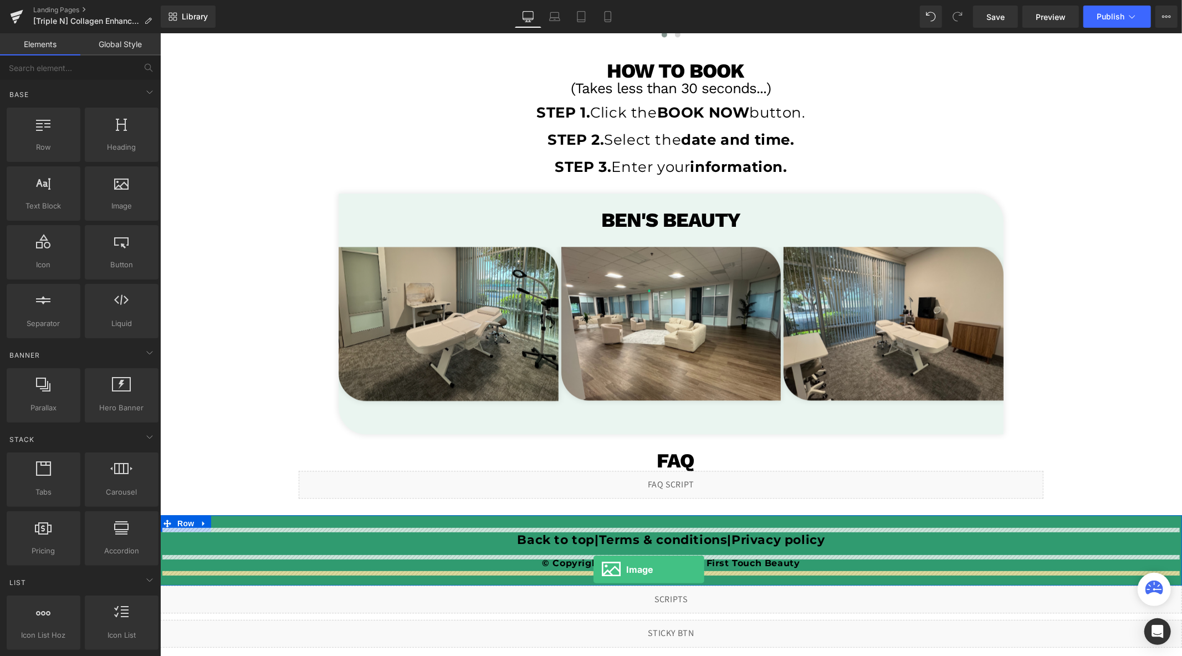
drag, startPoint x: 270, startPoint y: 237, endPoint x: 593, endPoint y: 569, distance: 462.9
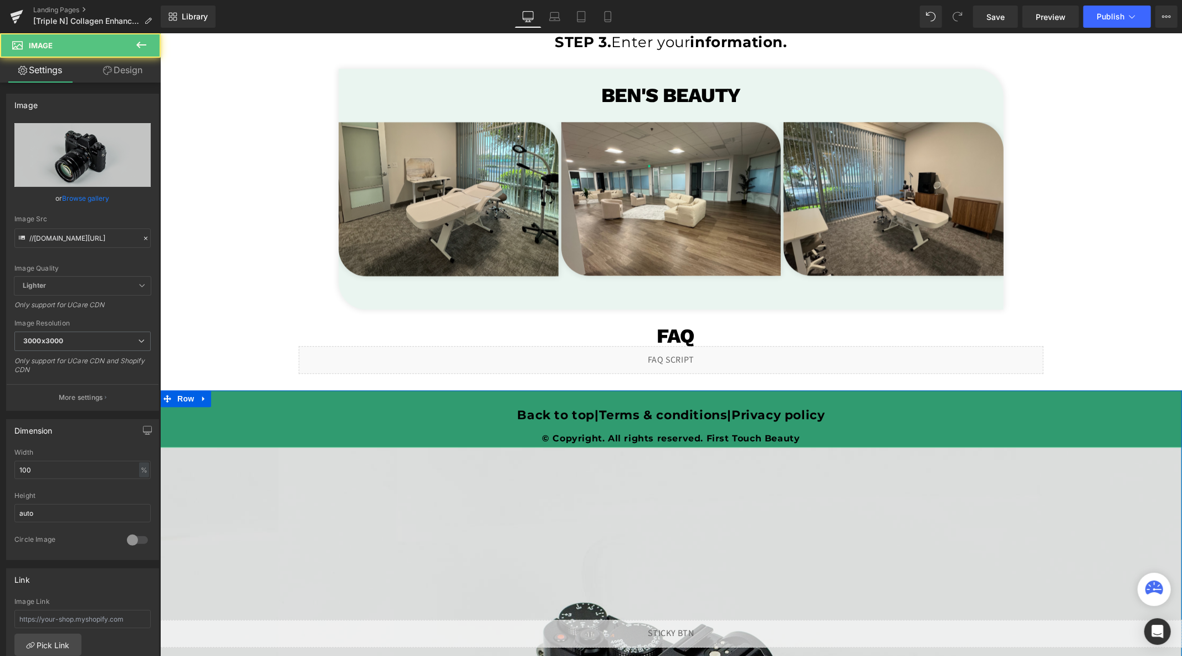
scroll to position [2340, 0]
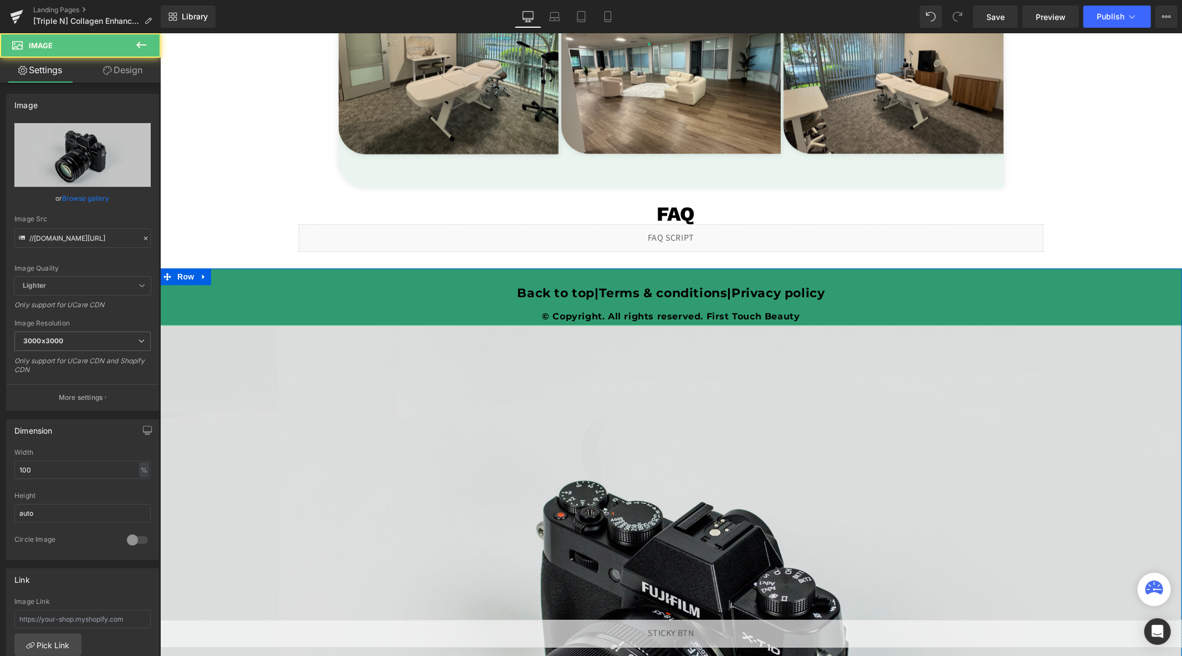
click at [665, 495] on img at bounding box center [671, 662] width 1022 height 677
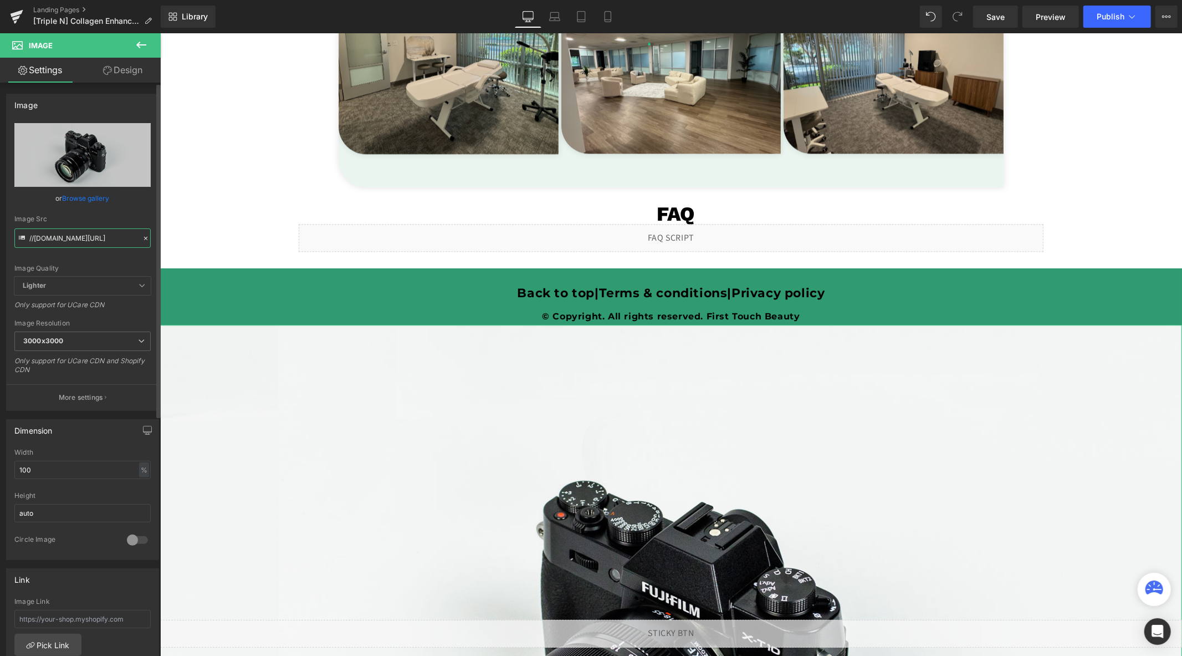
click at [103, 239] on input "//d1um8515vdn9kb.cloudfront.net/images/parallax.jpg" at bounding box center [82, 237] width 136 height 19
paste input "[URL][DOMAIN_NAME]"
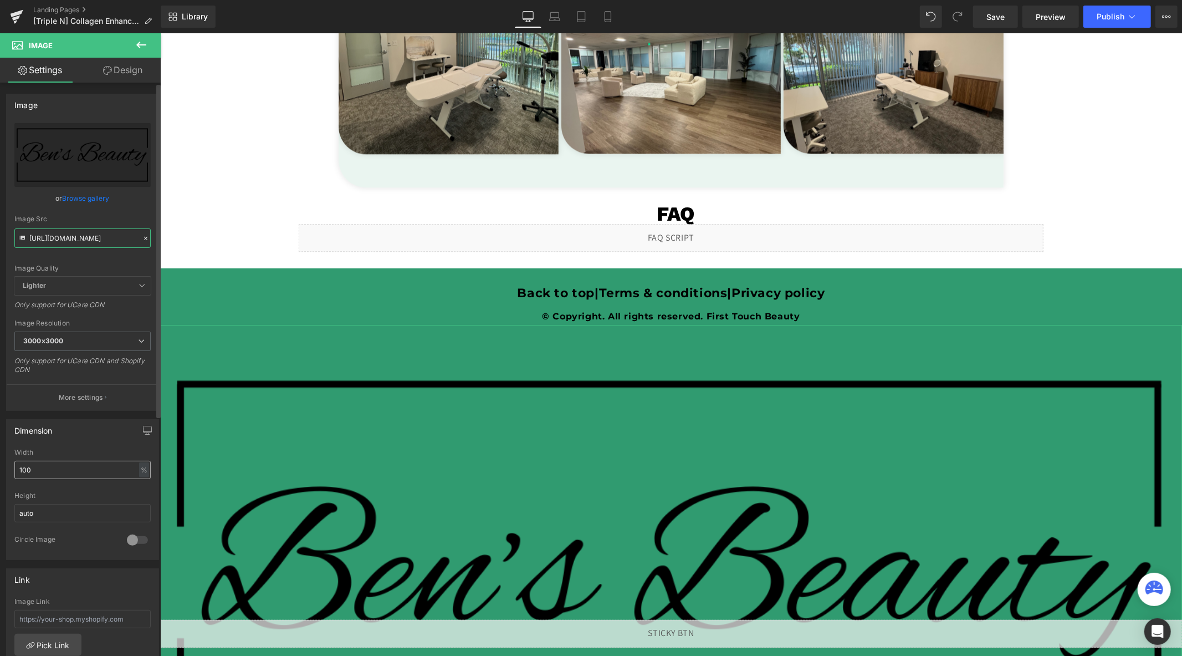
type input "[URL][DOMAIN_NAME]"
click at [45, 470] on input "100" at bounding box center [82, 470] width 136 height 18
click at [45, 471] on input "100" at bounding box center [82, 470] width 136 height 18
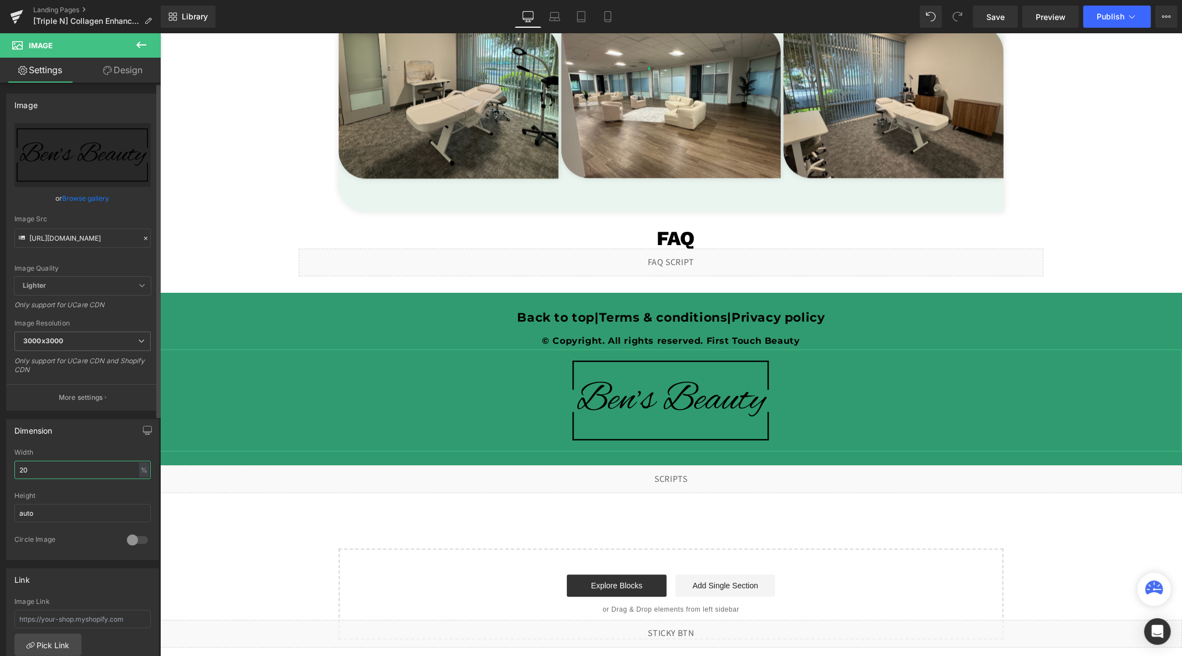
scroll to position [2315, 0]
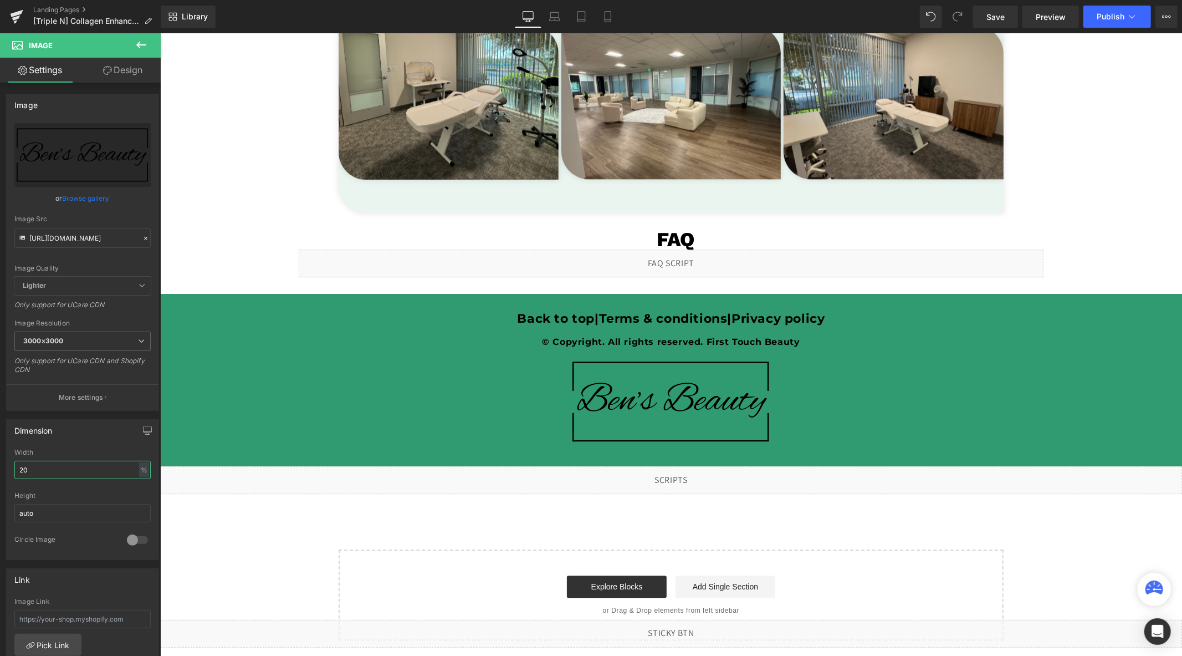
type input "20"
click at [1115, 9] on button "Publish" at bounding box center [1118, 17] width 68 height 22
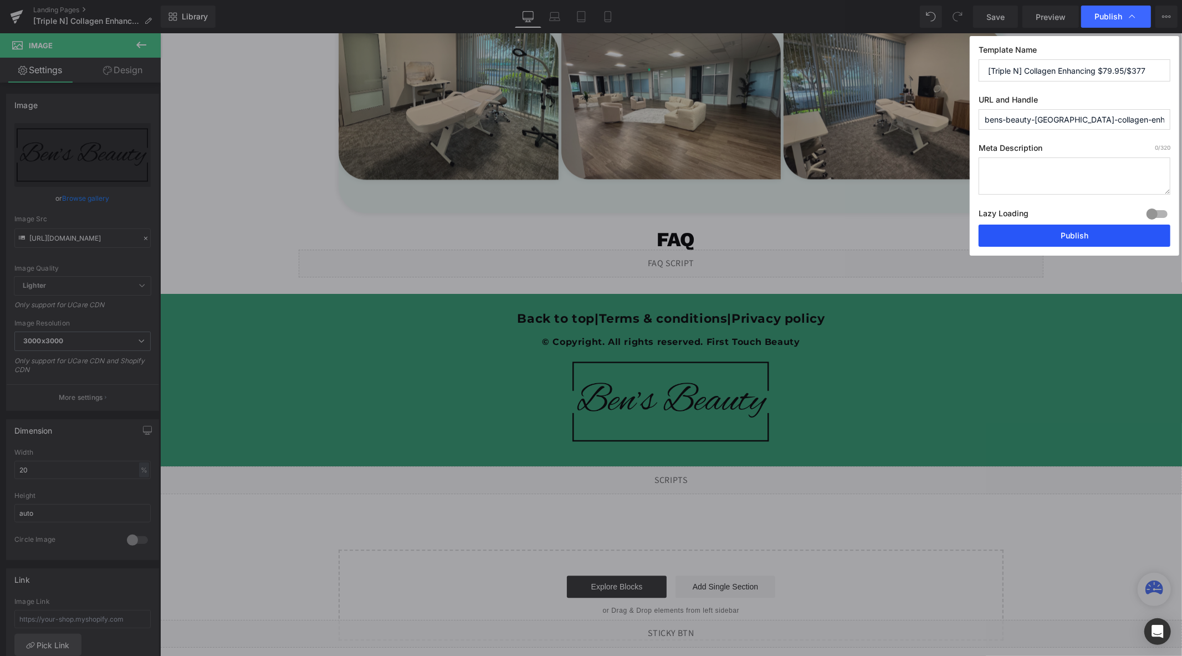
click at [1073, 236] on button "Publish" at bounding box center [1075, 235] width 192 height 22
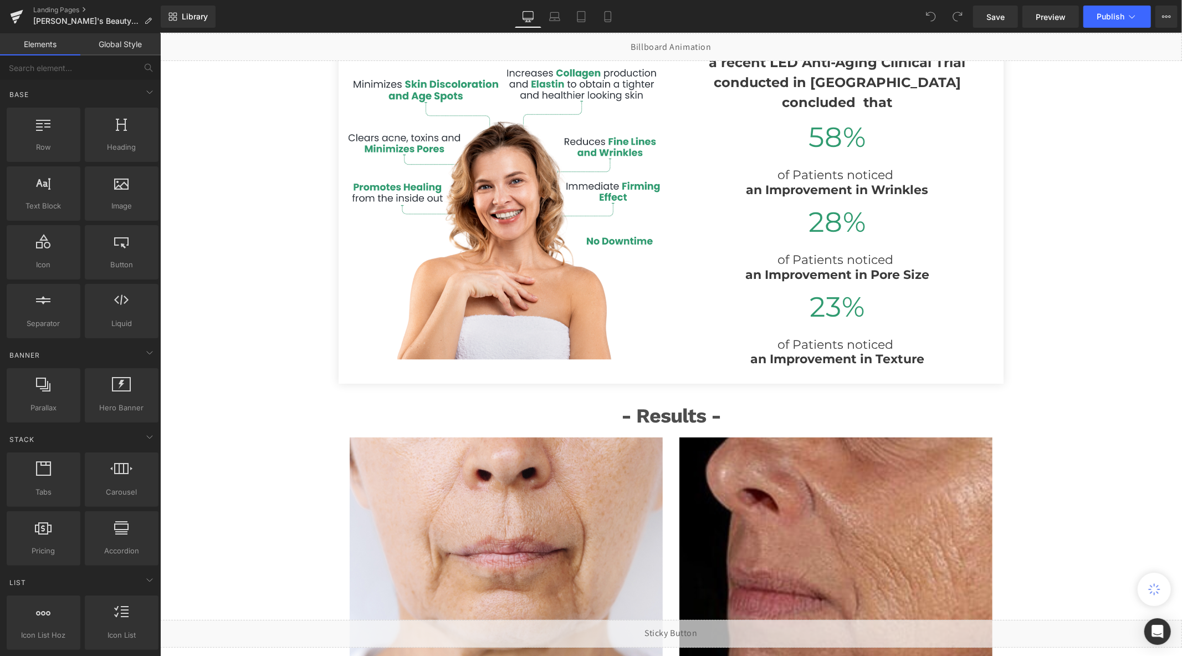
scroll to position [1170, 0]
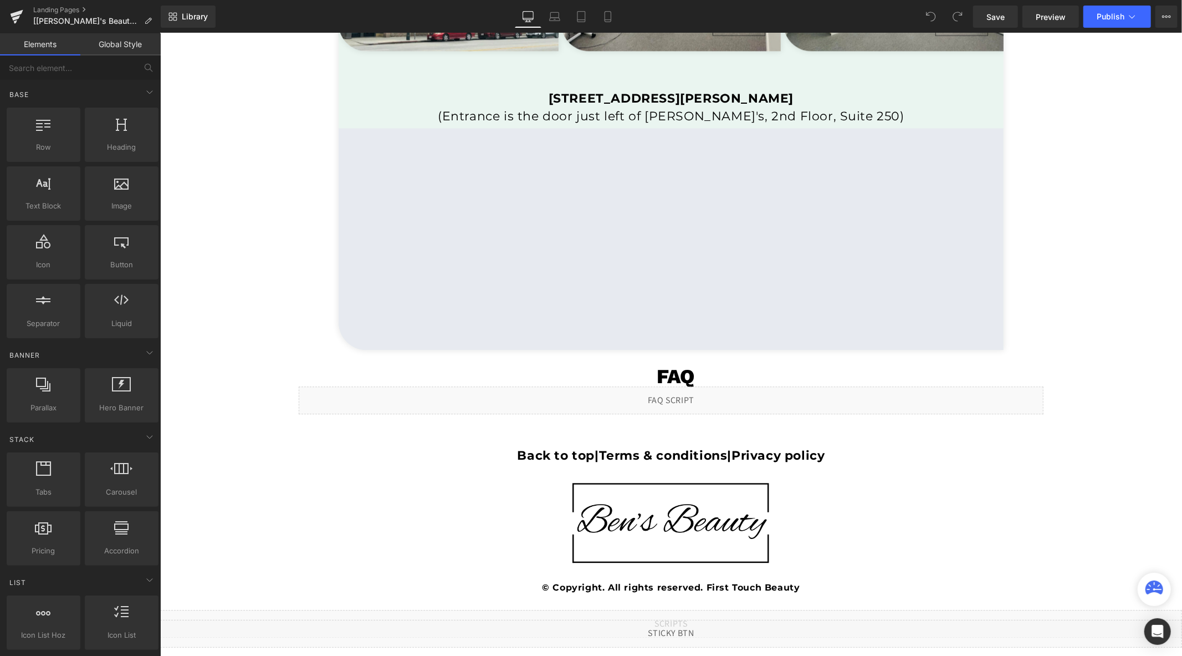
scroll to position [2586, 0]
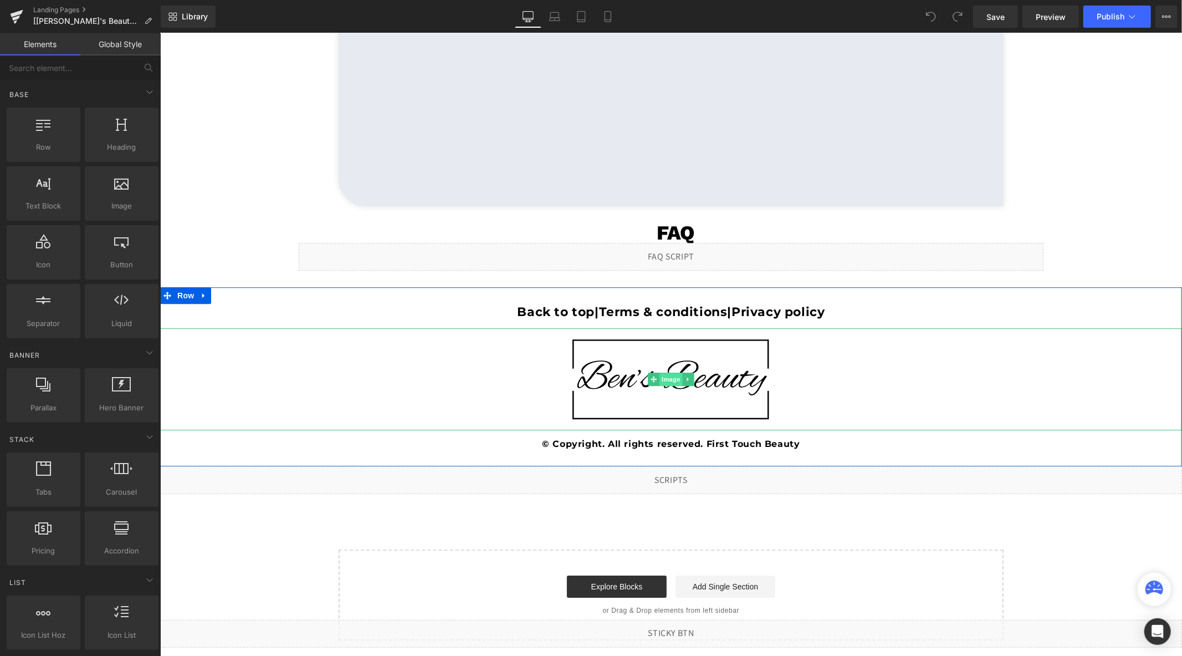
click at [664, 380] on span "Image" at bounding box center [670, 378] width 23 height 13
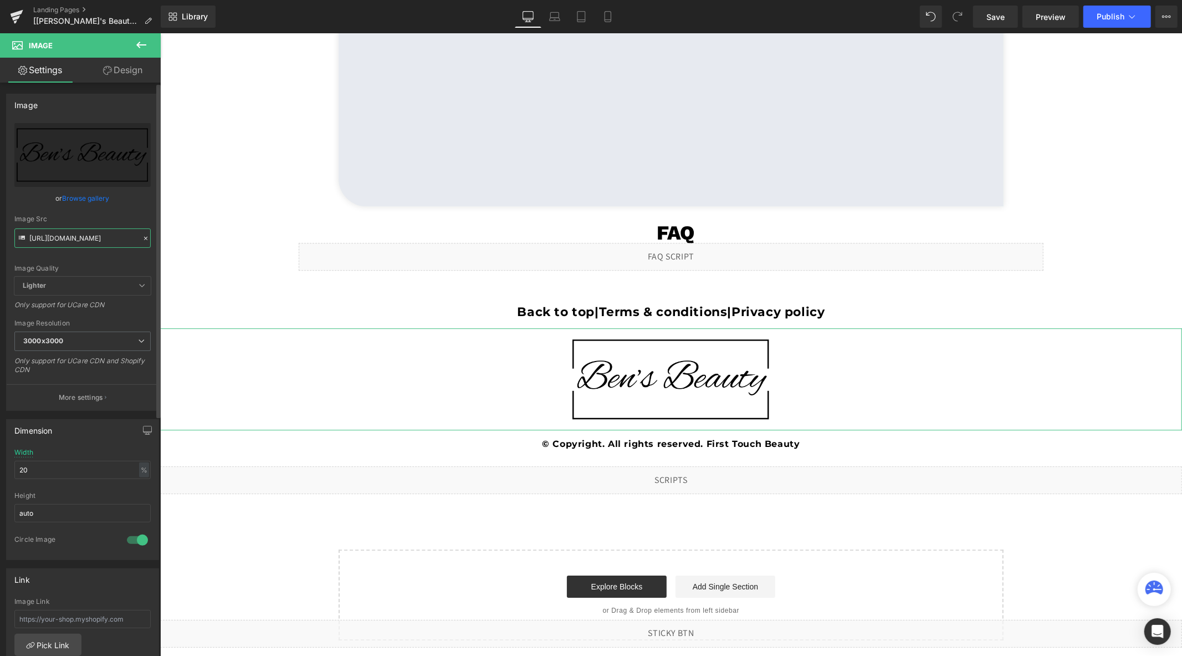
click at [91, 237] on input "[URL][DOMAIN_NAME]" at bounding box center [82, 237] width 136 height 19
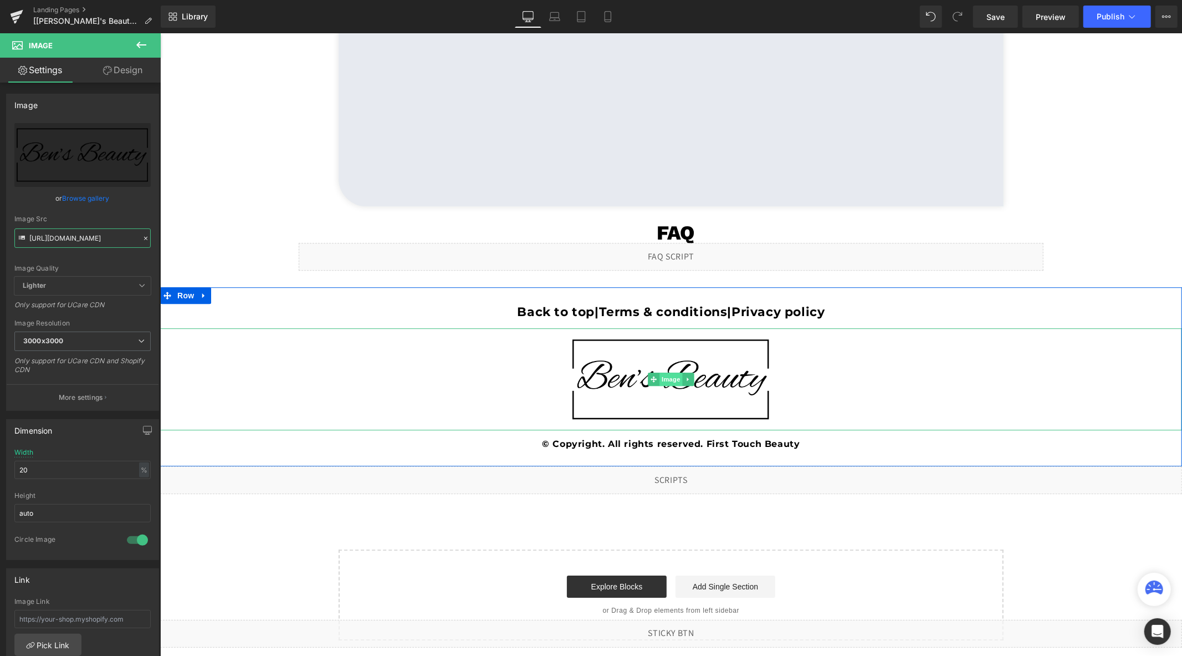
click at [667, 378] on span "Image" at bounding box center [670, 378] width 23 height 13
